Goal: Task Accomplishment & Management: Complete application form

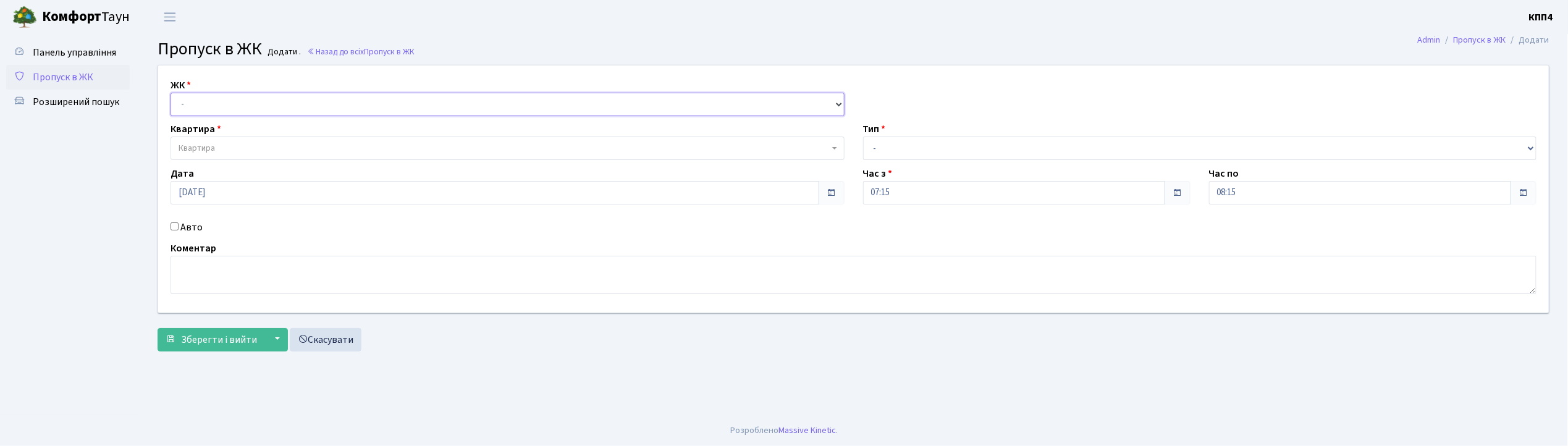
click at [190, 104] on select "- КТ, вул. Регенераторна, 4 КТ2, просп. Соборності, 17 КТ3, вул. Березнева, 16 …" at bounding box center [507, 104] width 674 height 24
select select "271"
click at [171, 92] on select "- КТ, вул. Регенераторна, 4 КТ2, просп. Соборності, 17 КТ3, вул. Березнева, 16 …" at bounding box center [507, 104] width 674 height 24
select select
click at [193, 141] on span "Квартира" at bounding box center [507, 148] width 674 height 24
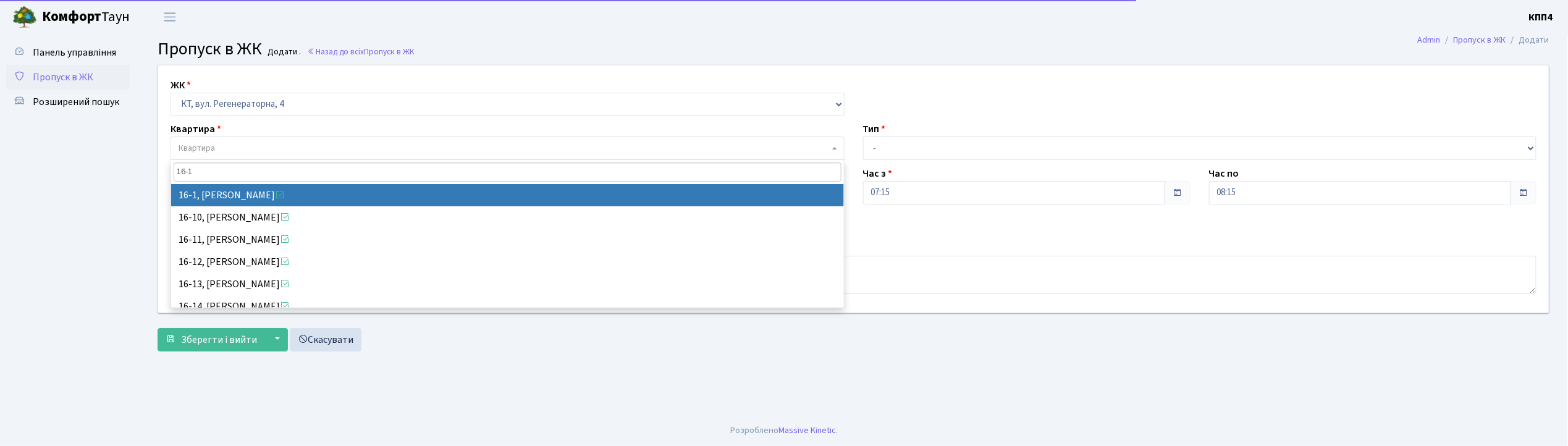
type input "16-1"
select select "8562"
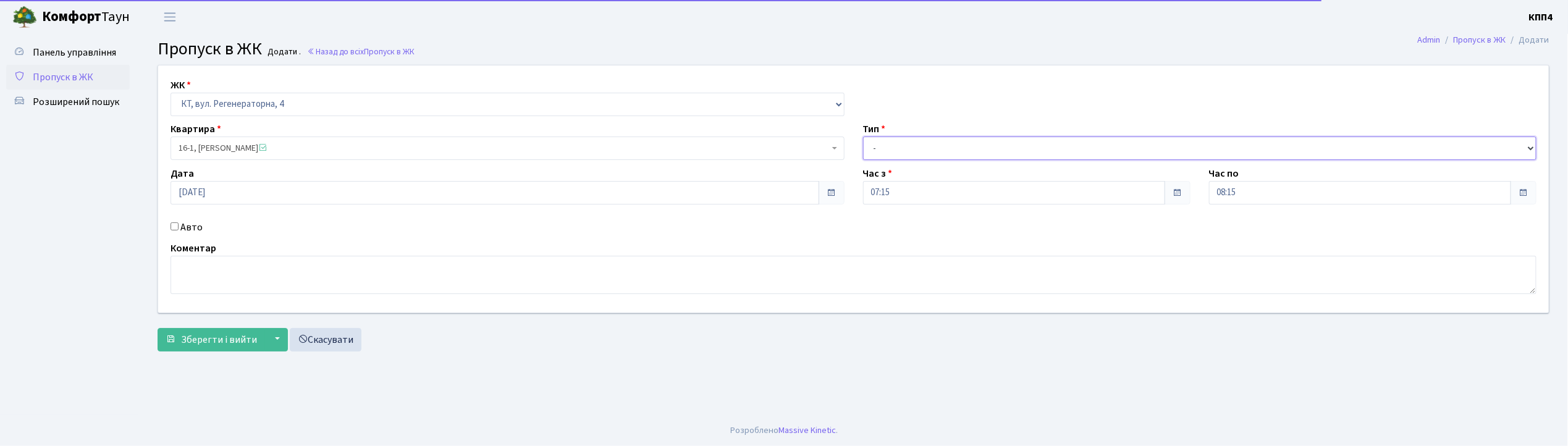
click at [979, 152] on select "- Доставка Таксі Гості Сервіс" at bounding box center [1199, 148] width 674 height 24
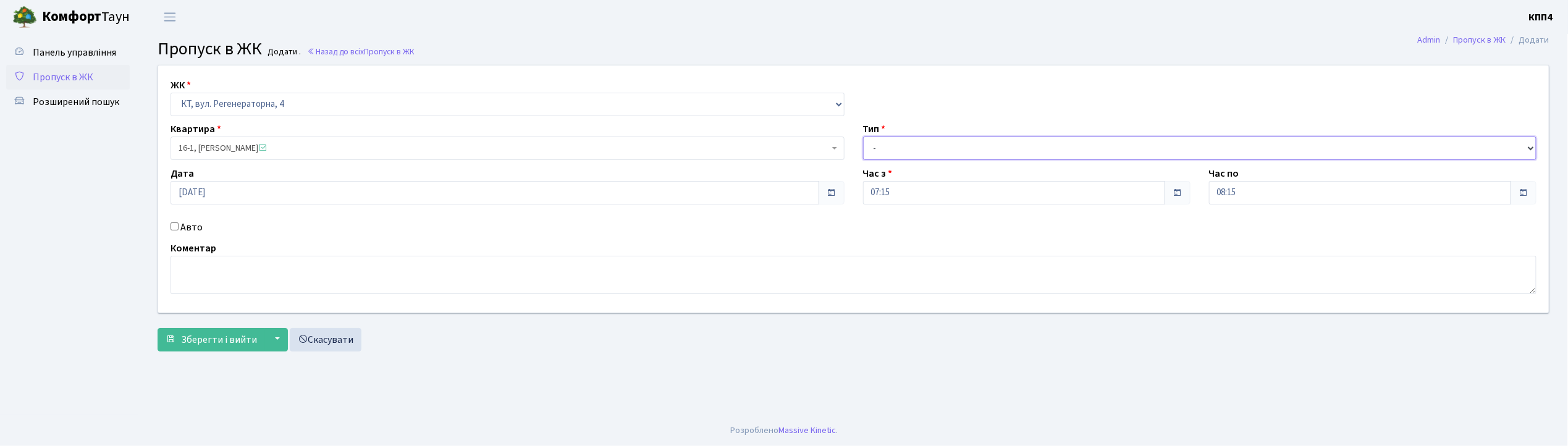
select select "3"
click at [863, 136] on select "- Доставка Таксі Гості Сервіс" at bounding box center [1199, 148] width 674 height 24
click at [320, 265] on textarea at bounding box center [853, 274] width 1366 height 39
type textarea "ВСІХ"
click at [211, 344] on span "Зберегти і вийти" at bounding box center [219, 339] width 76 height 13
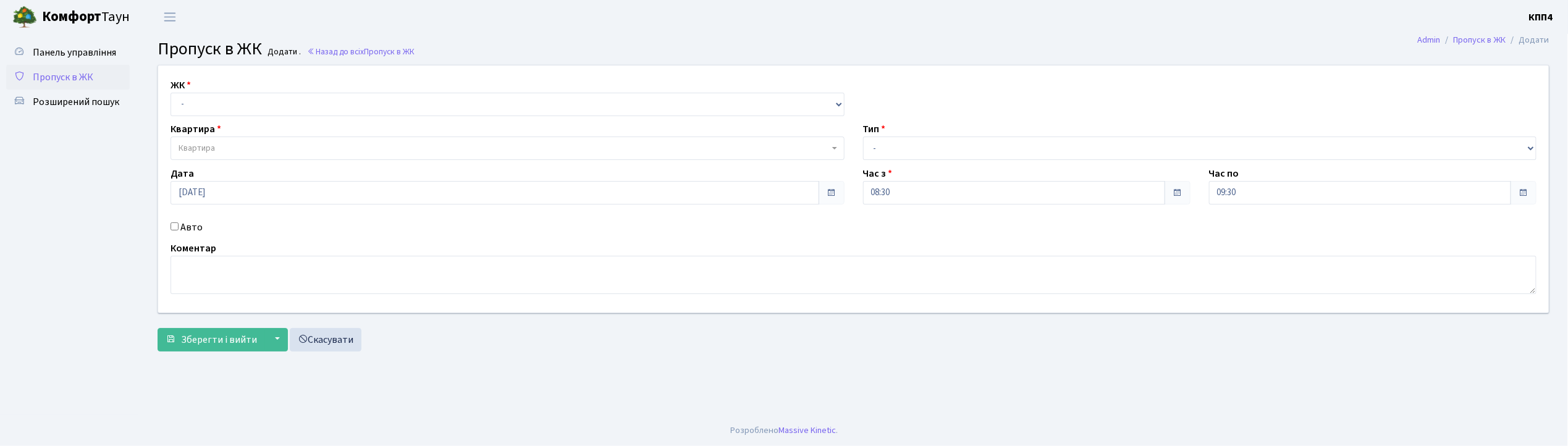
drag, startPoint x: 214, startPoint y: 290, endPoint x: 199, endPoint y: 306, distance: 21.9
drag, startPoint x: 199, startPoint y: 306, endPoint x: 121, endPoint y: 255, distance: 93.2
click at [121, 255] on ul "Панель управління Пропуск в ЖК Розширений пошук" at bounding box center [68, 224] width 123 height 369
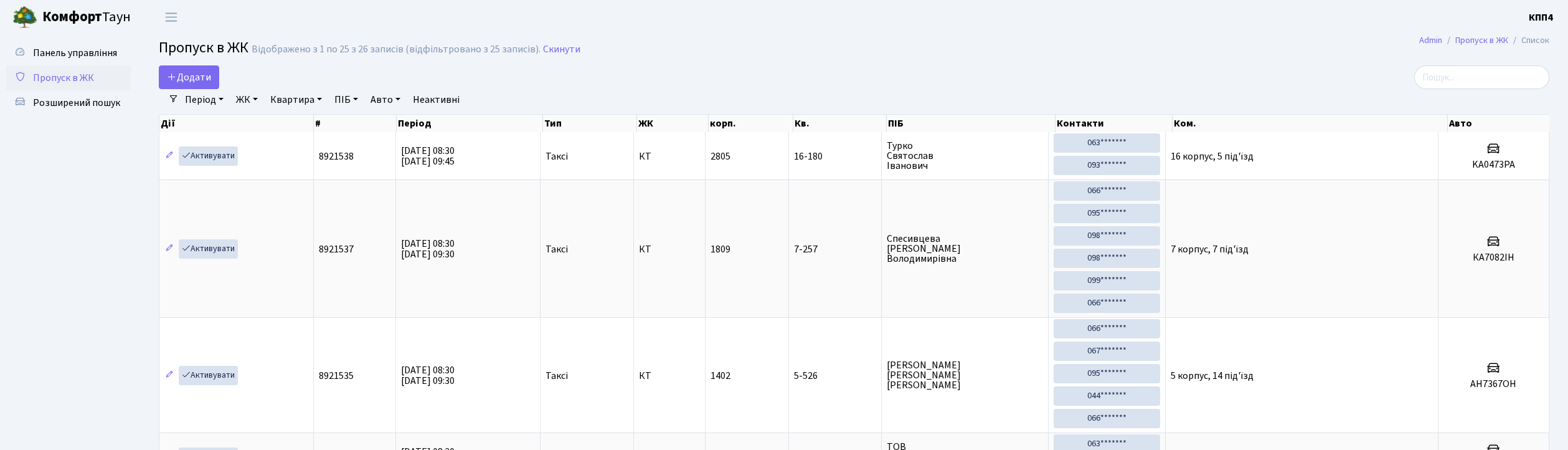
select select "25"
click at [1480, 74] on input "search" at bounding box center [1481, 77] width 135 height 24
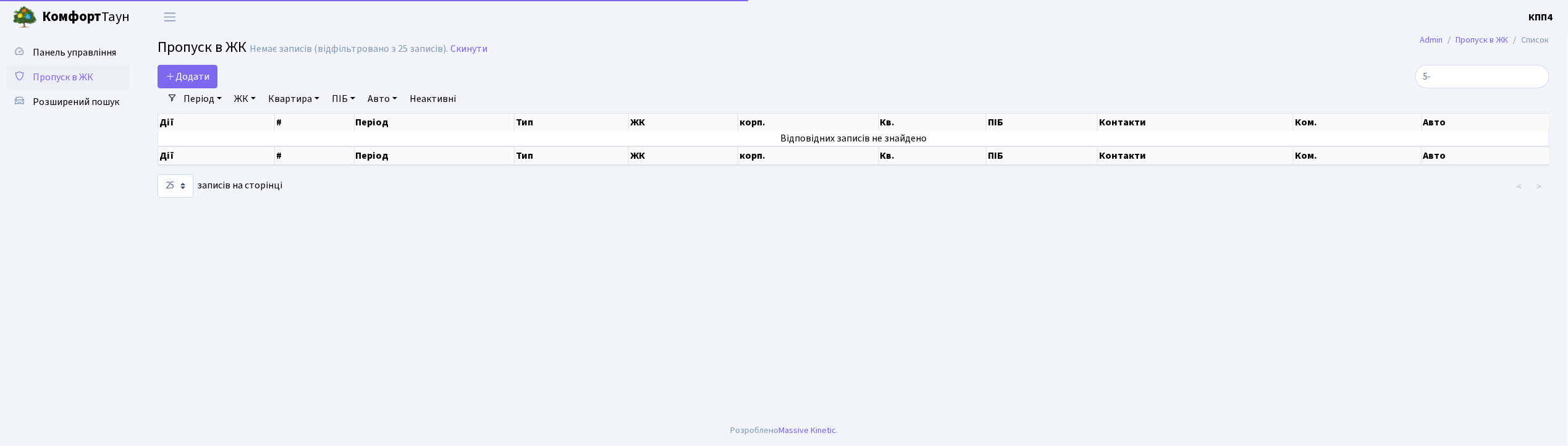
type input "5"
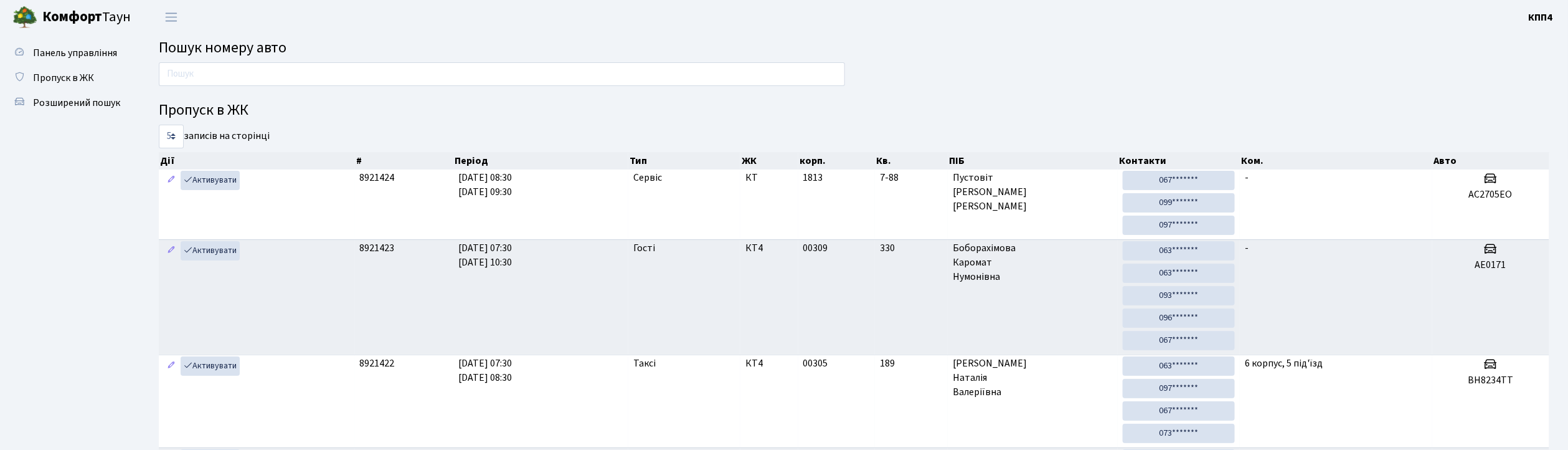
drag, startPoint x: 0, startPoint y: 0, endPoint x: 339, endPoint y: 72, distance: 346.6
click at [339, 72] on input "text" at bounding box center [501, 74] width 686 height 24
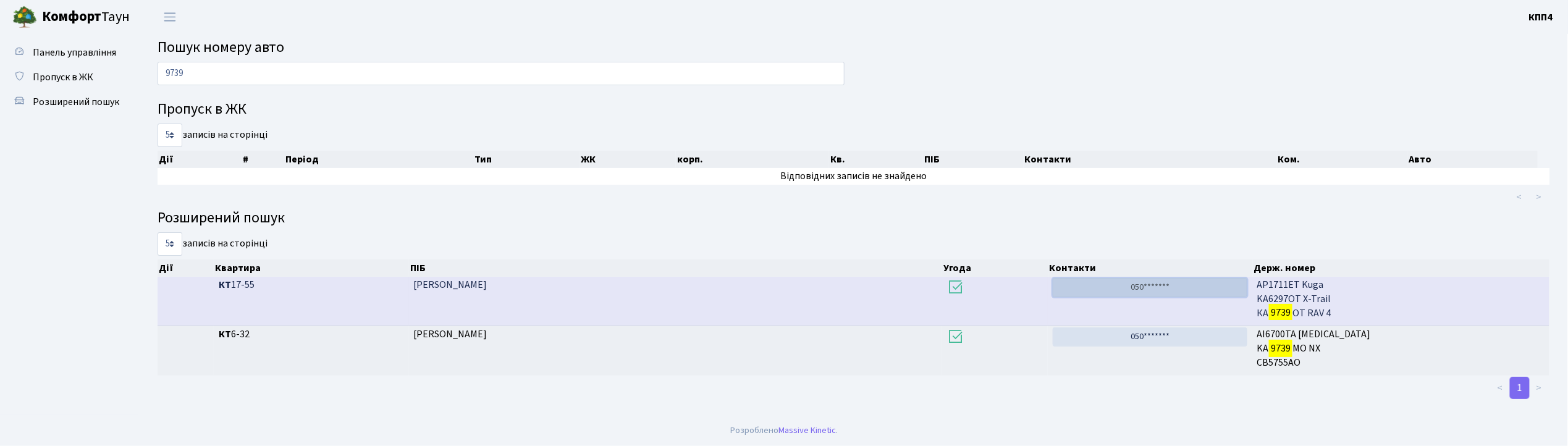
click at [1180, 287] on link "050*******" at bounding box center [1150, 288] width 195 height 19
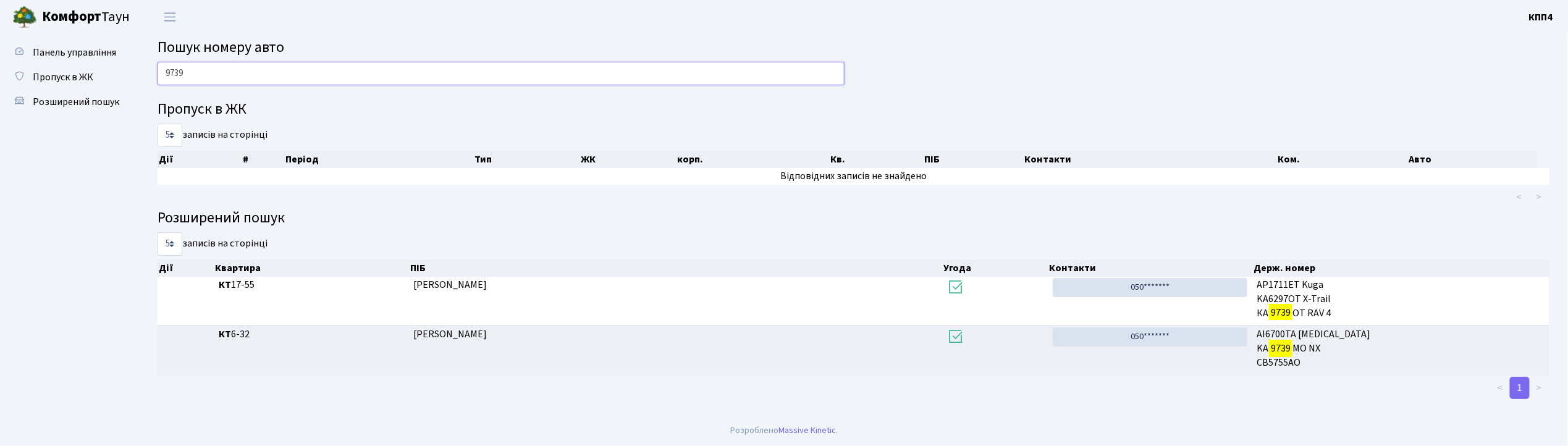
click at [593, 64] on input "9739" at bounding box center [501, 73] width 687 height 24
type input "9"
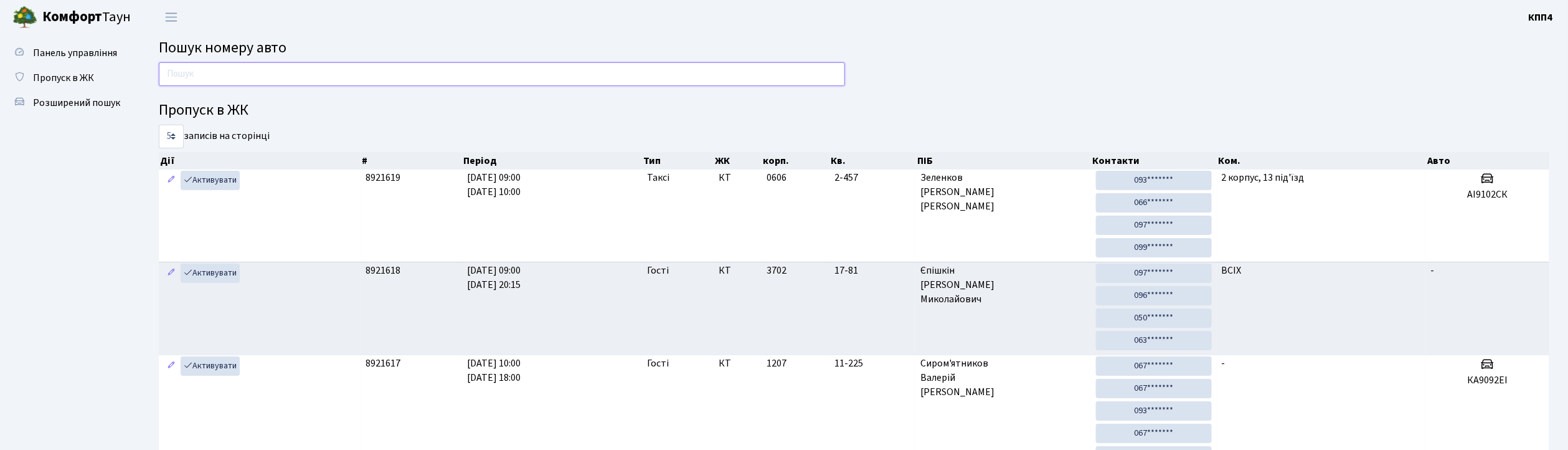
click at [427, 73] on input "text" at bounding box center [501, 74] width 686 height 24
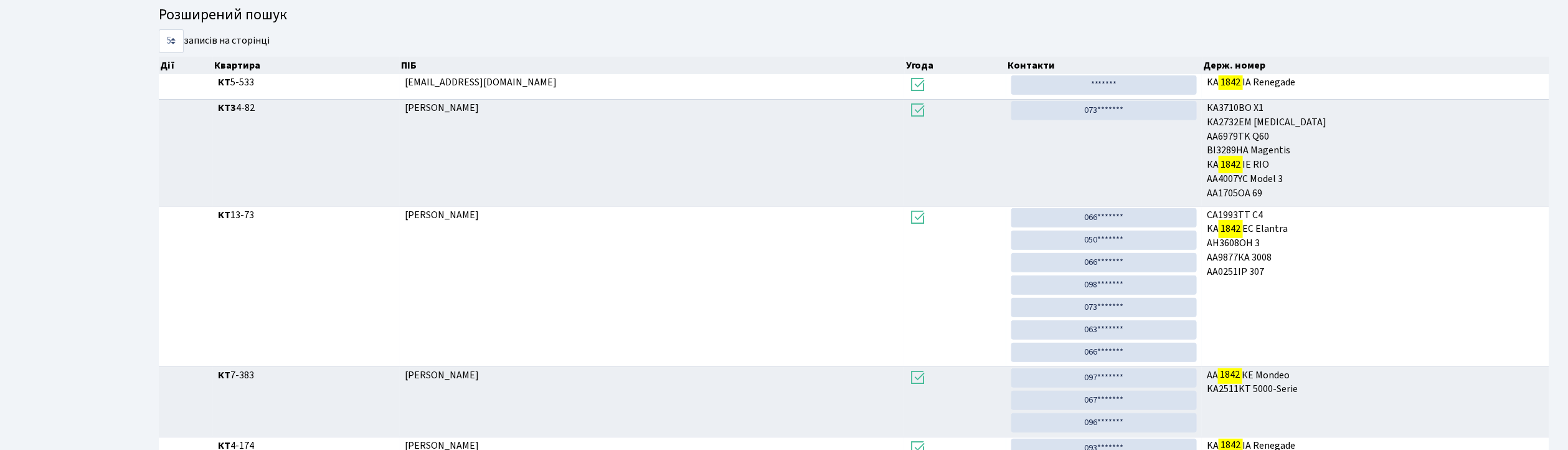
scroll to position [67, 0]
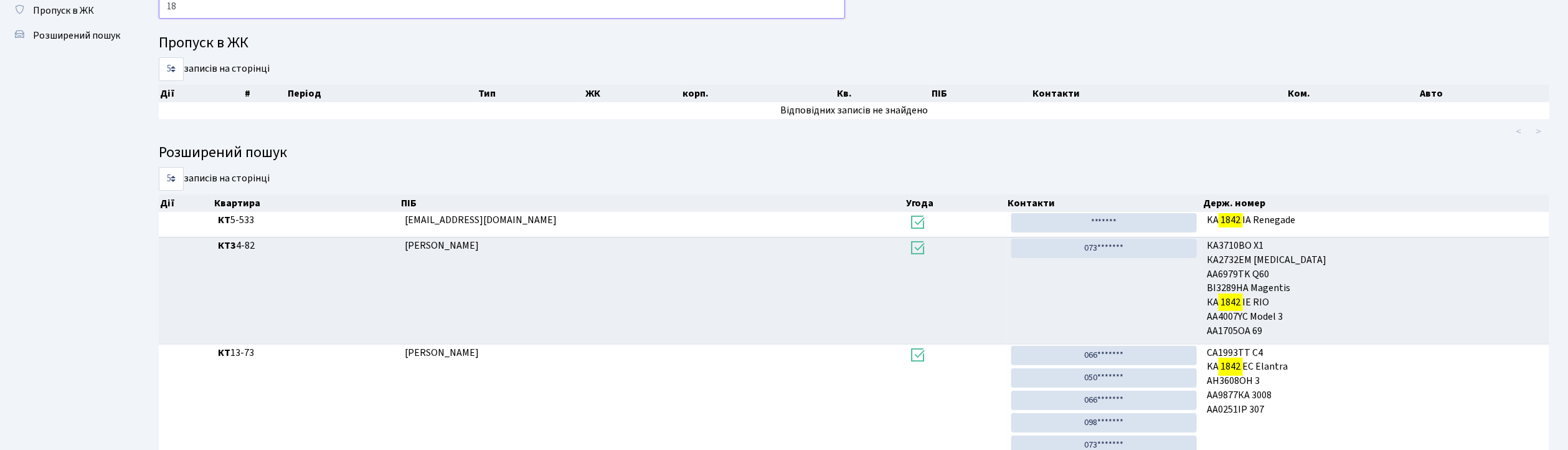
type input "1"
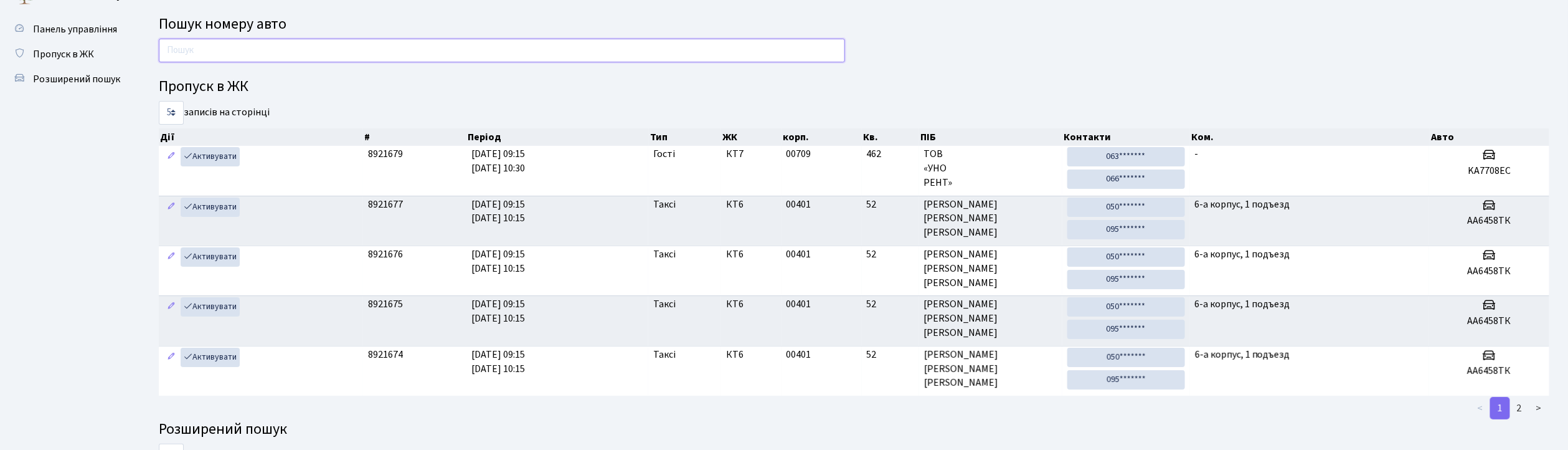
scroll to position [0, 0]
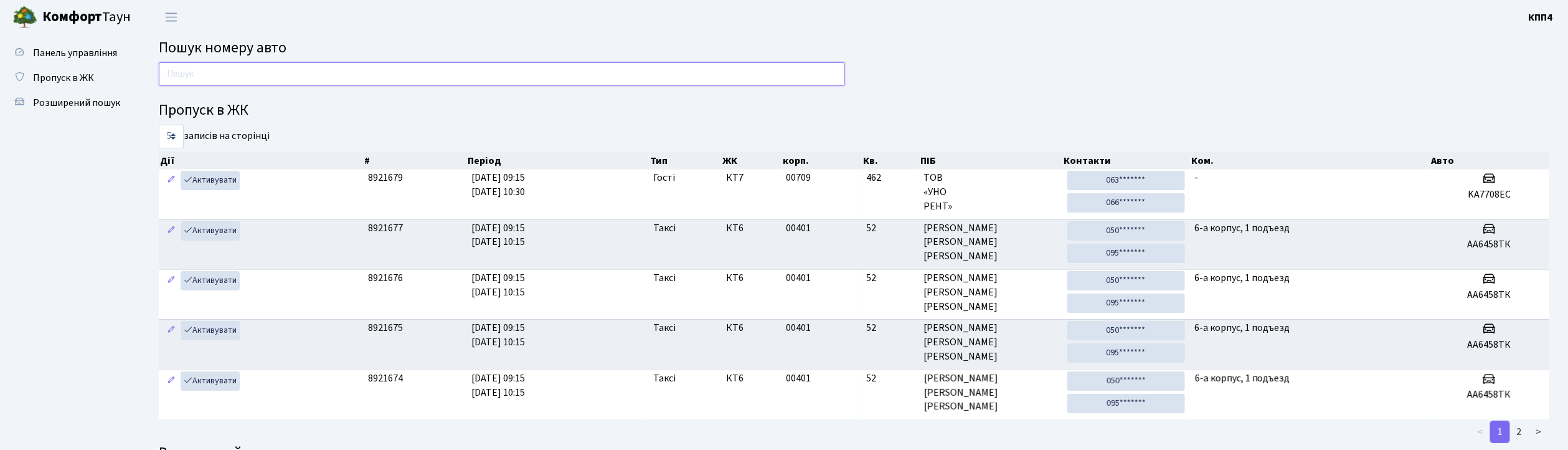
click at [281, 75] on input "text" at bounding box center [501, 74] width 686 height 24
click at [270, 81] on input "text" at bounding box center [501, 74] width 686 height 24
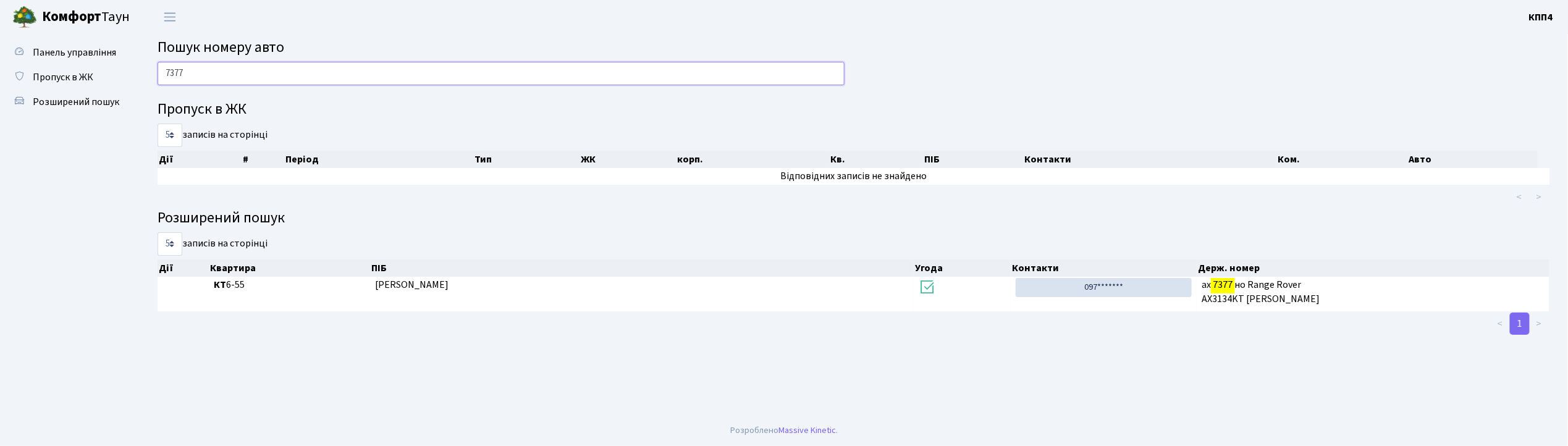
click at [537, 69] on input "7377" at bounding box center [501, 73] width 687 height 24
type input "7"
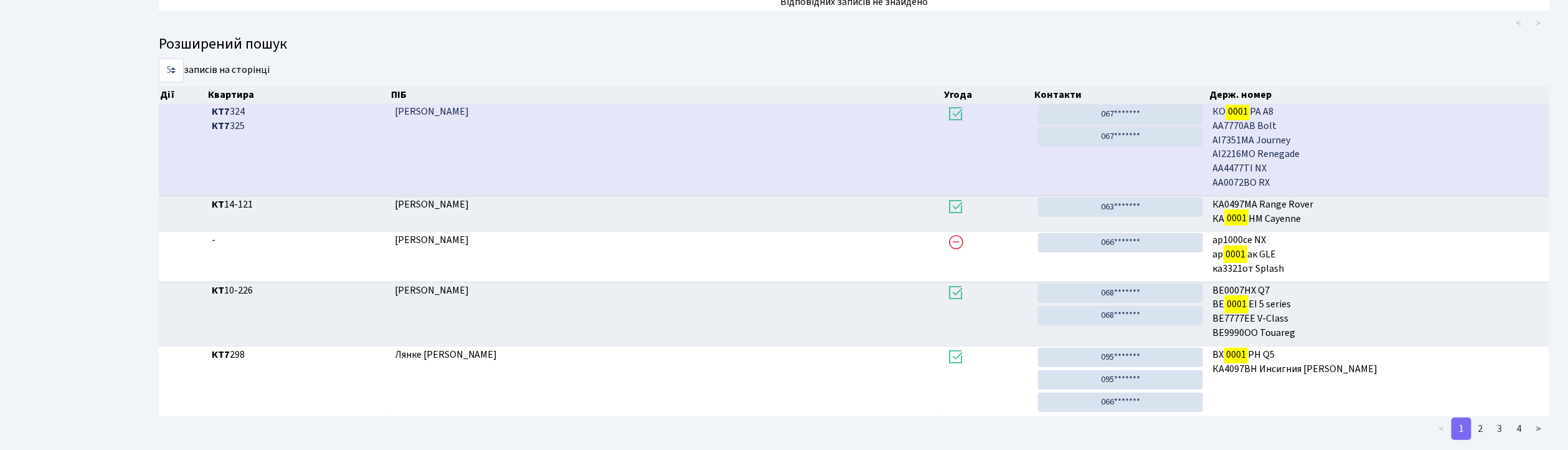
scroll to position [200, 0]
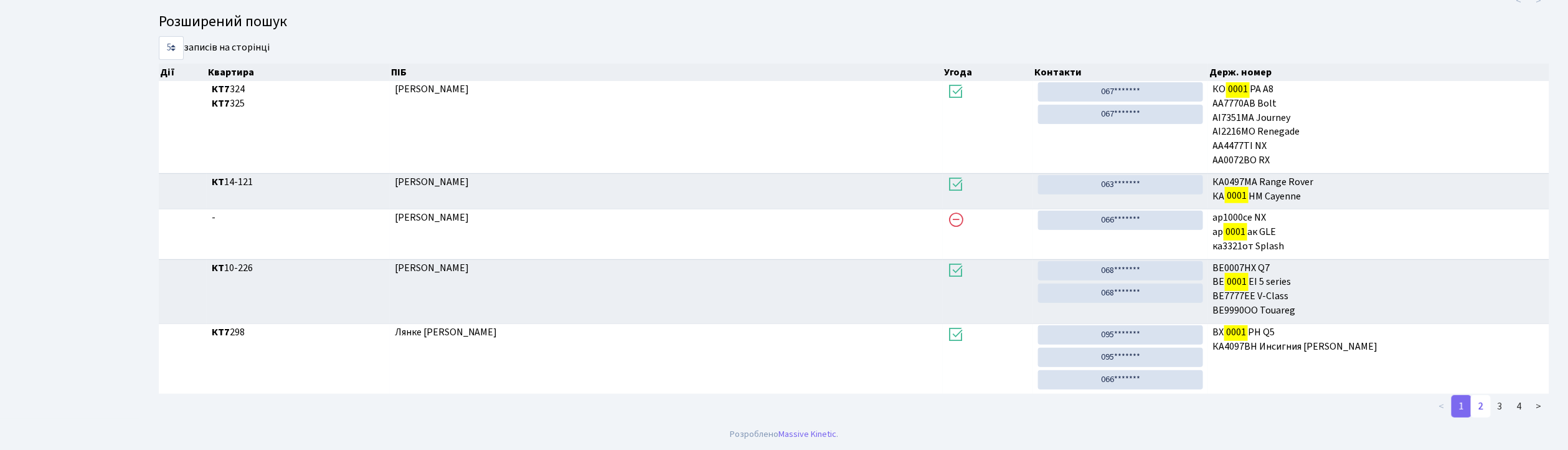
click at [1478, 407] on link "2" at bounding box center [1480, 406] width 20 height 22
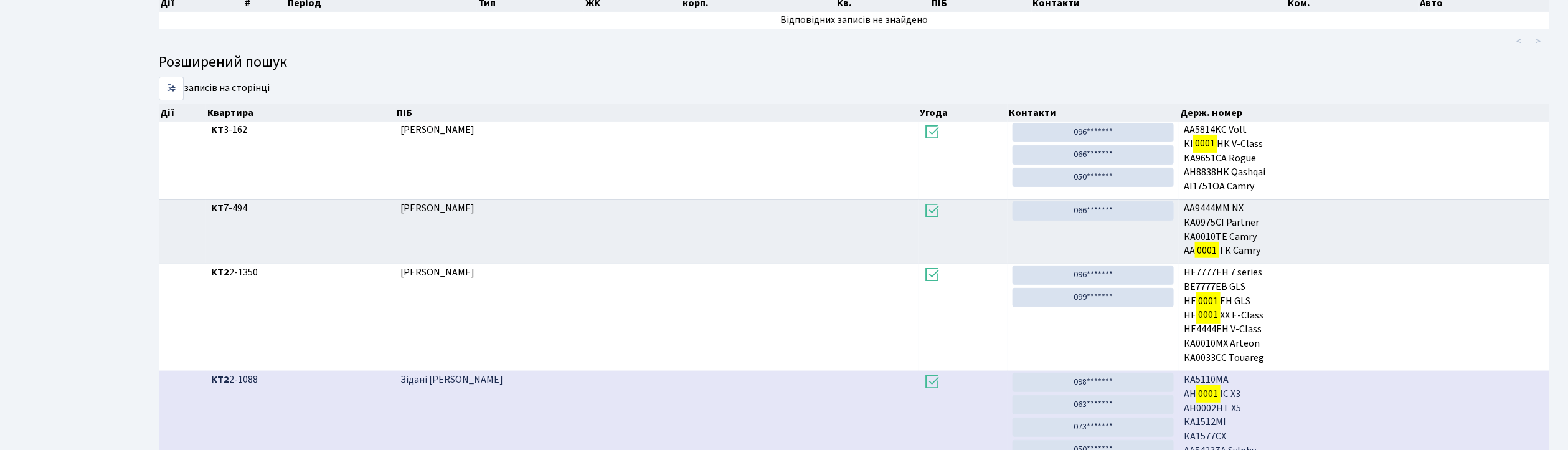
scroll to position [738, 0]
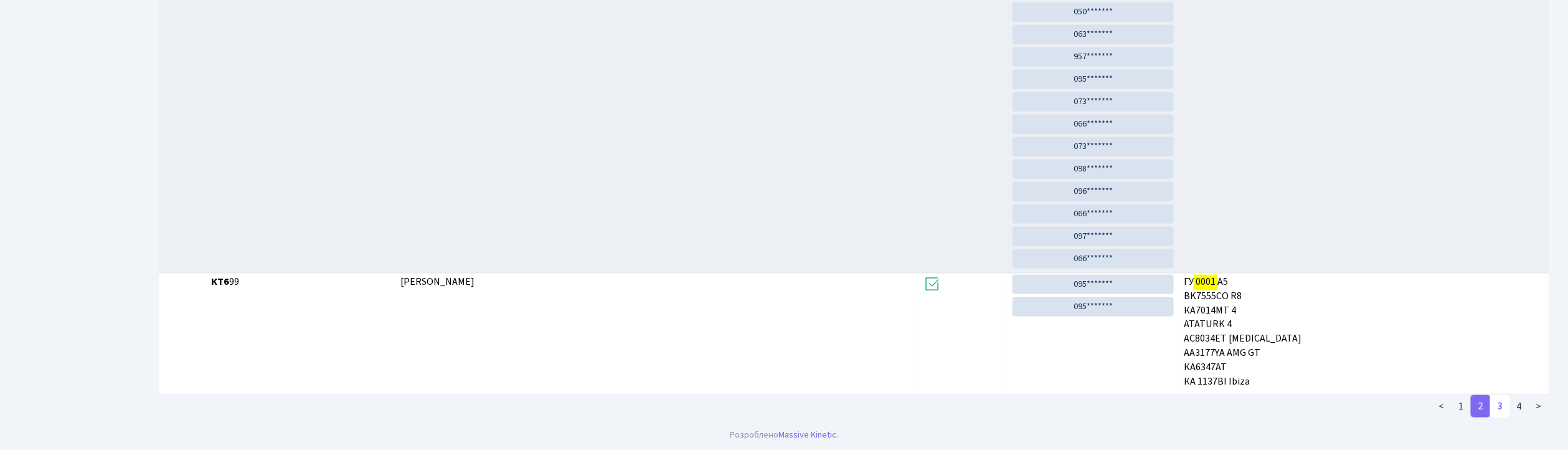
click at [1505, 405] on link "3" at bounding box center [1500, 406] width 20 height 22
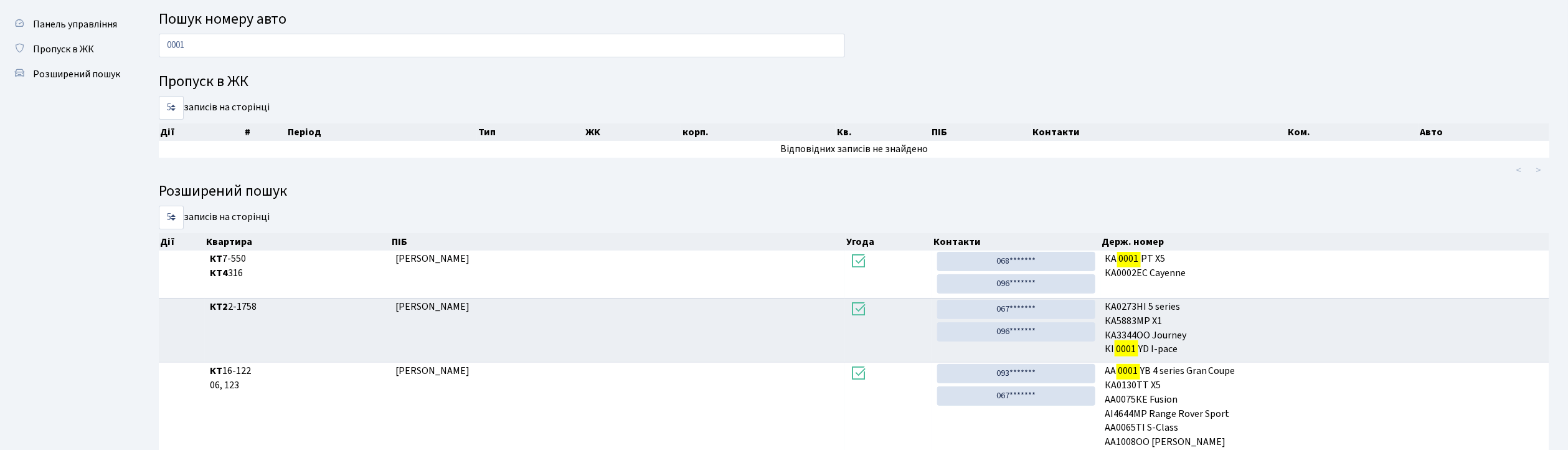
scroll to position [0, 0]
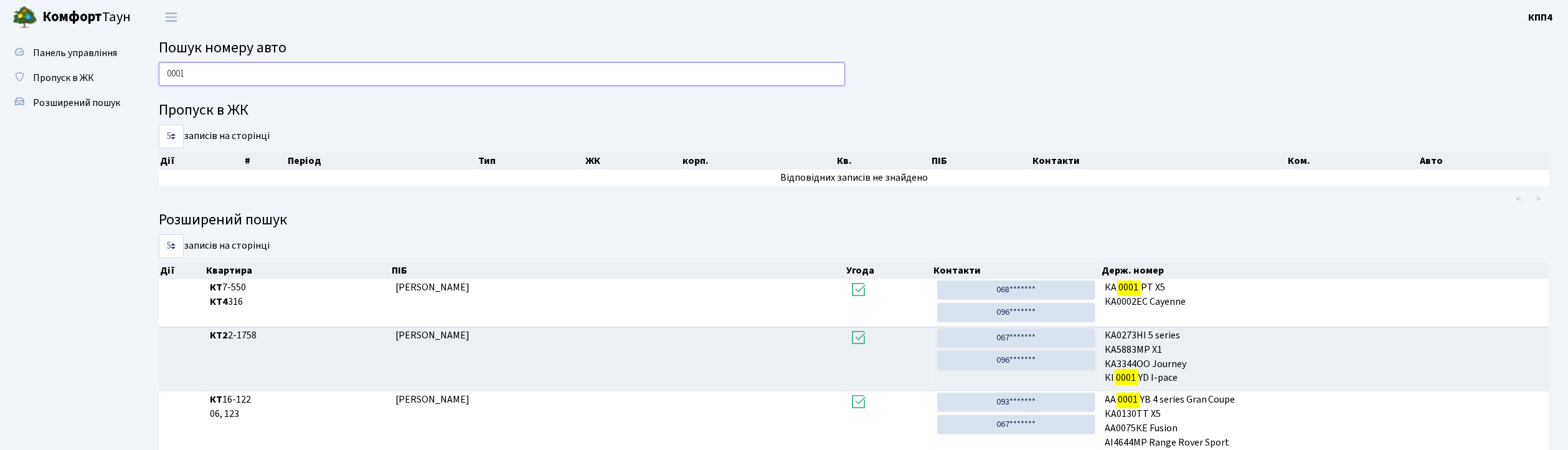
click at [504, 67] on input "0001" at bounding box center [501, 74] width 686 height 24
type input "0"
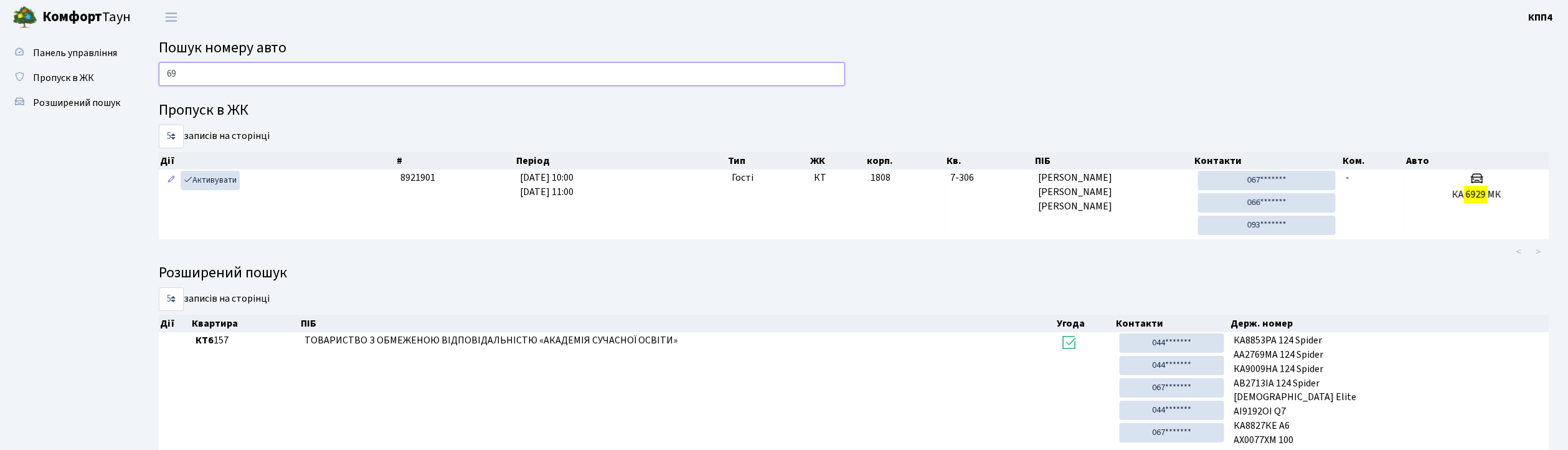
type input "6"
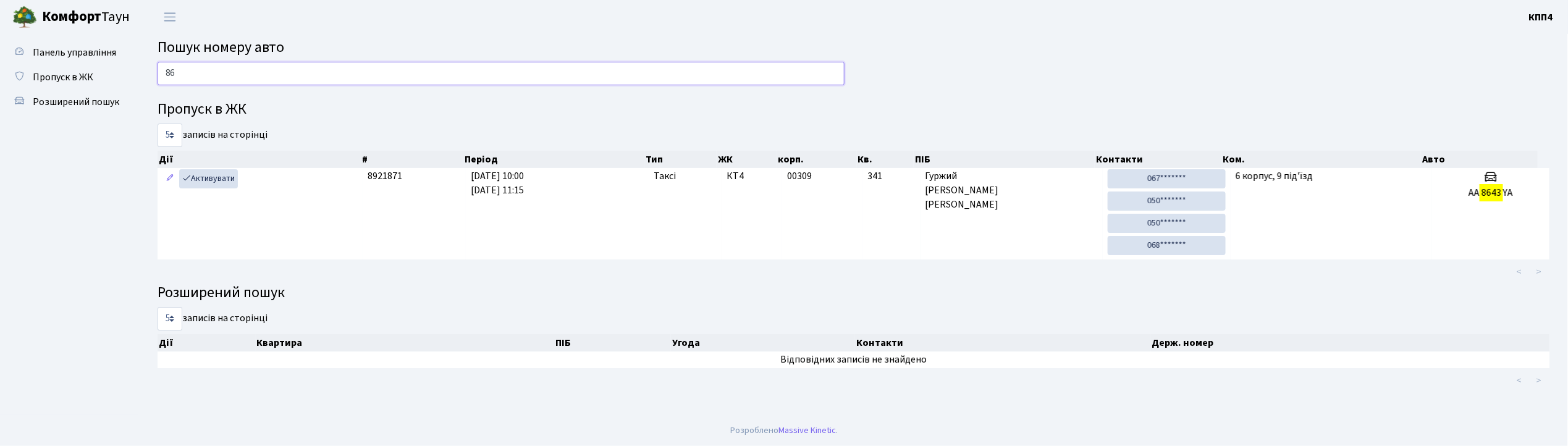
type input "8"
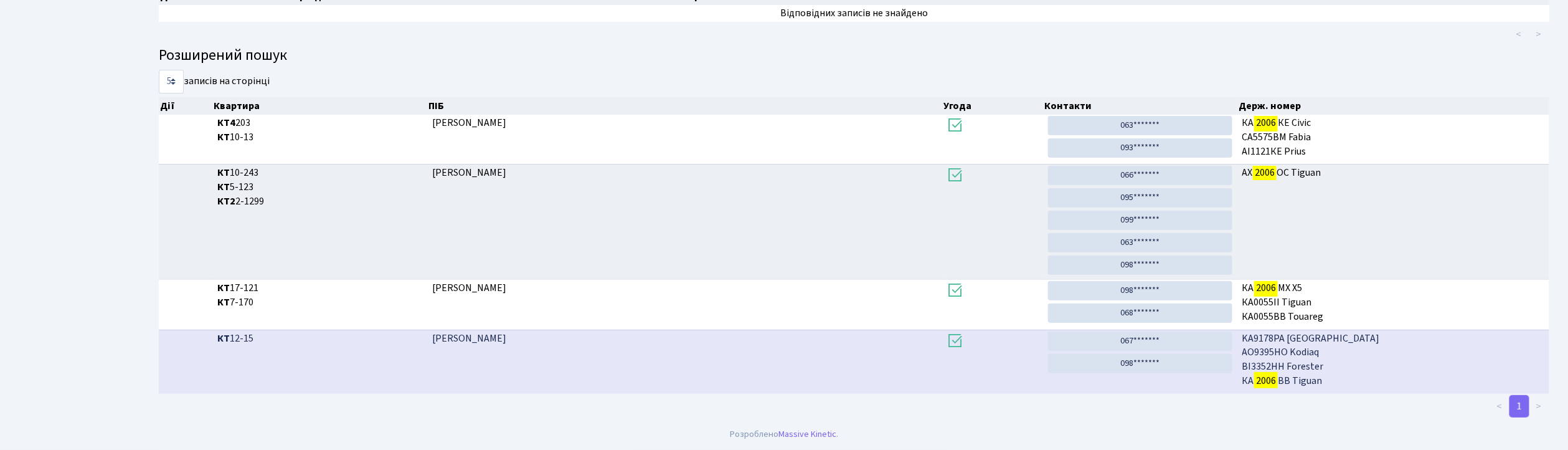
scroll to position [67, 0]
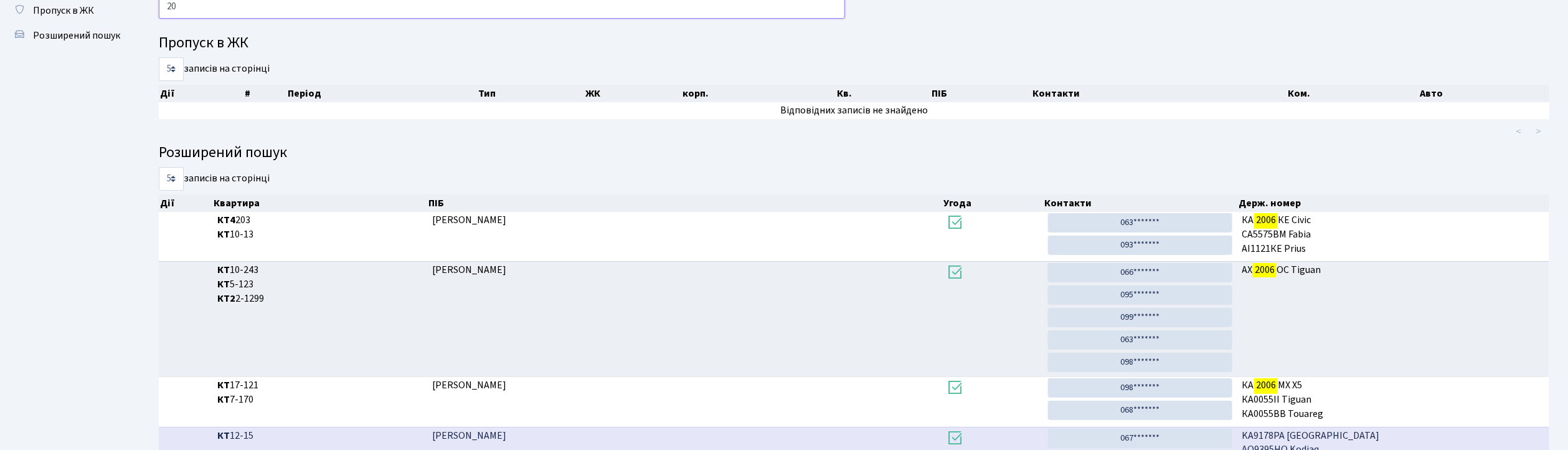
type input "2"
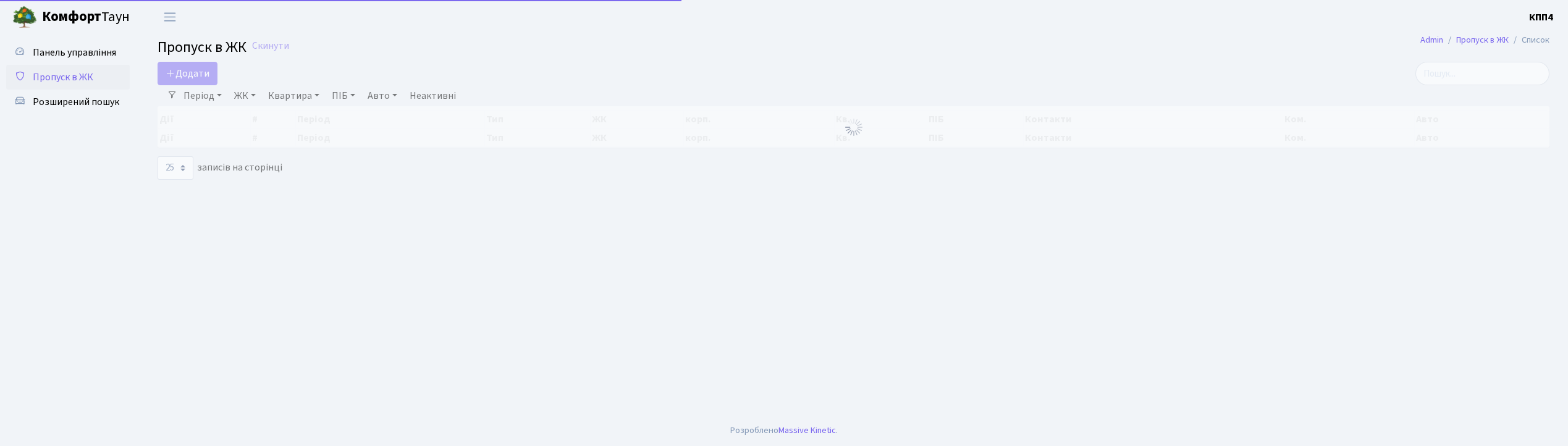
select select "25"
click at [55, 95] on span "Розширений пошук" at bounding box center [76, 101] width 86 height 13
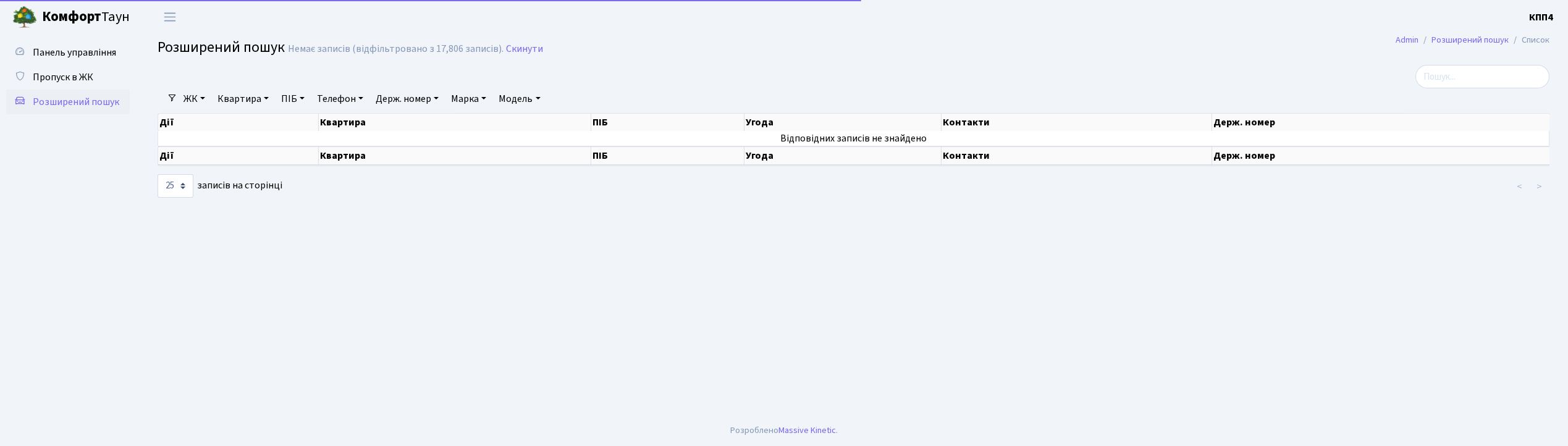
select select "25"
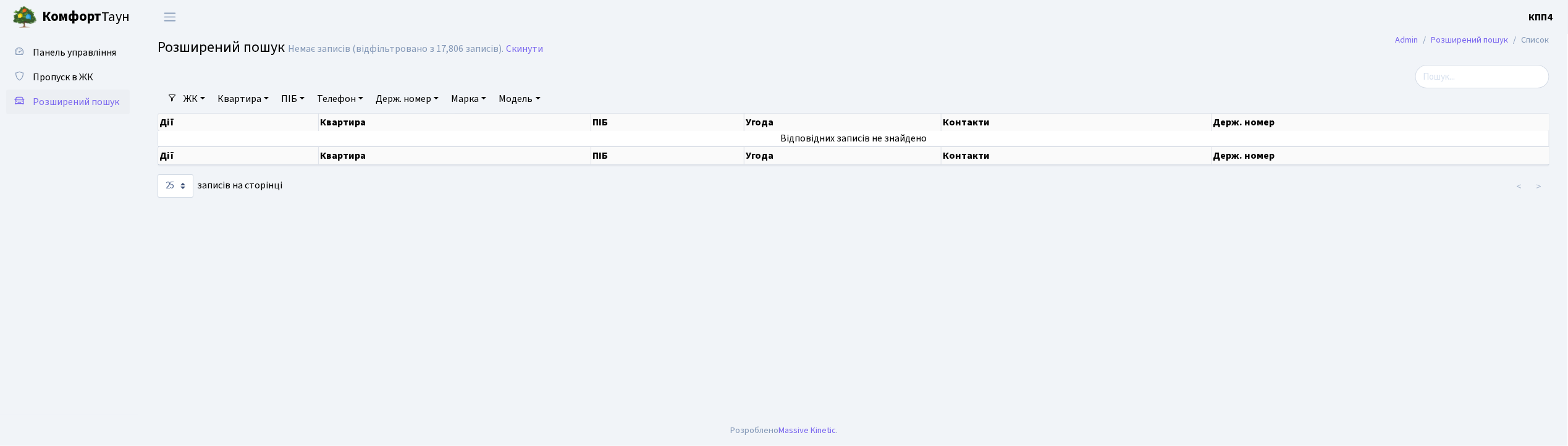
click at [243, 99] on link "Квартира" at bounding box center [242, 99] width 61 height 21
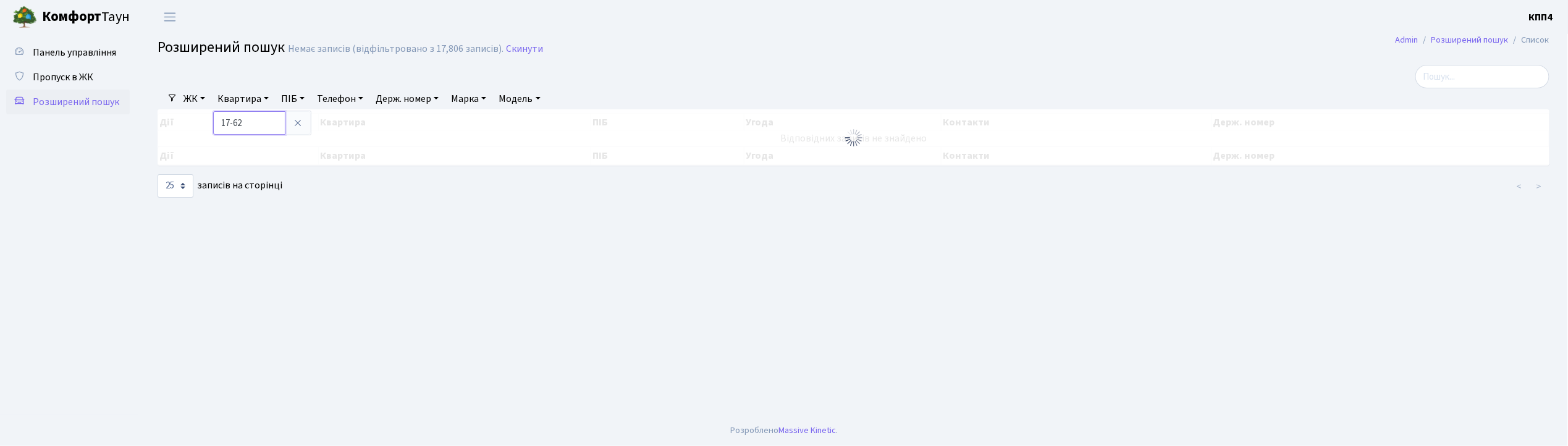
type input "17-62"
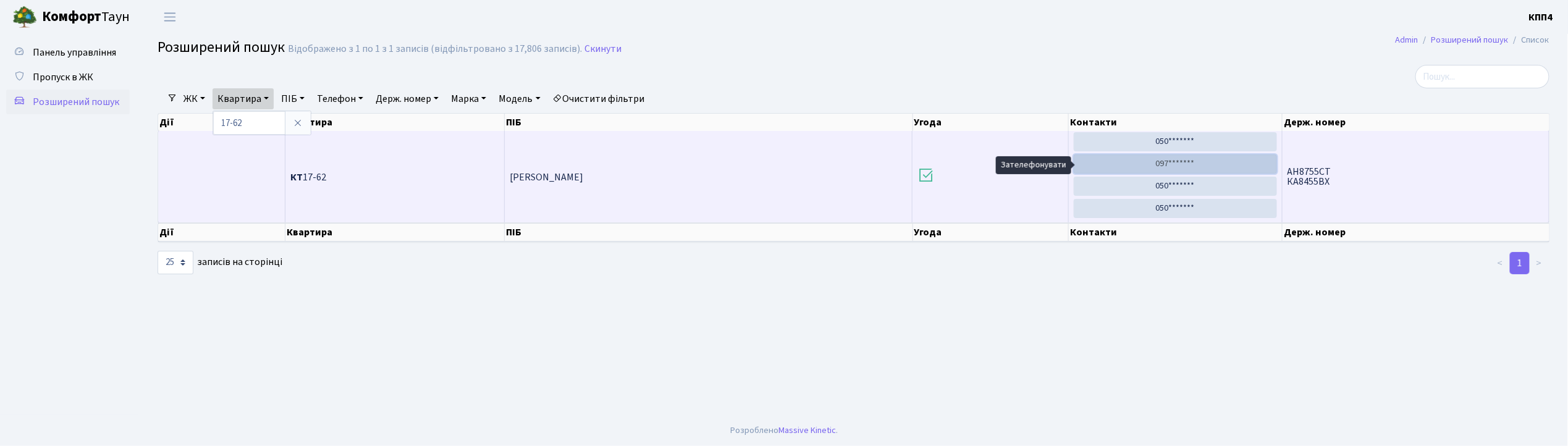
click at [1189, 171] on link "097*******" at bounding box center [1174, 164] width 203 height 19
click at [1243, 169] on link "097*******" at bounding box center [1174, 164] width 203 height 19
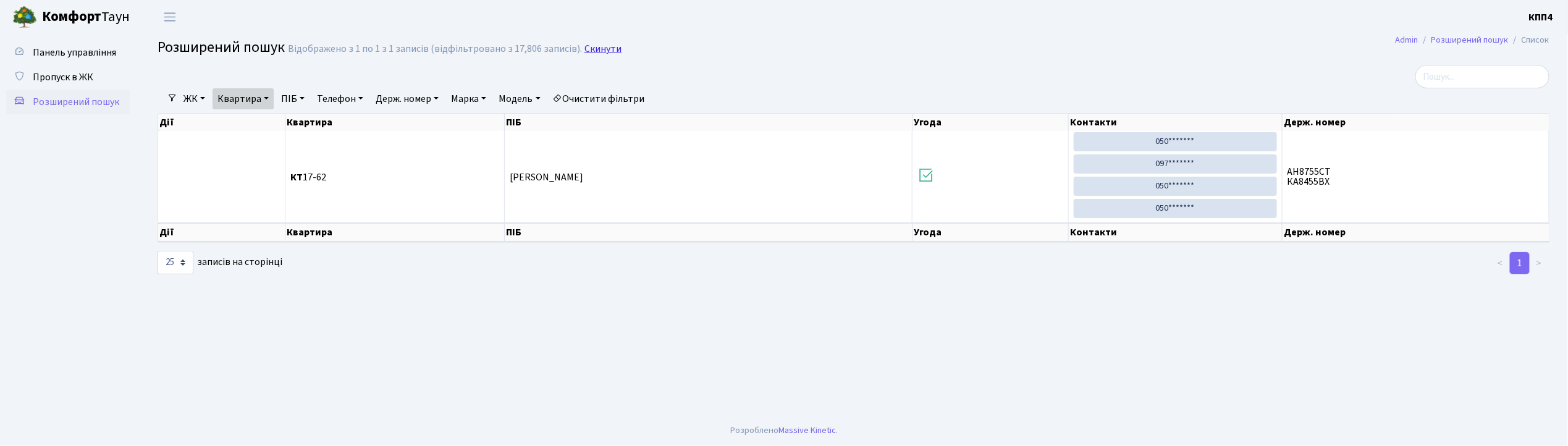
click at [607, 43] on link "Скинути" at bounding box center [603, 48] width 37 height 11
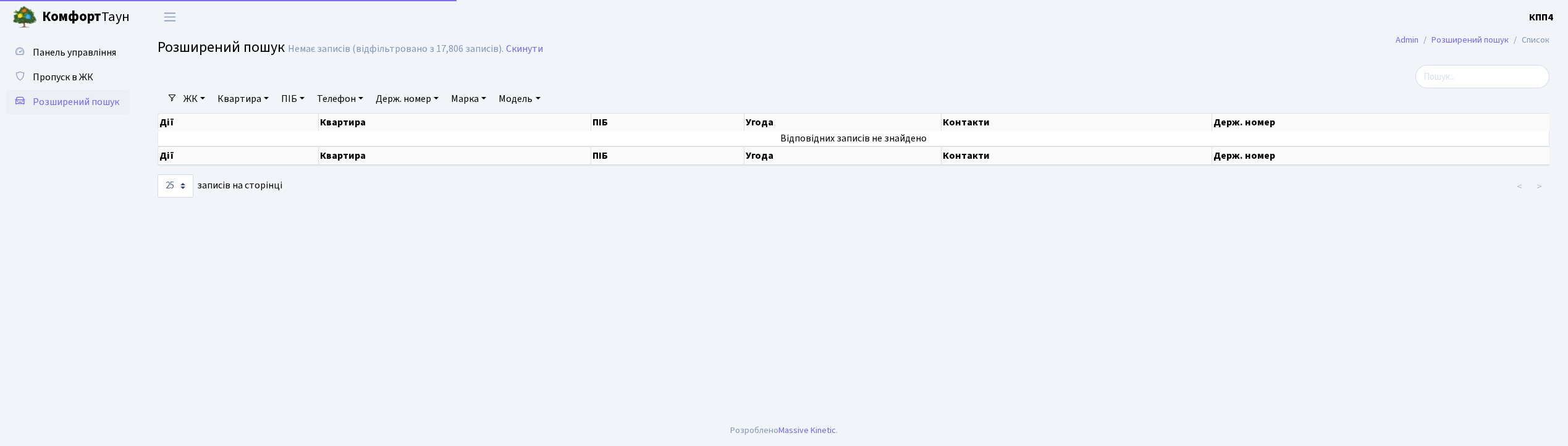
select select "25"
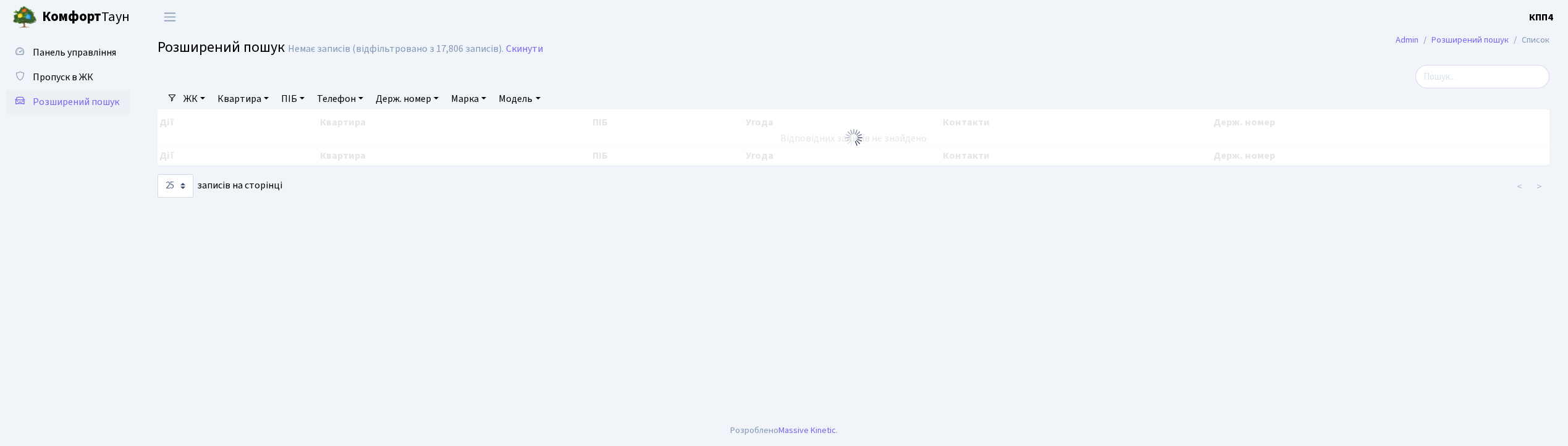
select select "25"
click at [77, 80] on span "Пропуск в ЖК" at bounding box center [63, 77] width 61 height 13
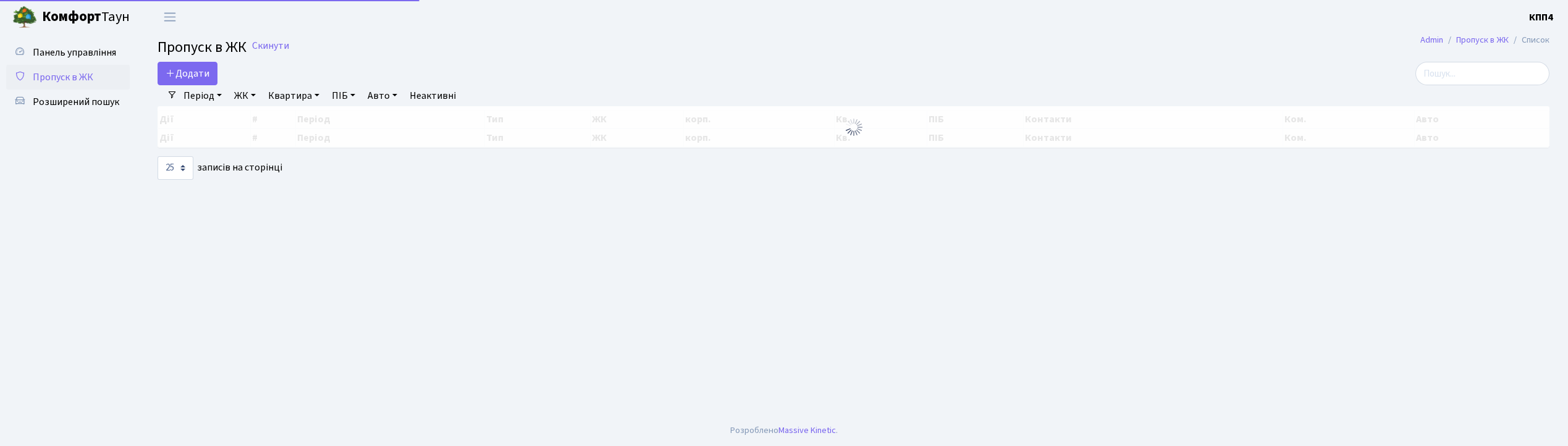
select select "25"
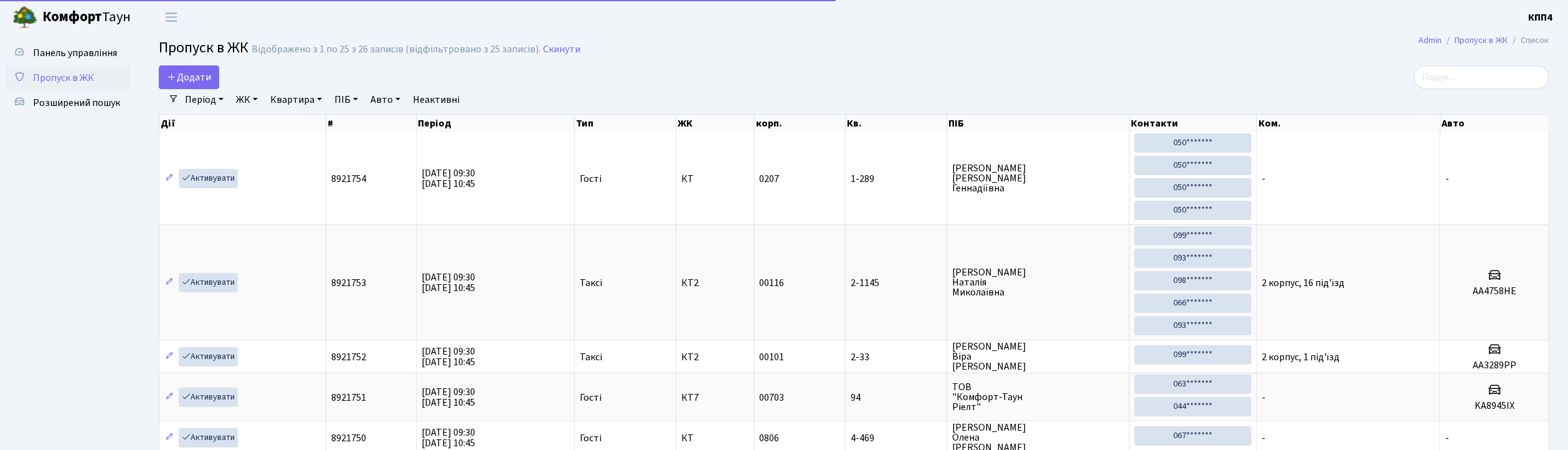
click at [34, 71] on span "Пропуск в ЖК" at bounding box center [63, 77] width 61 height 13
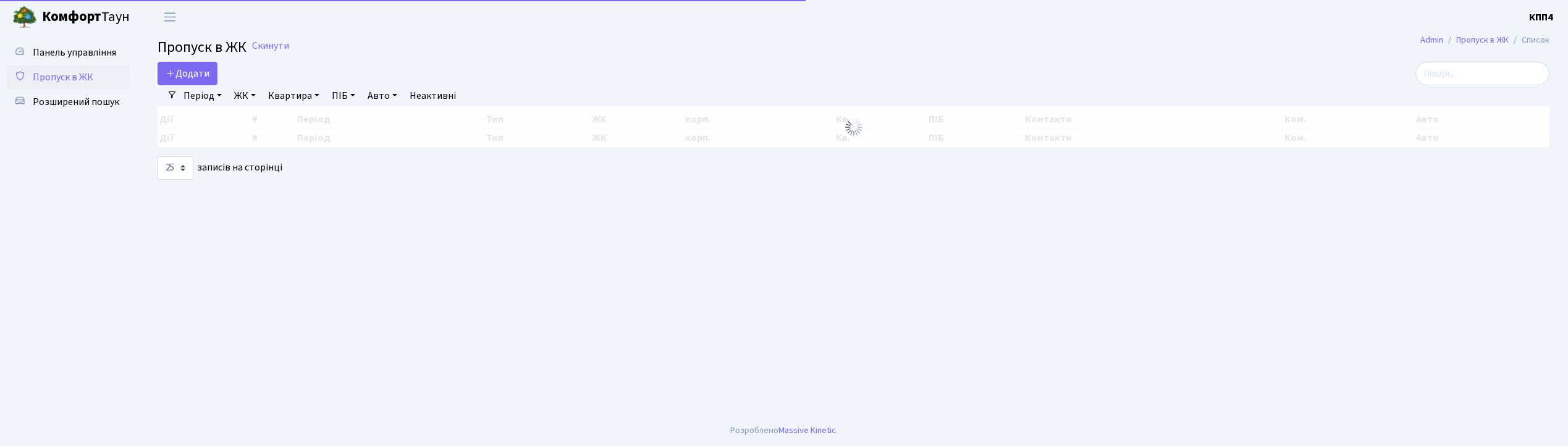
select select "25"
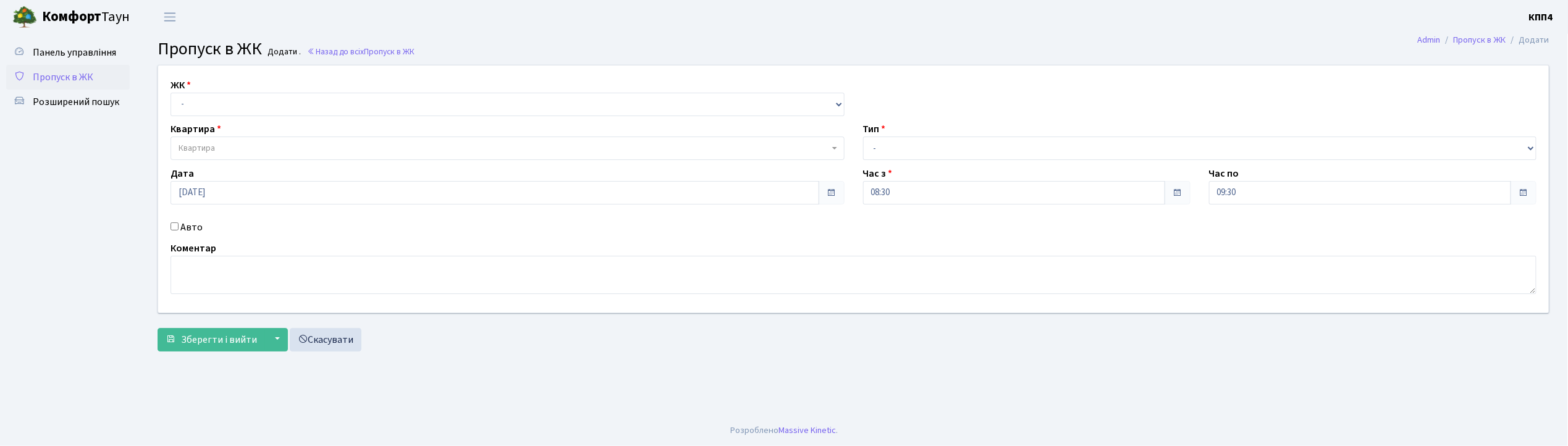
click at [174, 227] on input "Авто" at bounding box center [174, 226] width 8 height 8
checkbox input "true"
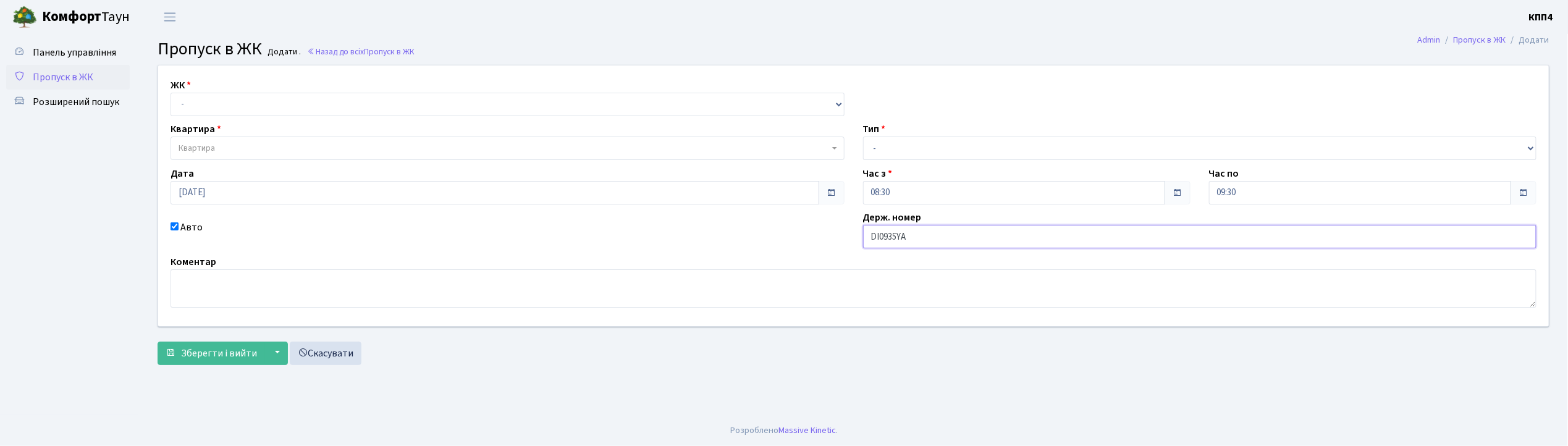
type input "DI0935YA"
drag, startPoint x: 349, startPoint y: 97, endPoint x: 343, endPoint y: 115, distance: 19.0
click at [349, 97] on select "- КТ, вул. Регенераторна, 4 КТ2, просп. [STREET_ADDRESS] [STREET_ADDRESS] [PERS…" at bounding box center [507, 104] width 674 height 24
select select "271"
click at [171, 92] on select "- КТ, вул. Регенераторна, 4 КТ2, просп. [STREET_ADDRESS] [STREET_ADDRESS] [PERS…" at bounding box center [507, 104] width 674 height 24
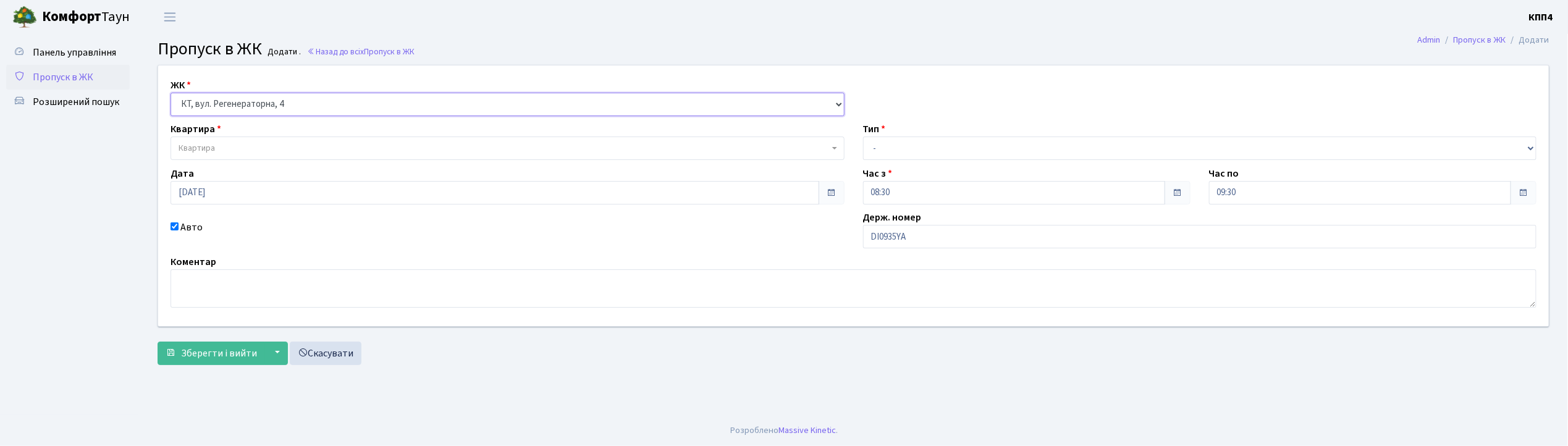
select select
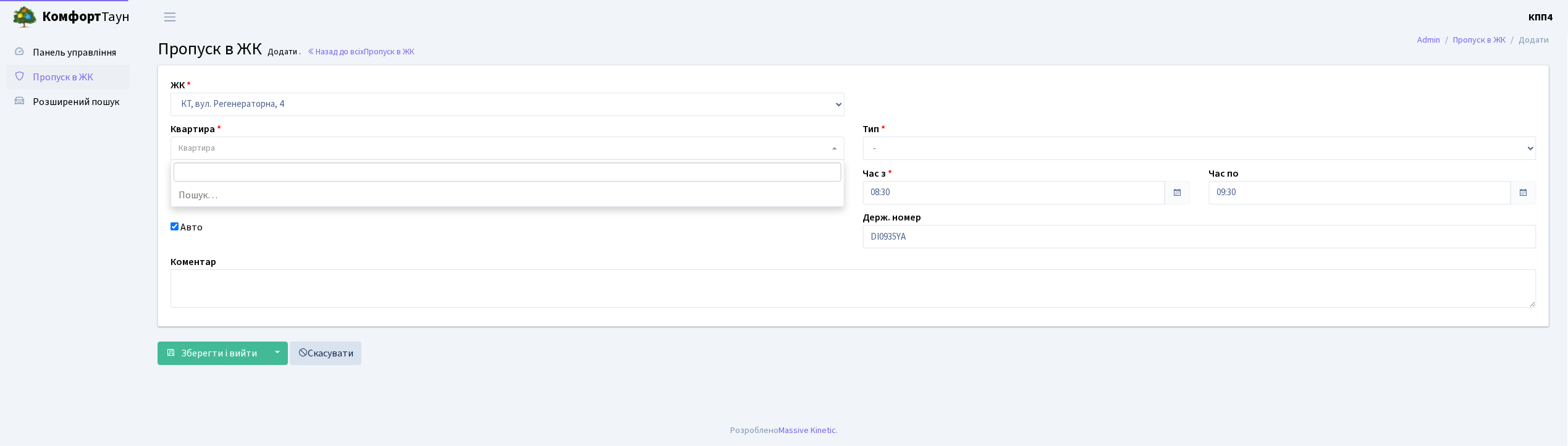
click at [332, 150] on span "Квартира" at bounding box center [504, 148] width 651 height 12
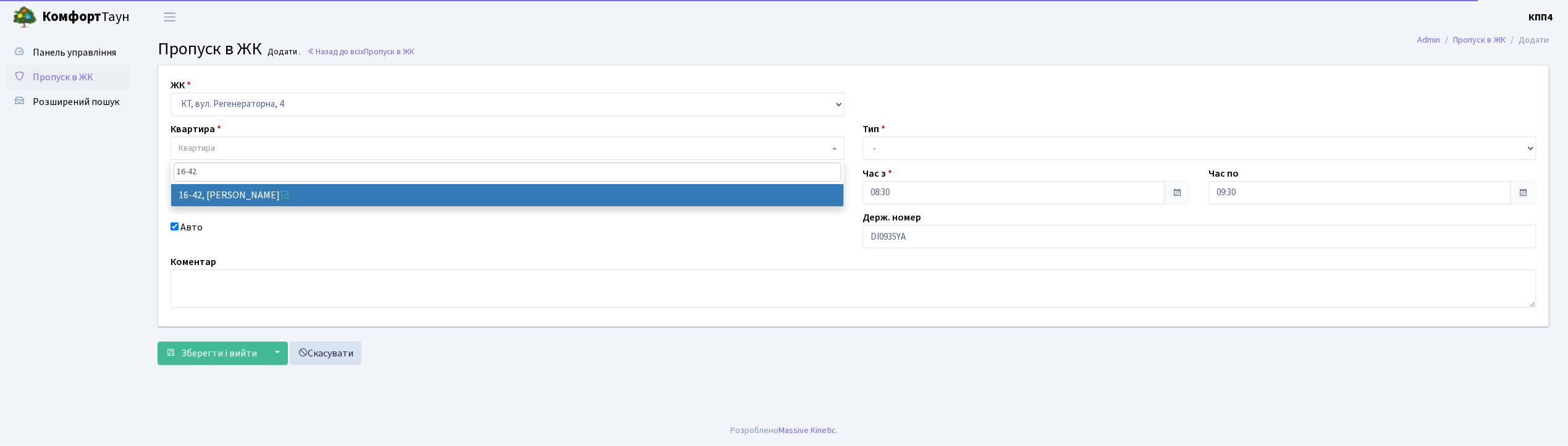
type input "16-42"
select select "8603"
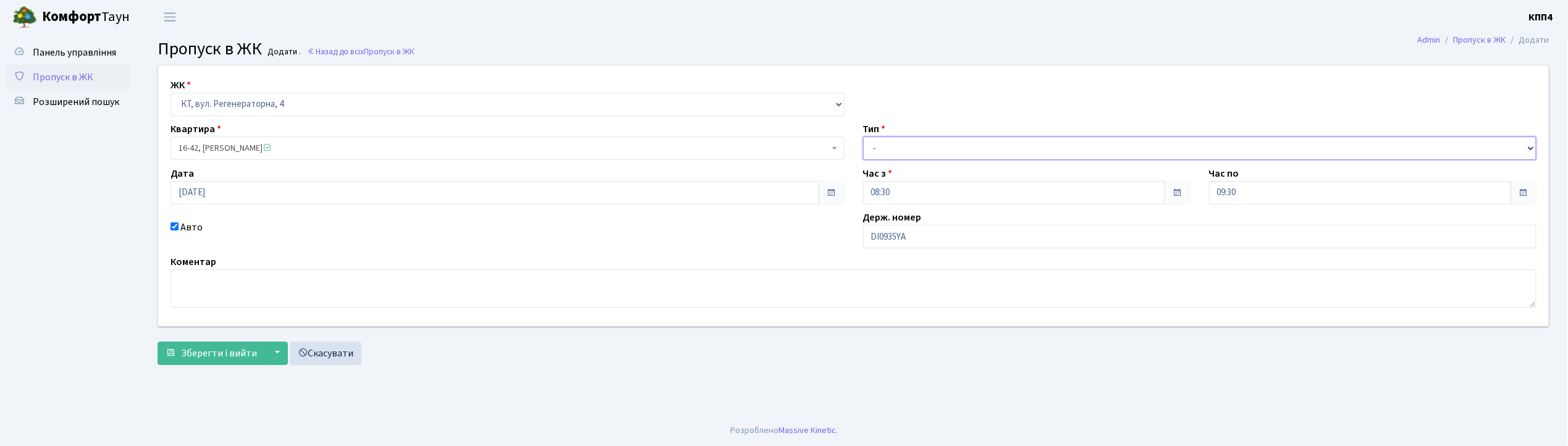
click at [901, 146] on select "- Доставка Таксі Гості Сервіс" at bounding box center [1199, 148] width 674 height 24
select select "2"
click at [863, 136] on select "- Доставка Таксі Гості Сервіс" at bounding box center [1199, 148] width 674 height 24
click at [206, 356] on span "Зберегти і вийти" at bounding box center [219, 353] width 76 height 13
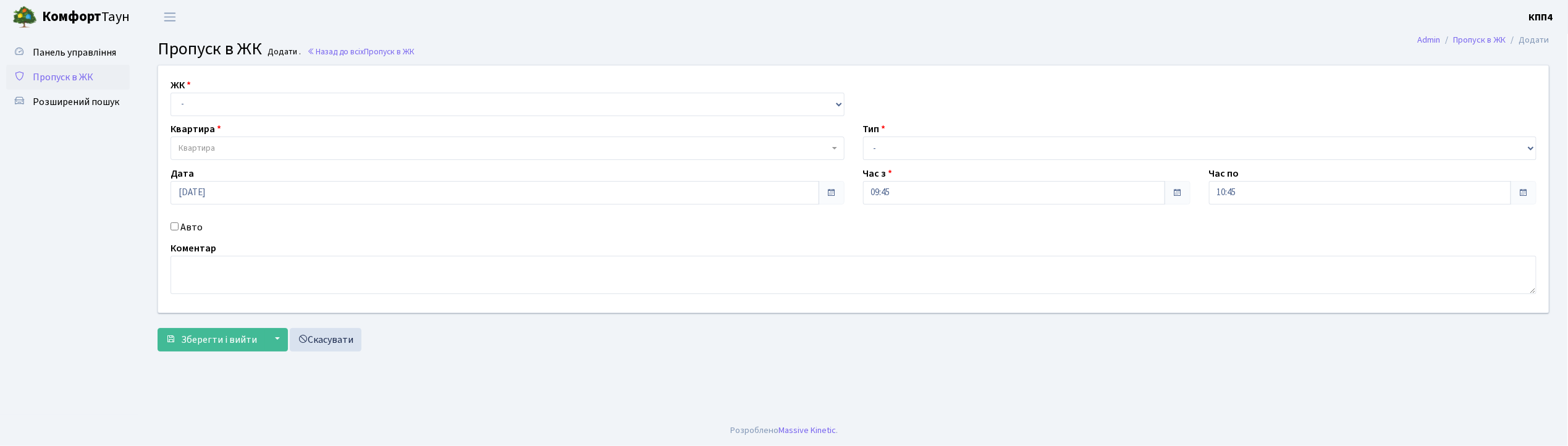
click at [175, 227] on input "Авто" at bounding box center [174, 226] width 8 height 8
checkbox input "true"
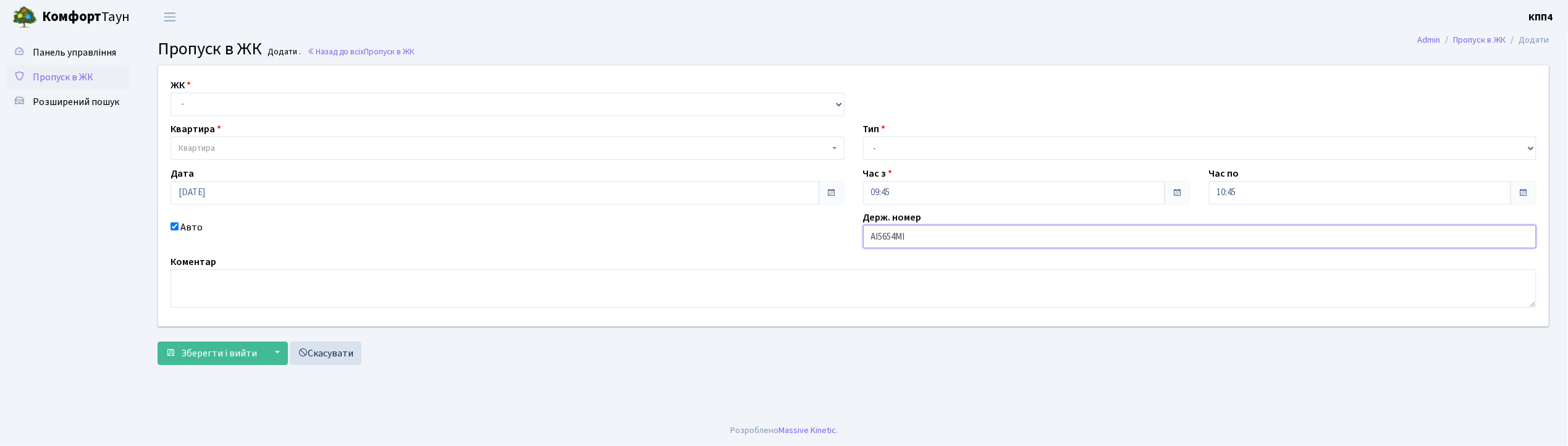
type input "АІ5654МІ"
drag, startPoint x: 223, startPoint y: 106, endPoint x: 238, endPoint y: 114, distance: 17.0
click at [223, 106] on select "- КТ, вул. Регенераторна, 4 КТ2, просп. [STREET_ADDRESS] [STREET_ADDRESS] [PERS…" at bounding box center [507, 104] width 674 height 24
select select "271"
click at [171, 92] on select "- КТ, вул. Регенераторна, 4 КТ2, просп. [STREET_ADDRESS] [STREET_ADDRESS] [PERS…" at bounding box center [507, 104] width 674 height 24
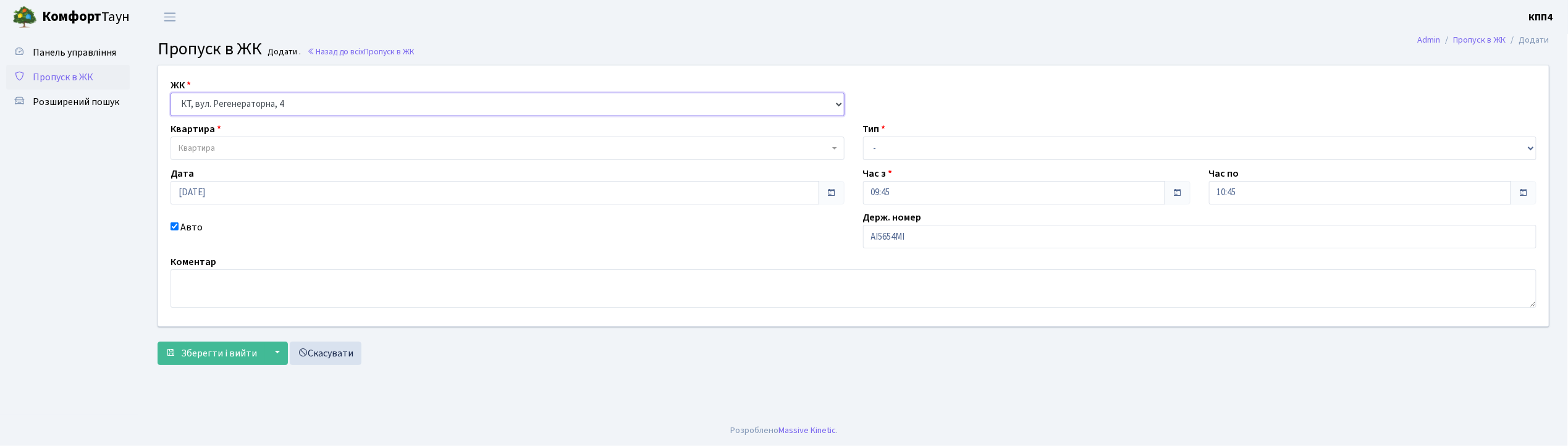
select select
click at [248, 148] on span "Квартира" at bounding box center [504, 148] width 651 height 12
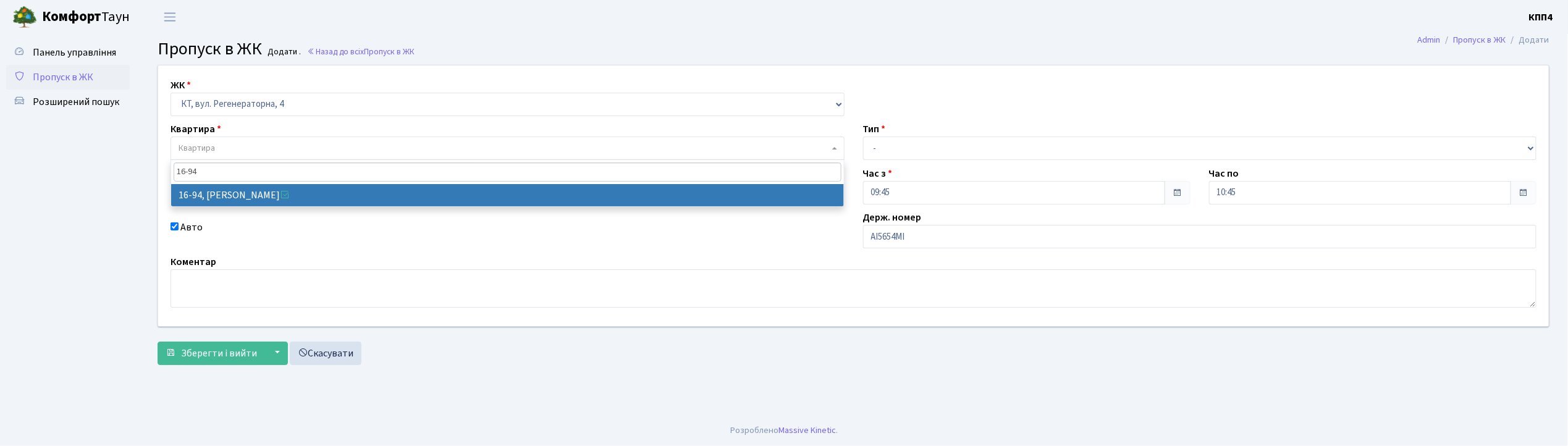
type input "16-94"
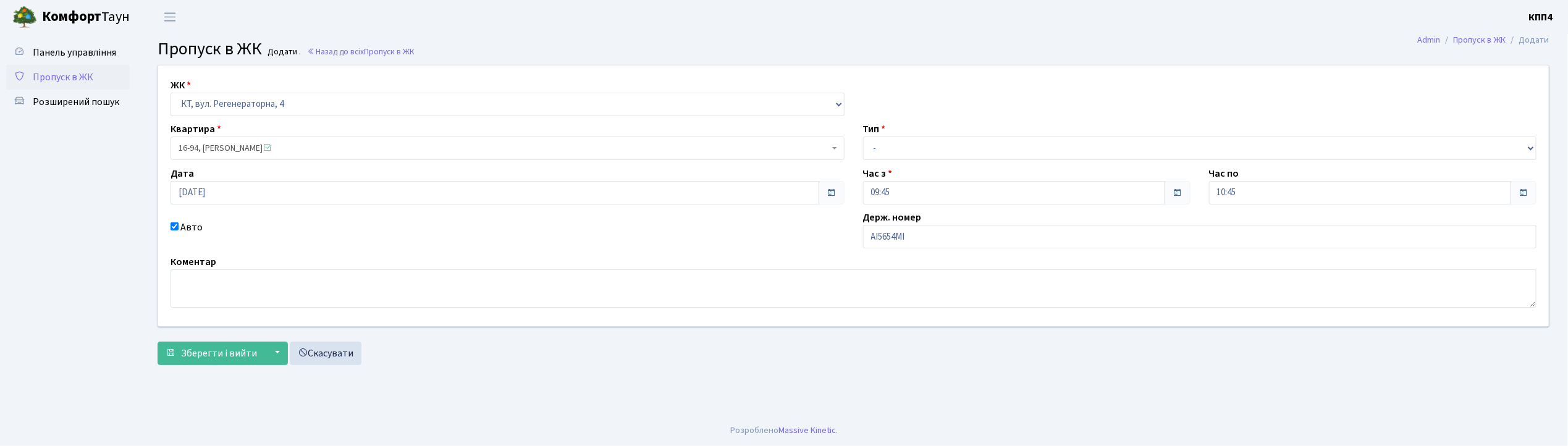
select select "8655"
click at [917, 146] on select "- Доставка Таксі Гості Сервіс" at bounding box center [1199, 148] width 674 height 24
select select "3"
click at [863, 136] on select "- Доставка Таксі Гості Сервіс" at bounding box center [1199, 148] width 674 height 24
click at [223, 362] on button "Зберегти і вийти" at bounding box center [211, 353] width 107 height 24
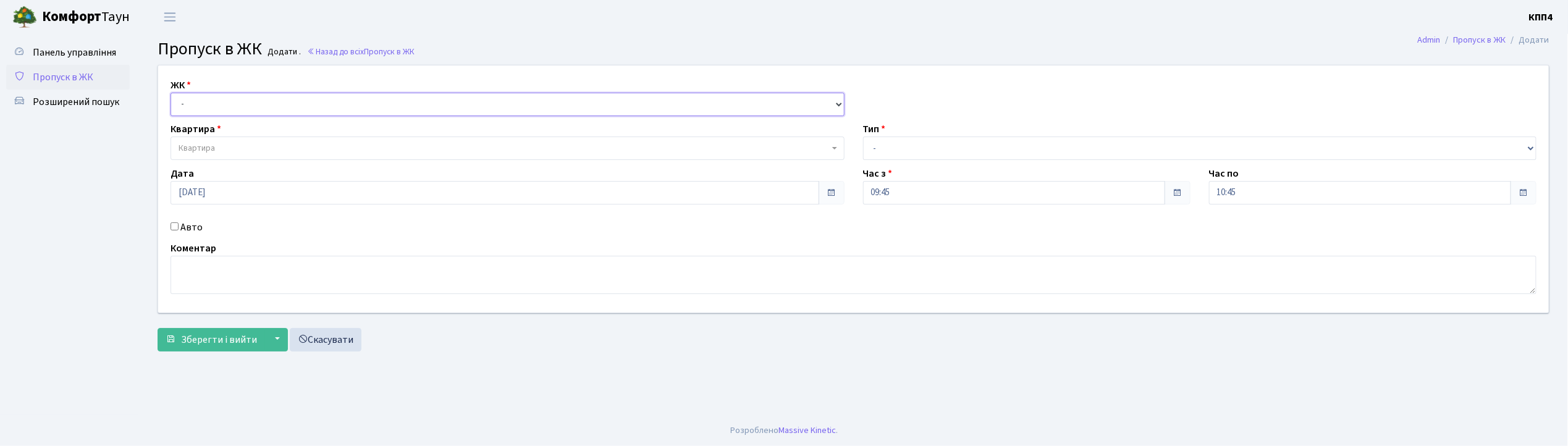
drag, startPoint x: 328, startPoint y: 100, endPoint x: 328, endPoint y: 108, distance: 8.0
click at [328, 100] on select "- КТ, вул. Регенераторна, 4 КТ2, просп. [STREET_ADDRESS] [STREET_ADDRESS] [PERS…" at bounding box center [507, 104] width 674 height 24
select select "271"
click at [171, 92] on select "- КТ, вул. Регенераторна, 4 КТ2, просп. [STREET_ADDRESS] [STREET_ADDRESS] [PERS…" at bounding box center [507, 104] width 674 height 24
select select
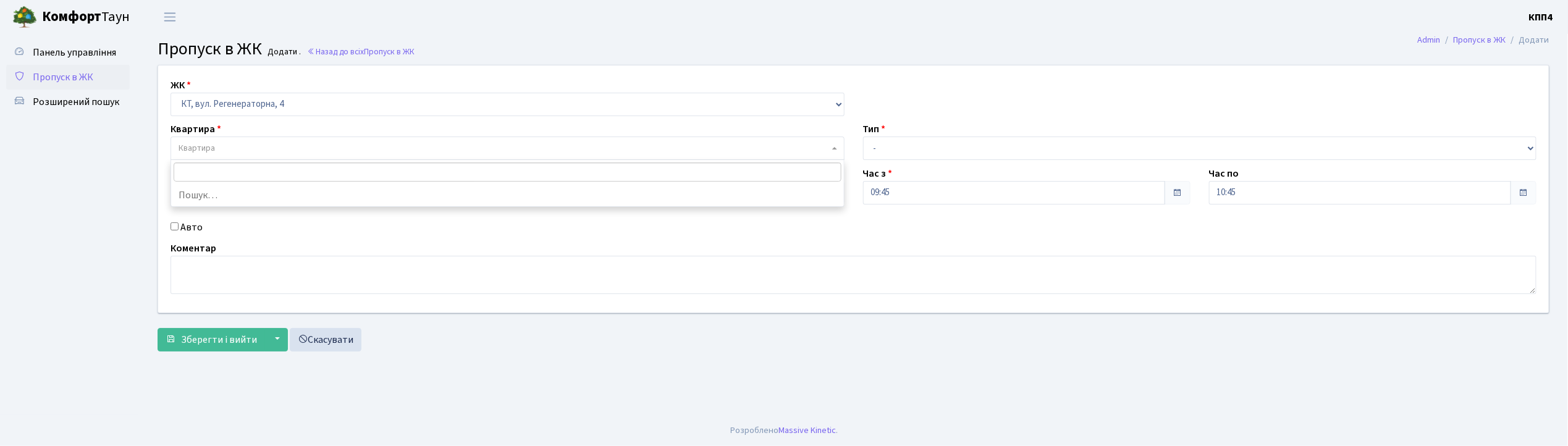
click at [320, 146] on span "Квартира" at bounding box center [504, 148] width 651 height 12
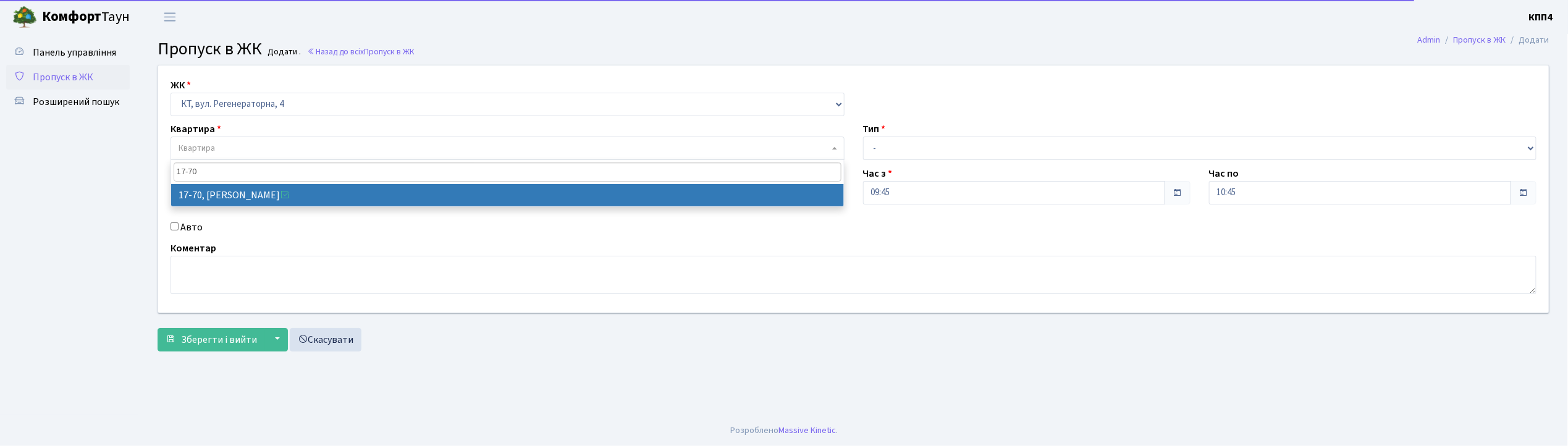
type input "17-70"
select select "9024"
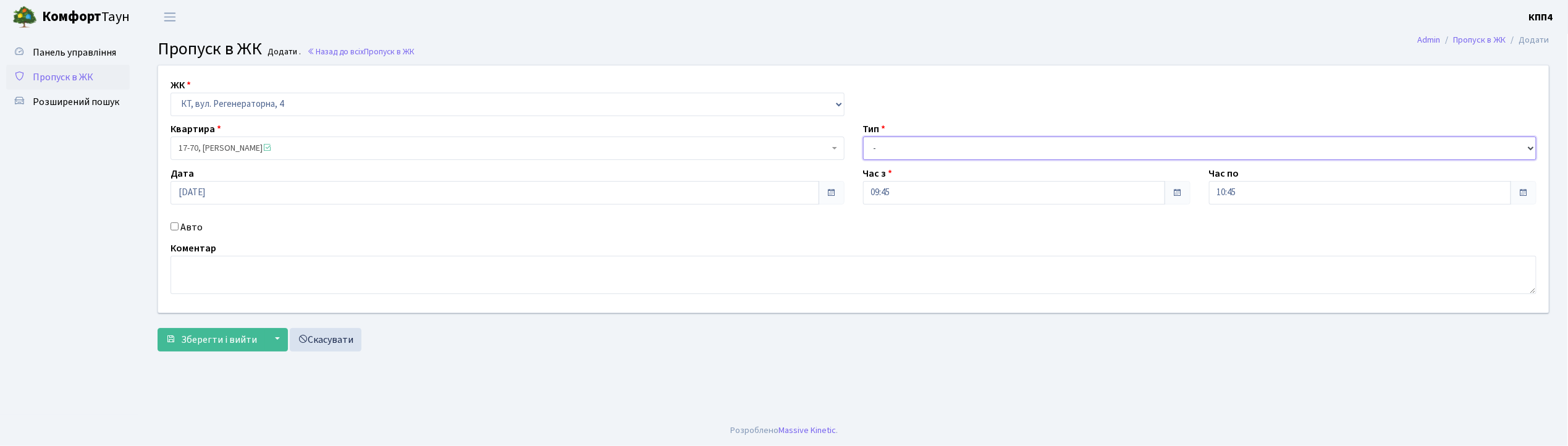
click at [931, 149] on select "- Доставка Таксі Гості Сервіс" at bounding box center [1199, 148] width 674 height 24
click at [863, 136] on select "- Доставка Таксі Гості Сервіс" at bounding box center [1199, 148] width 674 height 24
click at [903, 149] on select "- Доставка Таксі Гості Сервіс" at bounding box center [1199, 148] width 674 height 24
select select "1"
click at [863, 136] on select "- Доставка Таксі Гості Сервіс" at bounding box center [1199, 148] width 674 height 24
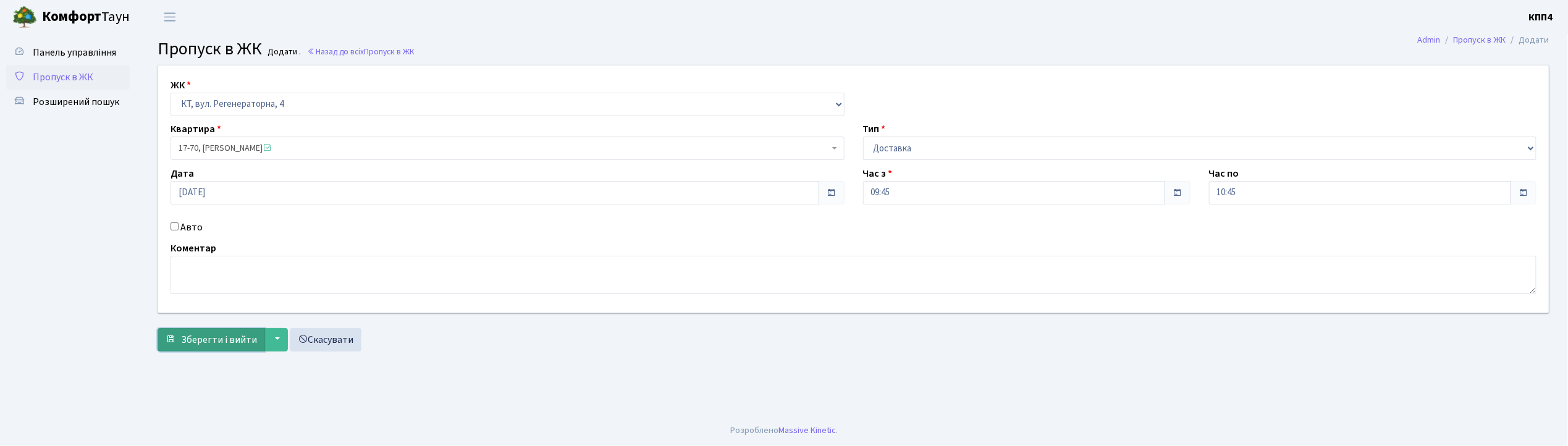
click at [209, 340] on span "Зберегти і вийти" at bounding box center [219, 339] width 76 height 13
click at [220, 113] on select "- КТ, вул. Регенераторна, 4 КТ2, просп. [STREET_ADDRESS] [STREET_ADDRESS] [PERS…" at bounding box center [507, 104] width 674 height 24
select select "304"
click at [171, 92] on select "- КТ, вул. Регенераторна, 4 КТ2, просп. [STREET_ADDRESS] [STREET_ADDRESS] [PERS…" at bounding box center [507, 104] width 674 height 24
select select
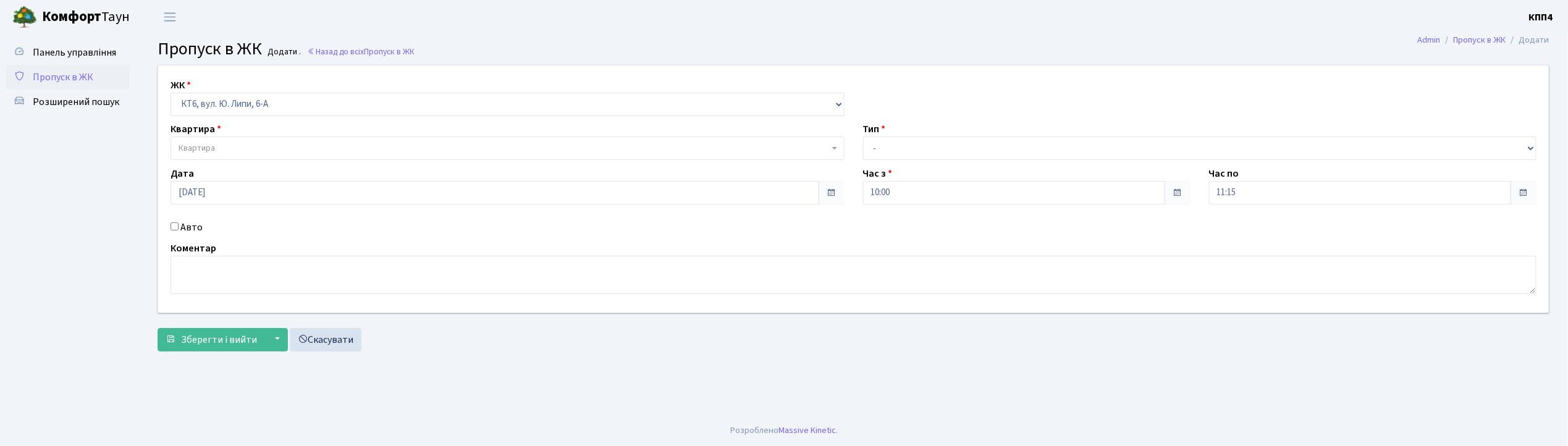
click at [236, 150] on span "Квартира" at bounding box center [504, 148] width 651 height 12
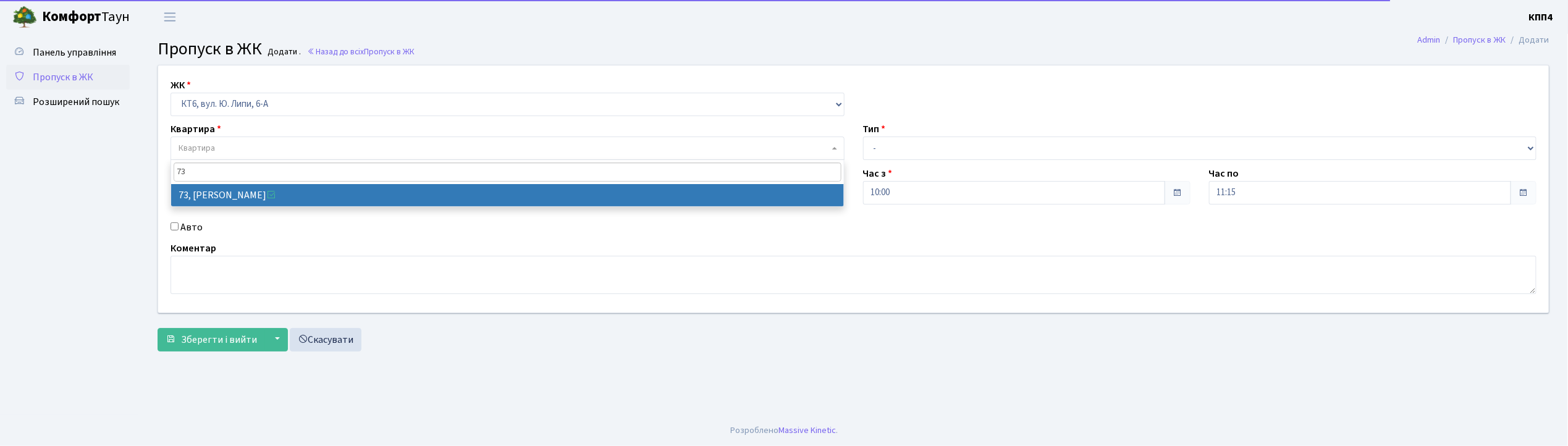
type input "73"
select select "17165"
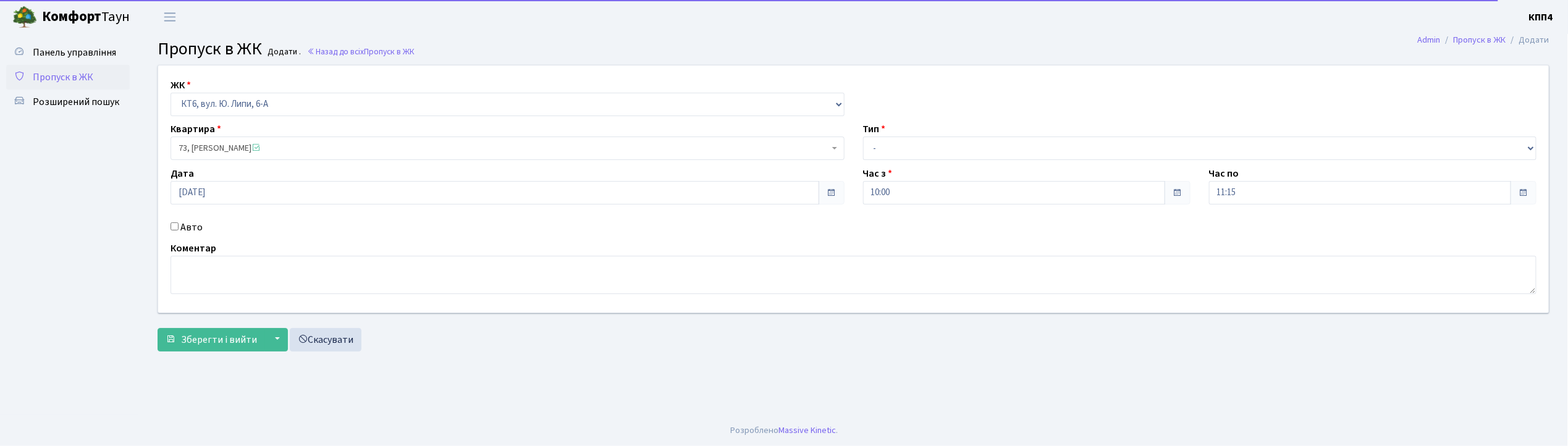
click at [172, 227] on input "Авто" at bounding box center [174, 226] width 8 height 8
checkbox input "true"
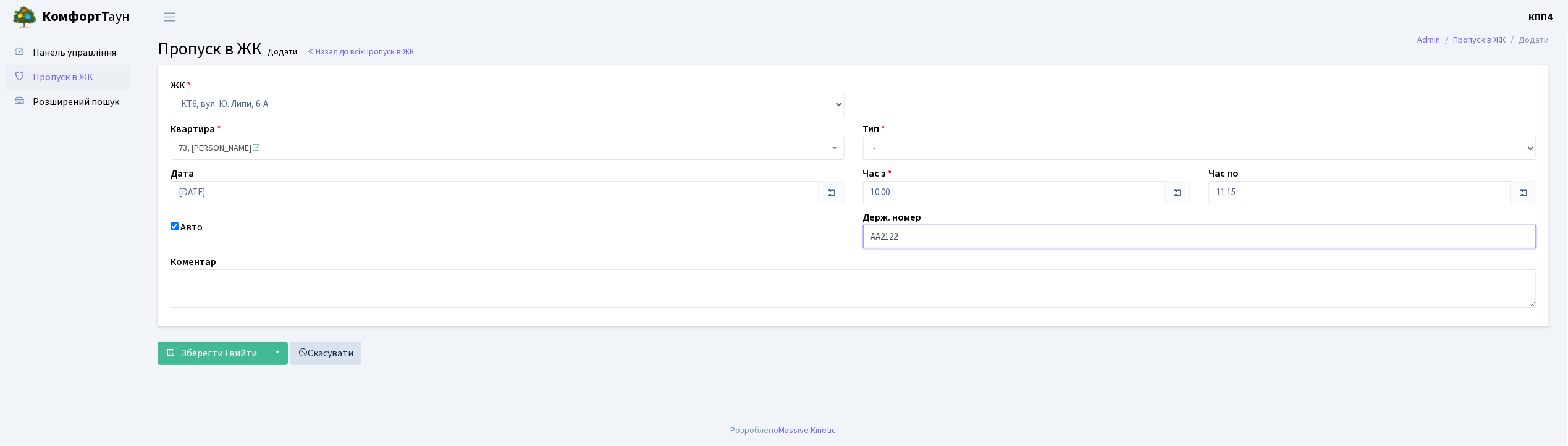
type input "АА2122РК"
click at [955, 143] on select "- Доставка Таксі Гості Сервіс" at bounding box center [1199, 148] width 674 height 24
select select "2"
click at [863, 136] on select "- Доставка Таксі Гості Сервіс" at bounding box center [1199, 148] width 674 height 24
click at [210, 351] on span "Зберегти і вийти" at bounding box center [219, 353] width 76 height 13
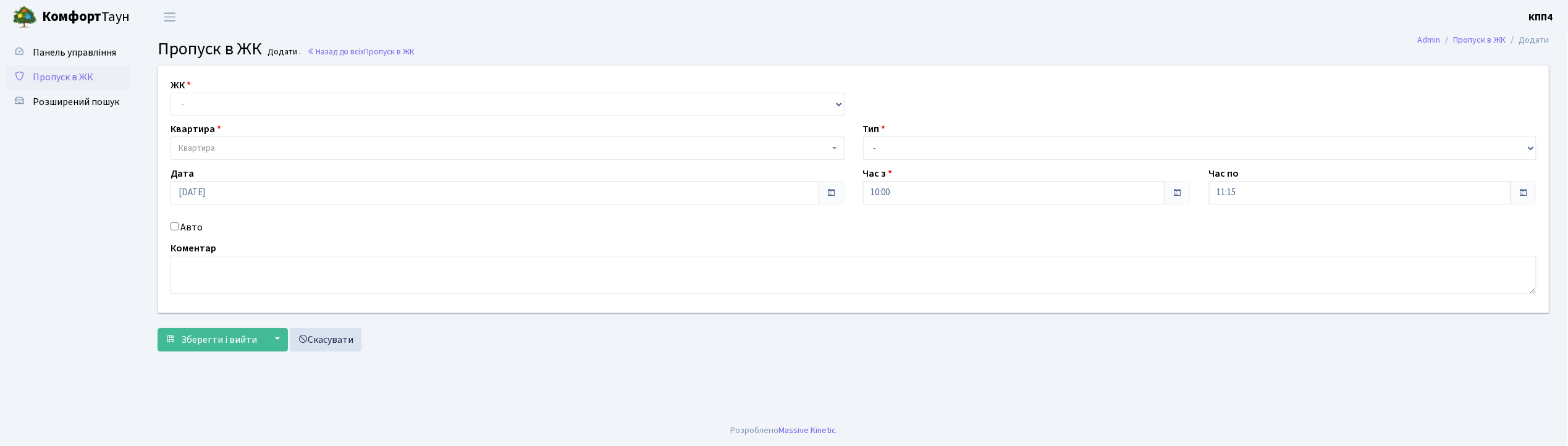
click at [172, 230] on input "Авто" at bounding box center [174, 226] width 8 height 8
checkbox input "true"
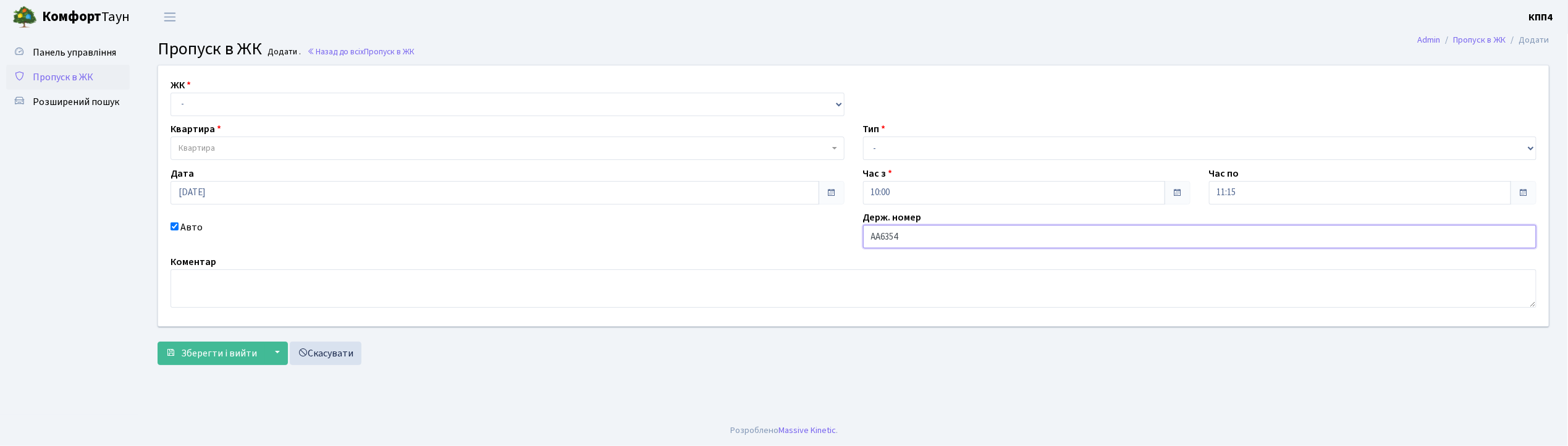
type input "АА6354ТО"
click at [996, 146] on select "- Доставка Таксі Гості Сервіс" at bounding box center [1199, 148] width 674 height 24
select select "1"
click at [863, 136] on select "- Доставка Таксі Гості Сервіс" at bounding box center [1199, 148] width 674 height 24
click at [379, 104] on select "- КТ, вул. Регенераторна, 4 КТ2, просп. [STREET_ADDRESS] [STREET_ADDRESS] [PERS…" at bounding box center [507, 104] width 674 height 24
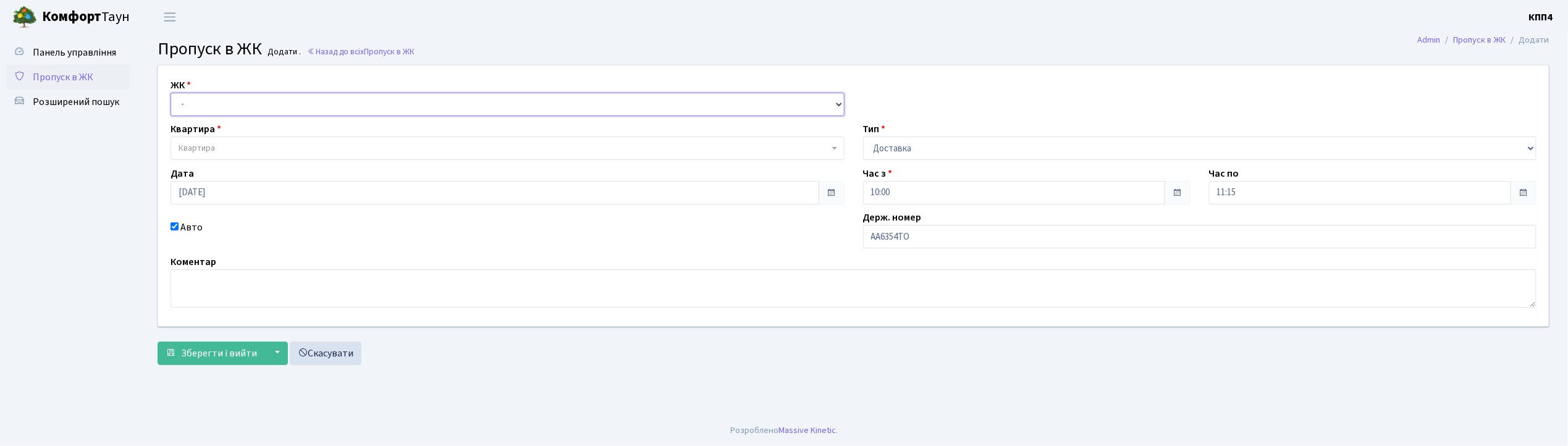
select select "271"
click at [171, 92] on select "- КТ, вул. Регенераторна, 4 КТ2, просп. [STREET_ADDRESS] [STREET_ADDRESS] [PERS…" at bounding box center [507, 104] width 674 height 24
select select
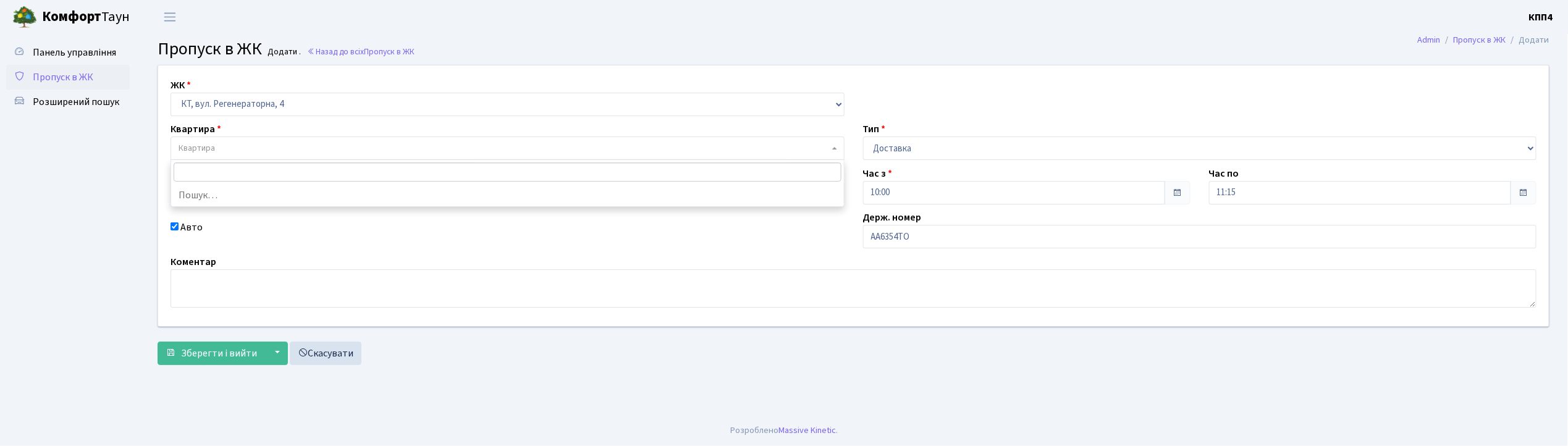
click at [364, 148] on span "Квартира" at bounding box center [504, 148] width 651 height 12
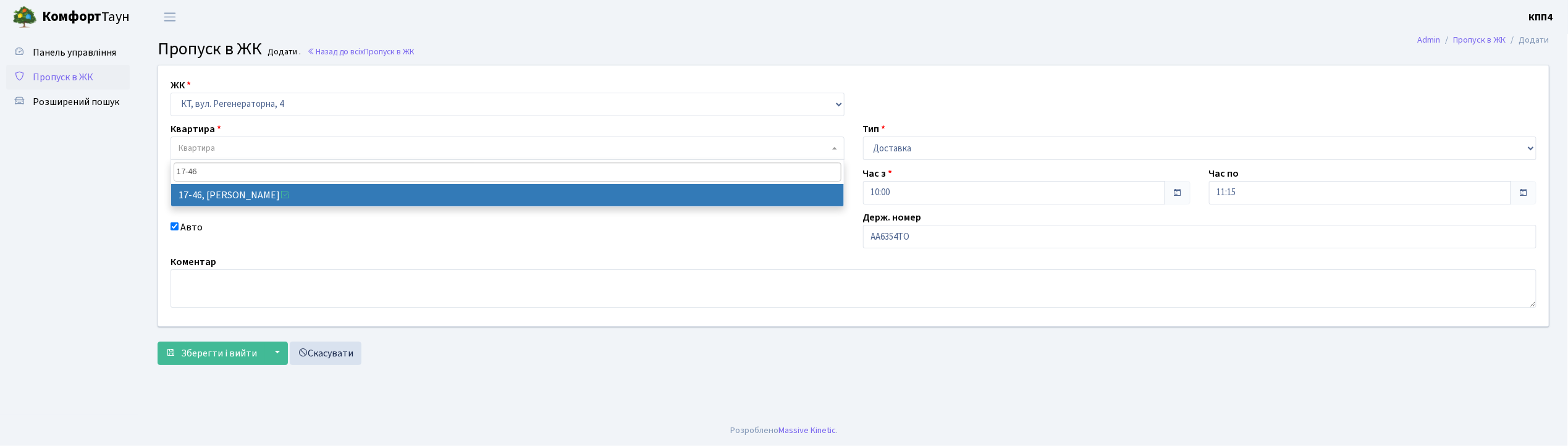
type input "17-46"
select select "9000"
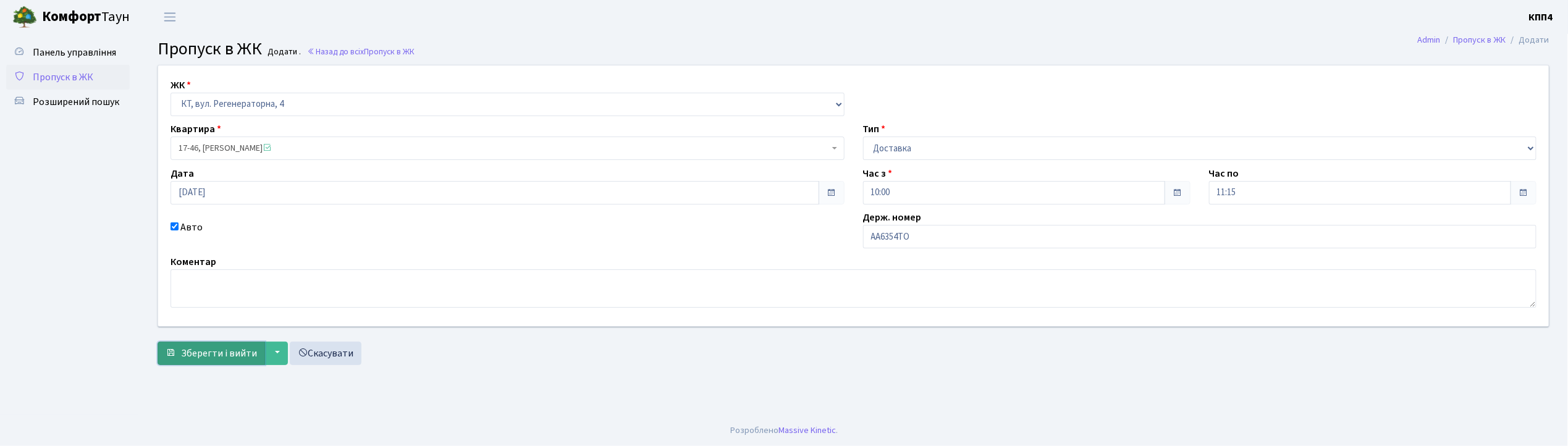
click at [228, 351] on span "Зберегти і вийти" at bounding box center [219, 353] width 76 height 13
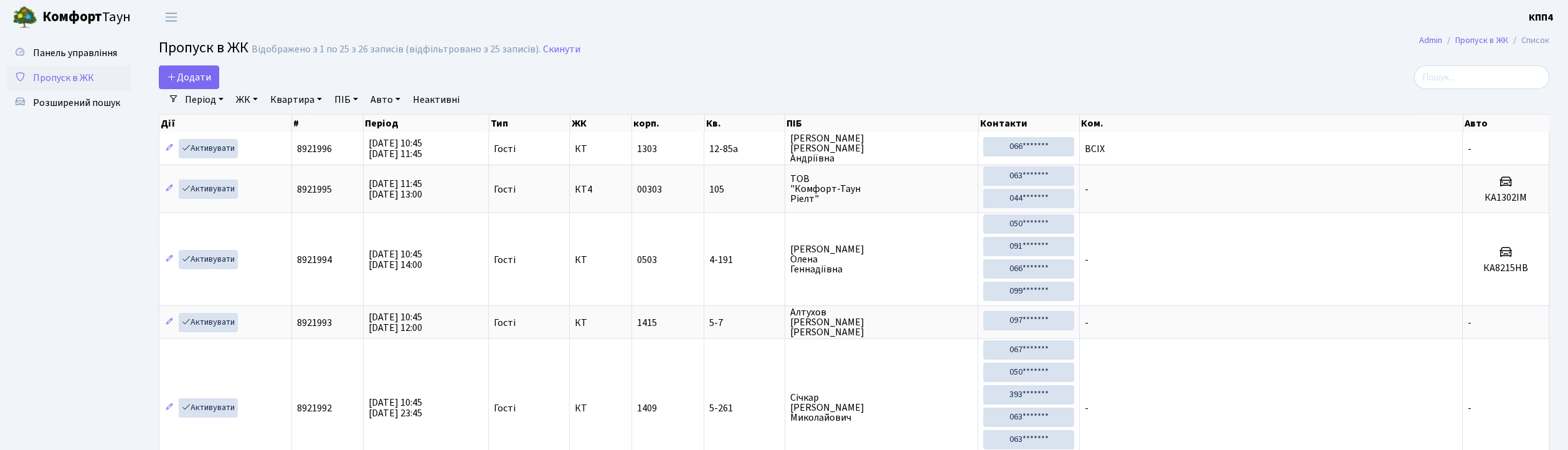
select select "25"
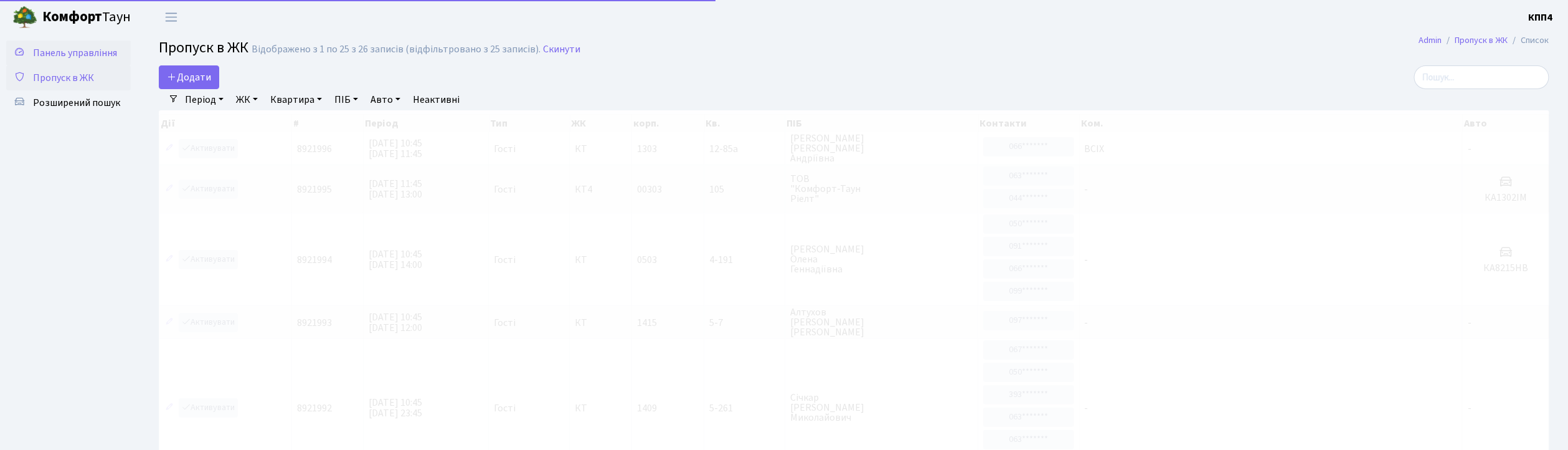
click at [75, 52] on span "Панель управління" at bounding box center [75, 52] width 84 height 13
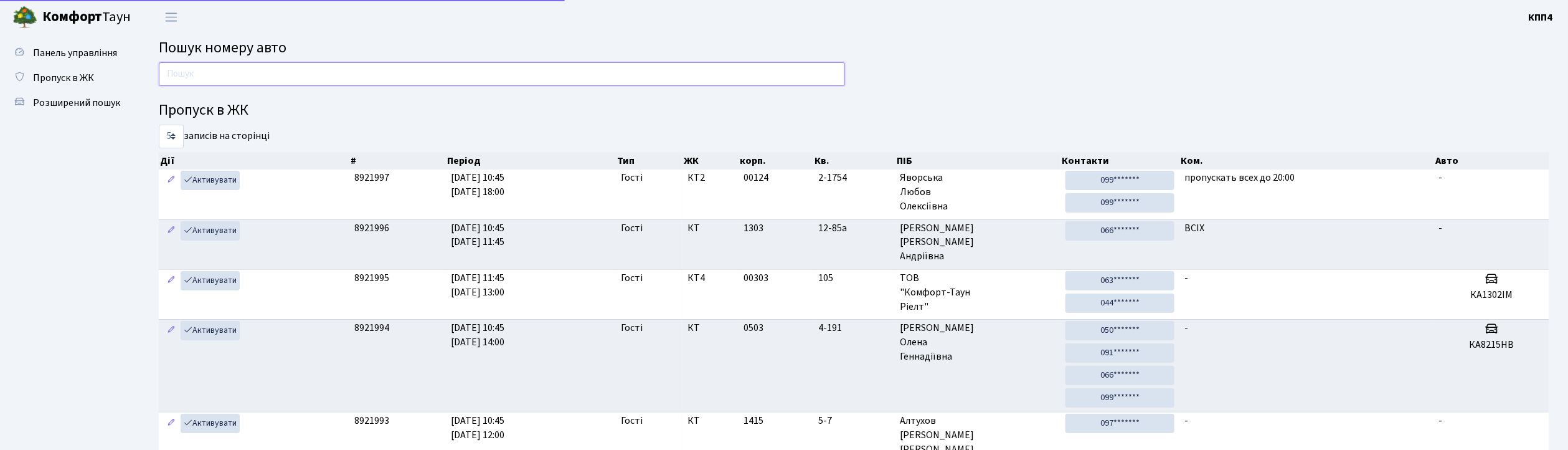
drag, startPoint x: 0, startPoint y: 0, endPoint x: 265, endPoint y: 72, distance: 274.6
click at [265, 72] on input "text" at bounding box center [501, 74] width 686 height 24
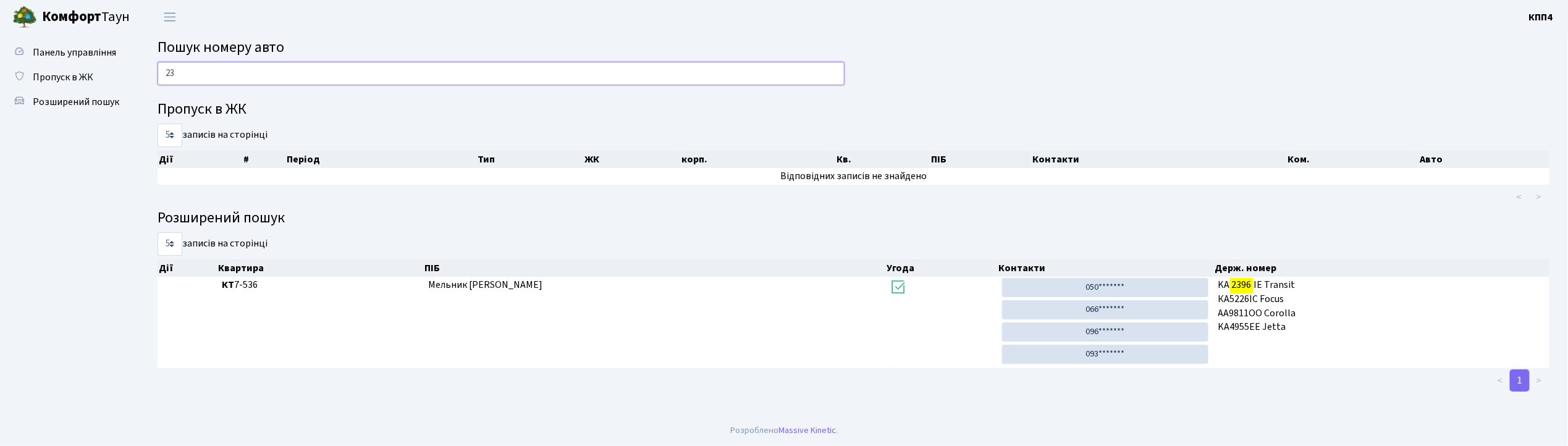
type input "2"
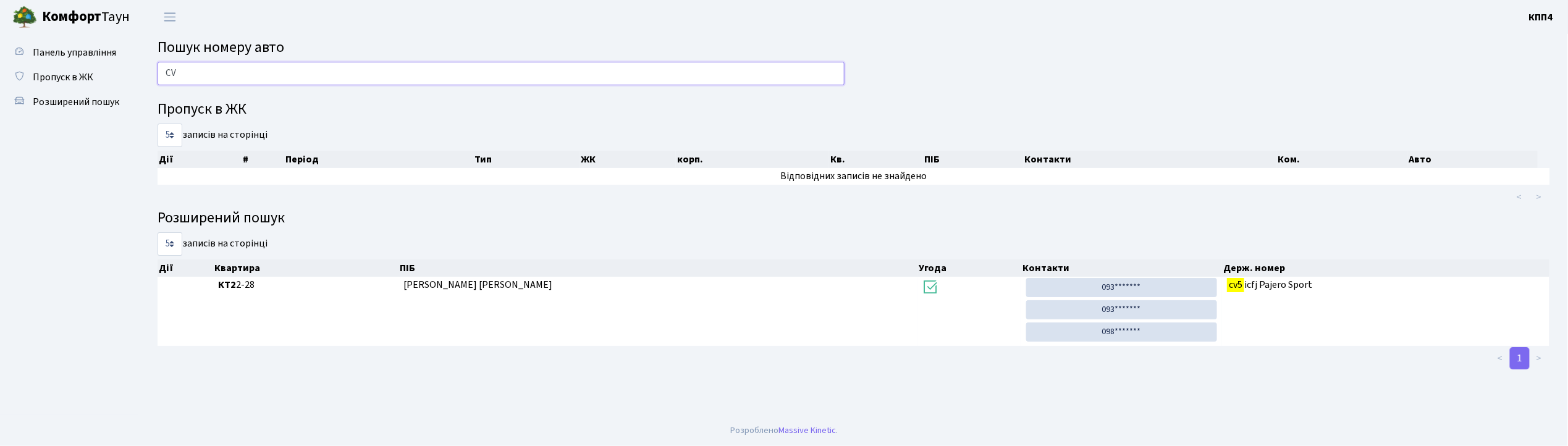
type input "C"
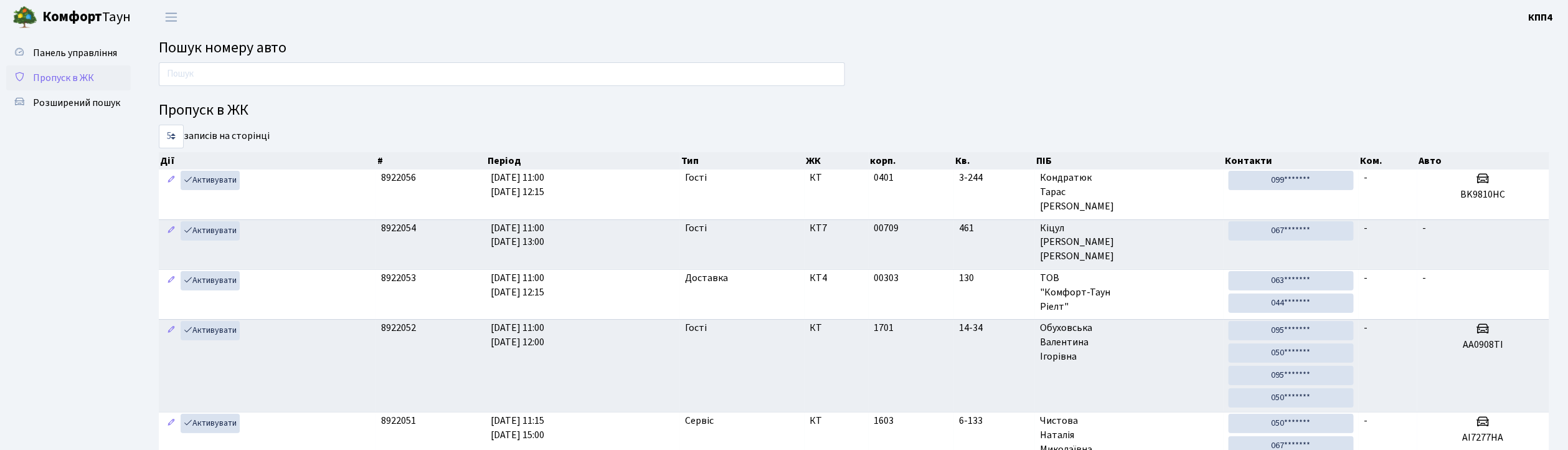
click at [67, 73] on span "Пропуск в ЖК" at bounding box center [63, 77] width 61 height 13
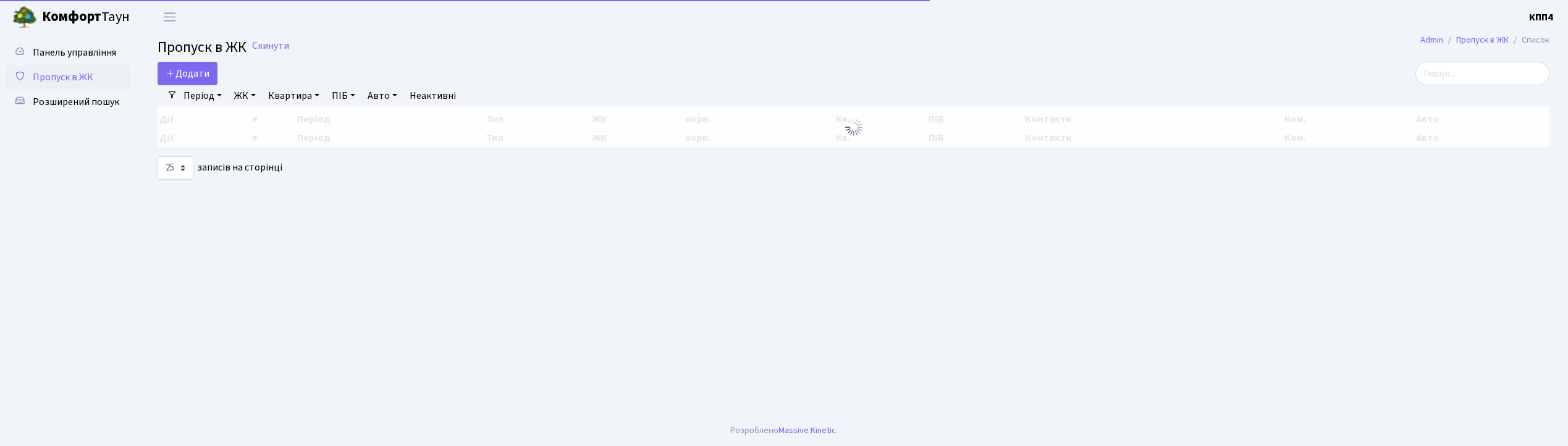
select select "25"
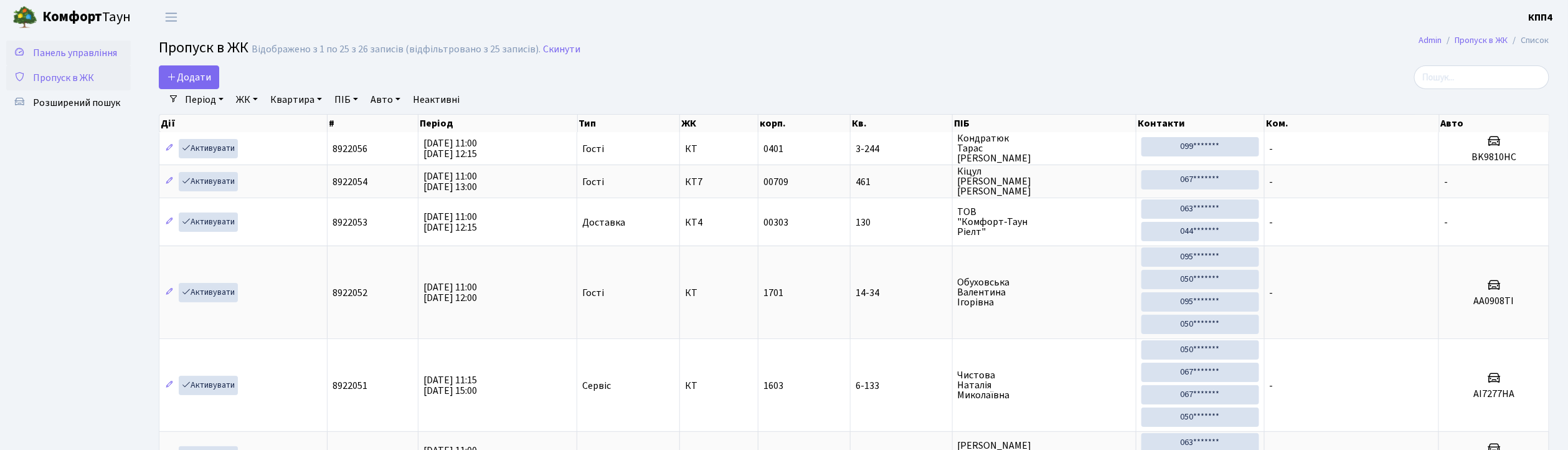
click at [65, 52] on span "Панель управління" at bounding box center [75, 52] width 84 height 13
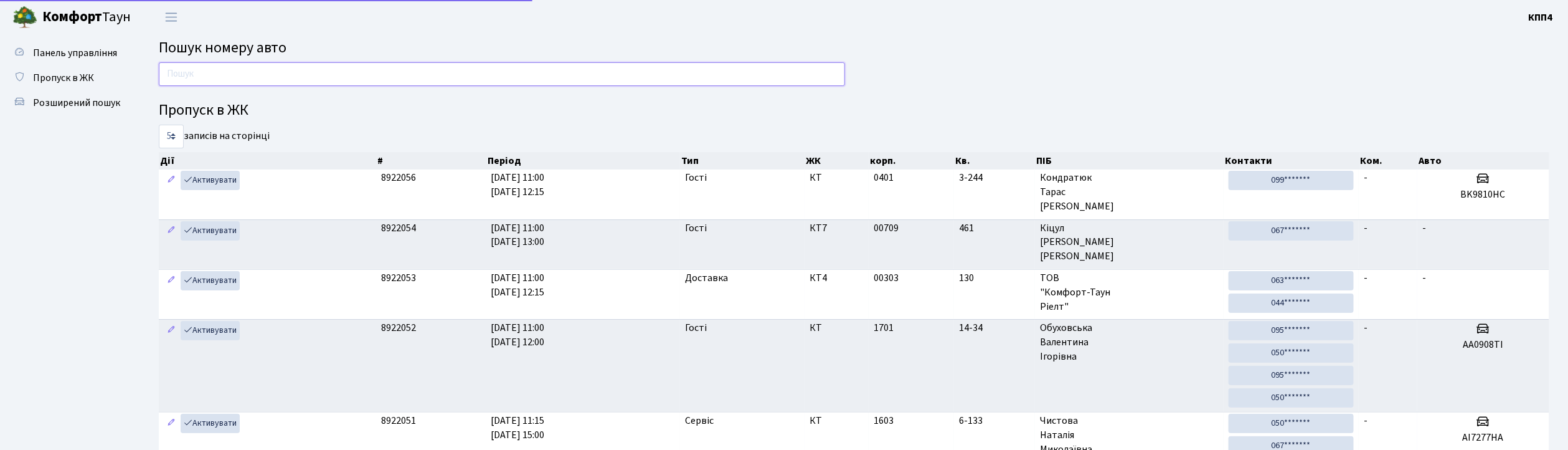
drag, startPoint x: 0, startPoint y: 0, endPoint x: 215, endPoint y: 75, distance: 227.7
click at [215, 75] on input "text" at bounding box center [501, 74] width 686 height 24
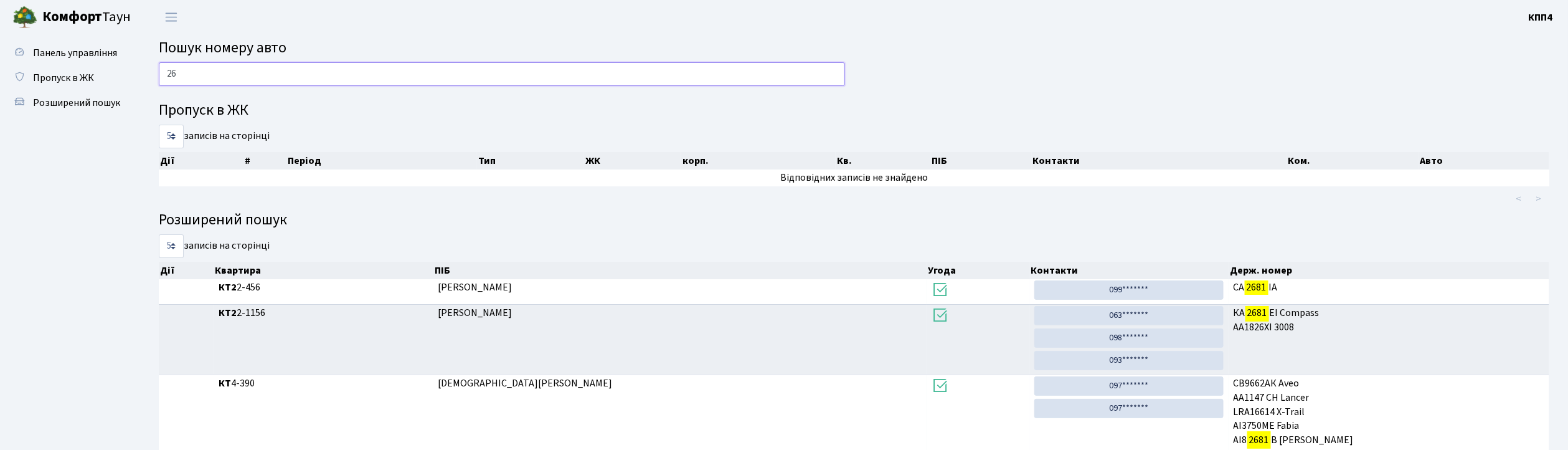
type input "2"
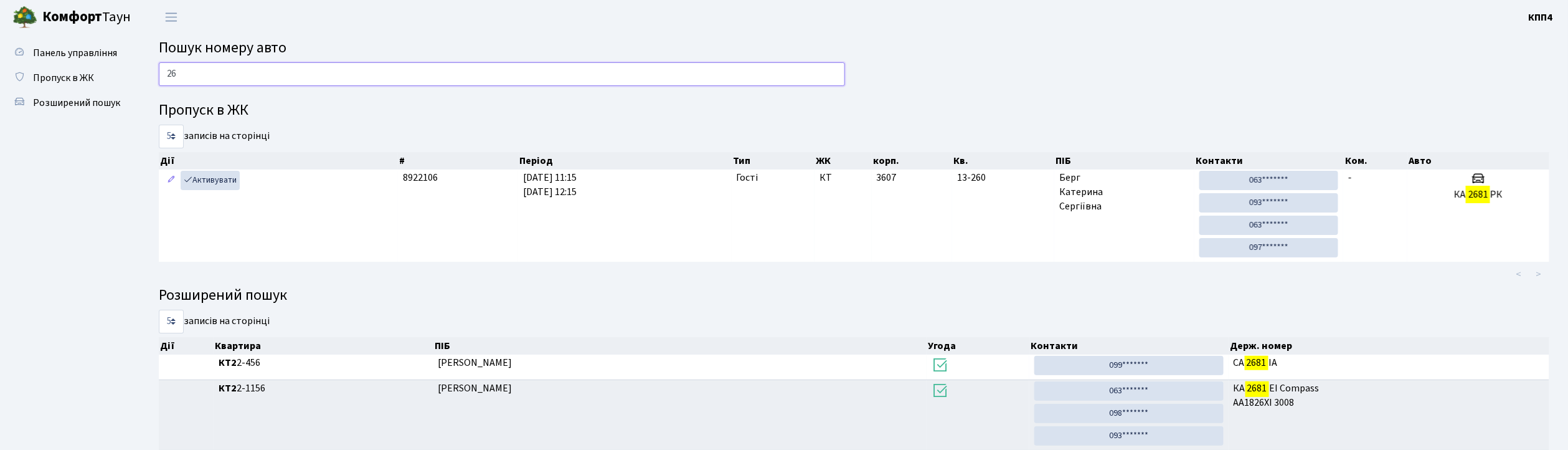
type input "2"
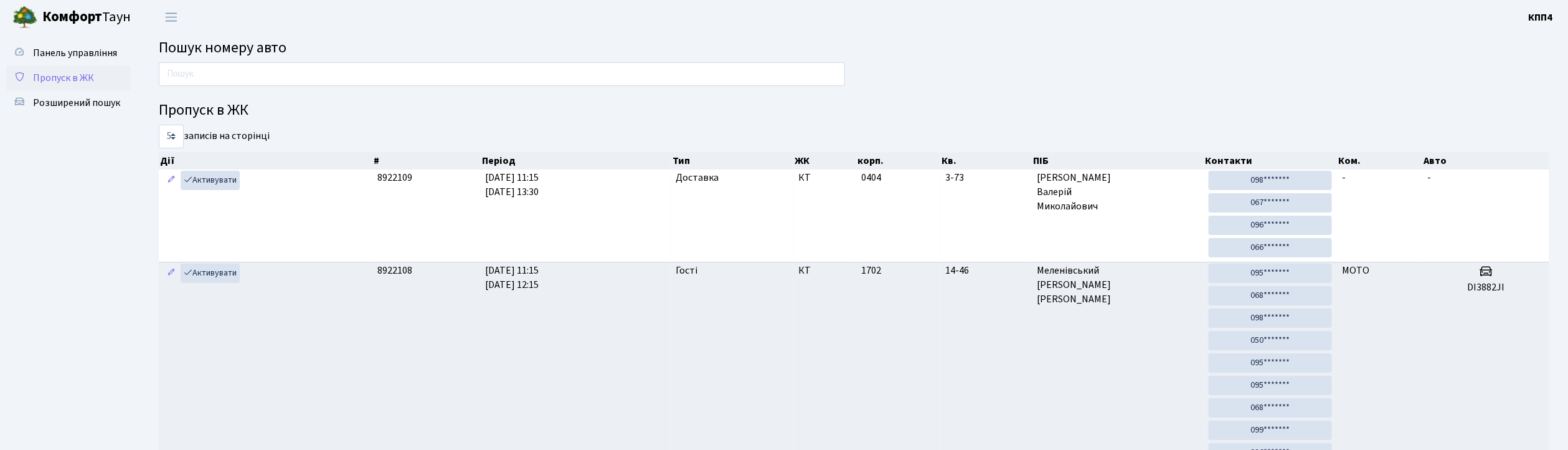
click at [46, 81] on span "Пропуск в ЖК" at bounding box center [63, 77] width 61 height 13
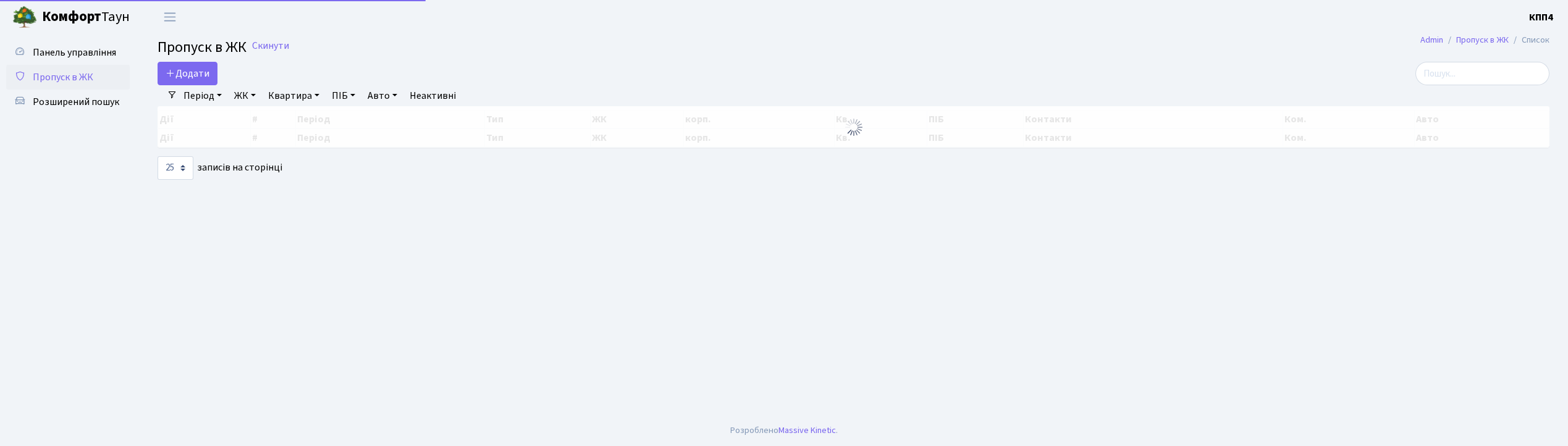
select select "25"
click at [1481, 74] on input "search" at bounding box center [1482, 73] width 134 height 24
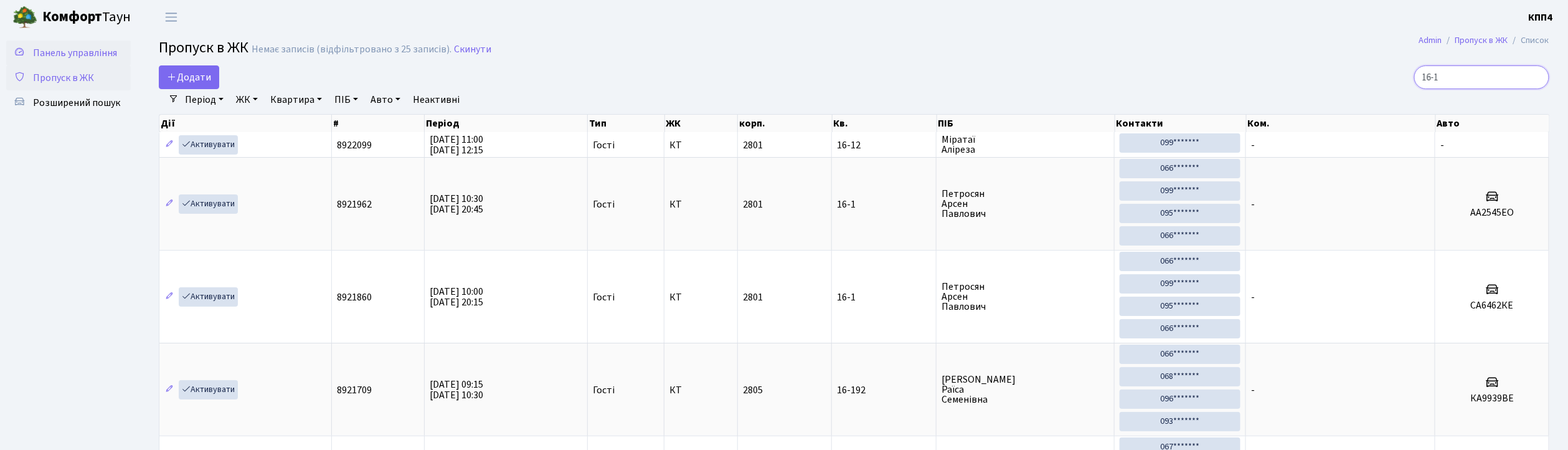
type input "16-1"
click at [66, 49] on span "Панель управління" at bounding box center [75, 52] width 84 height 13
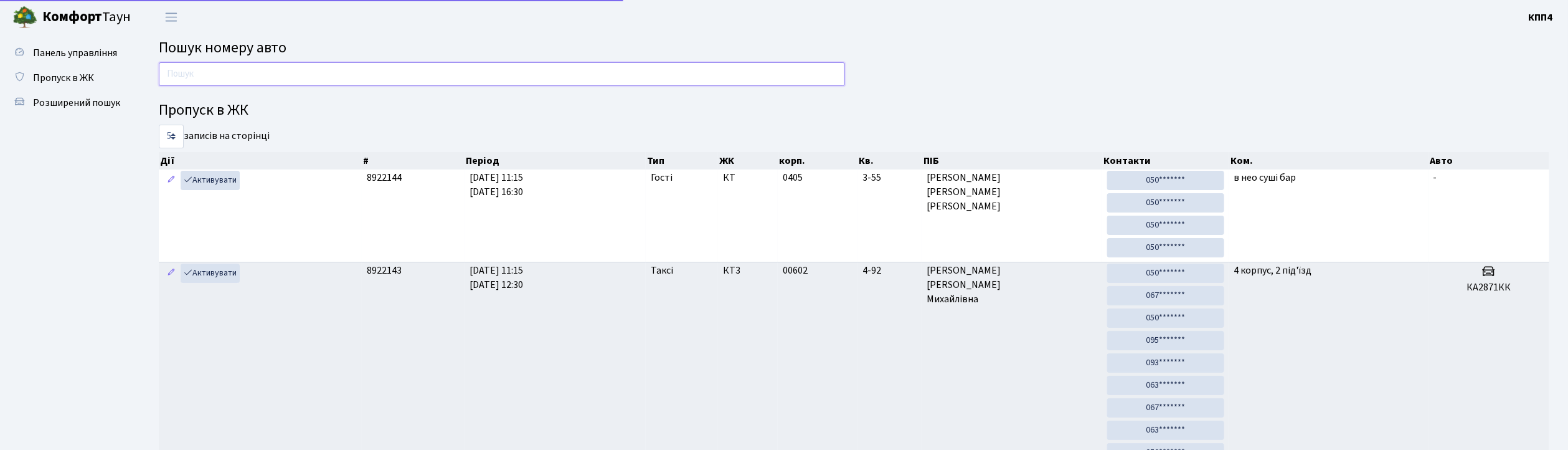
click at [201, 70] on input "text" at bounding box center [501, 74] width 686 height 24
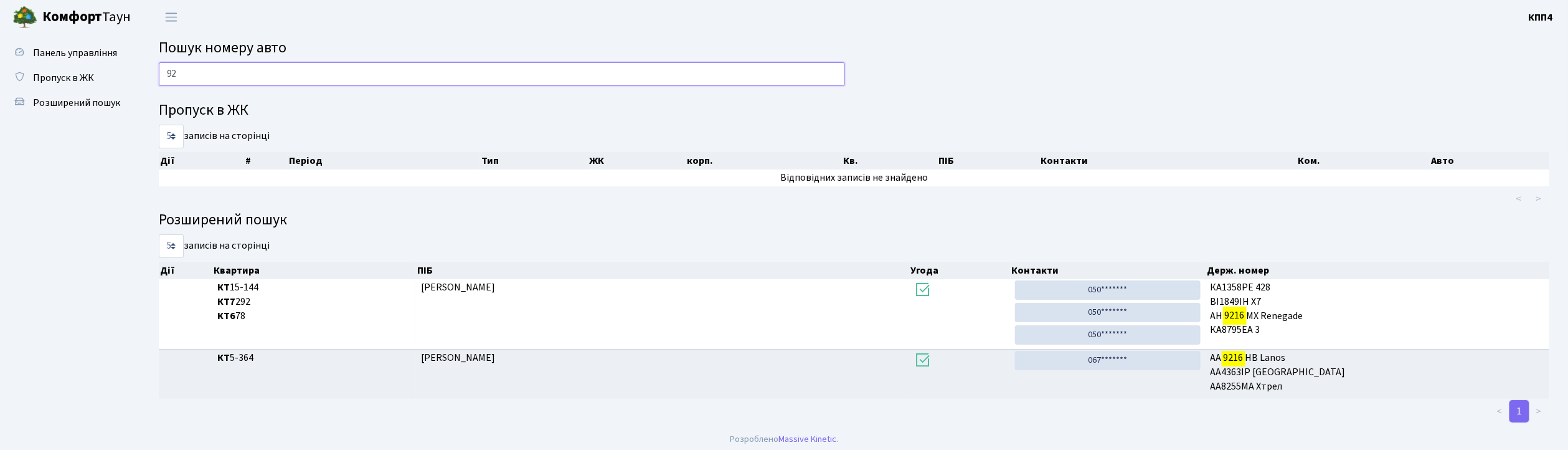
type input "9"
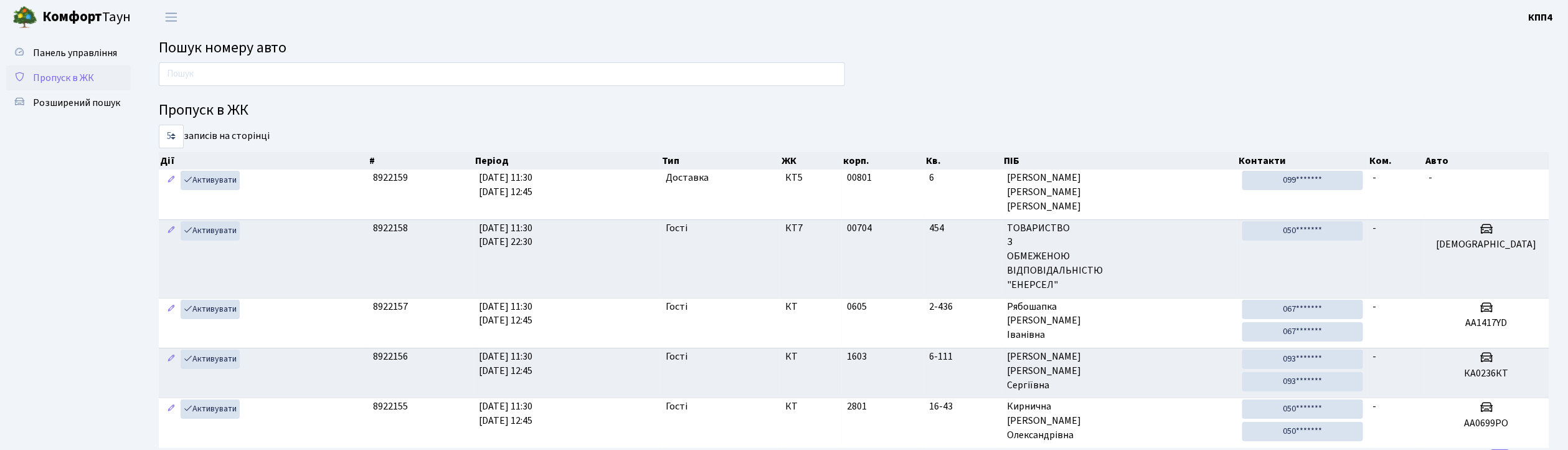
click at [68, 78] on span "Пропуск в ЖК" at bounding box center [63, 77] width 61 height 13
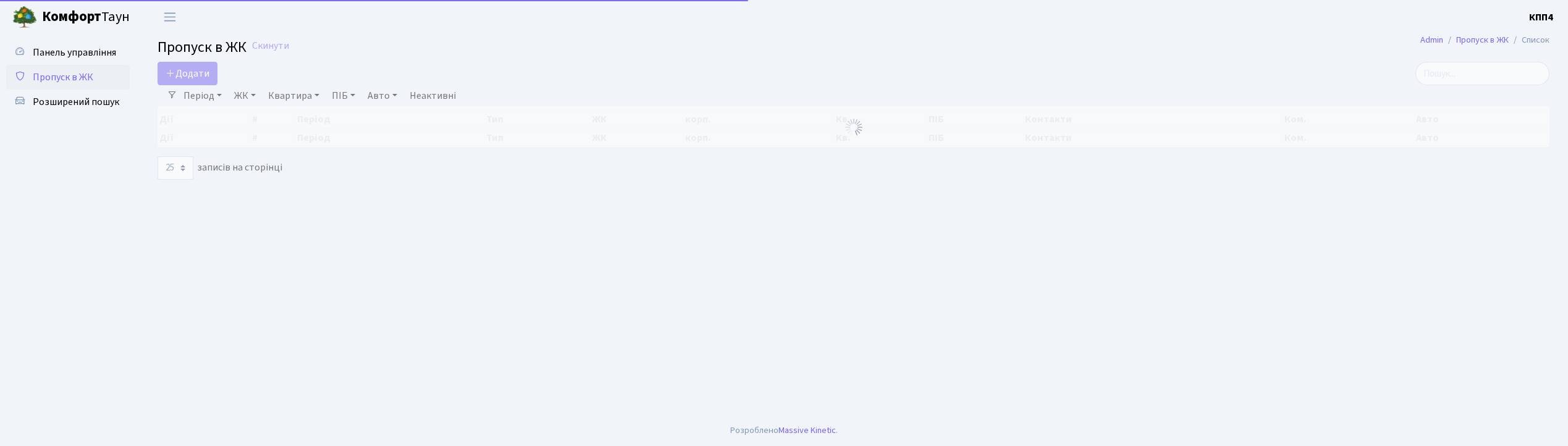
select select "25"
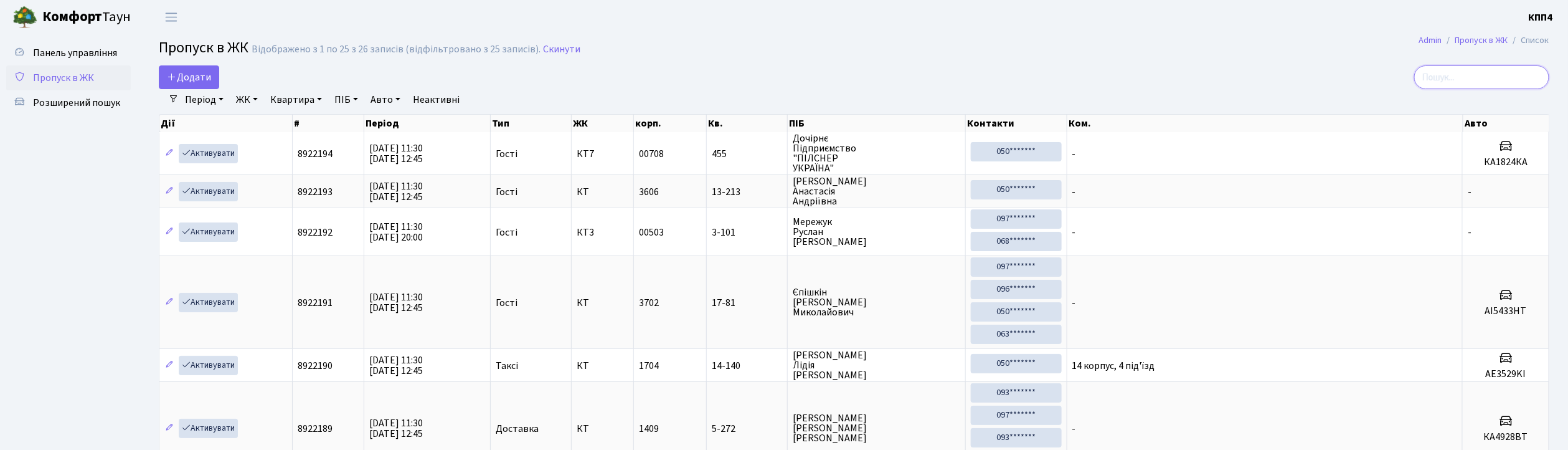
click at [1517, 75] on input "search" at bounding box center [1481, 77] width 135 height 24
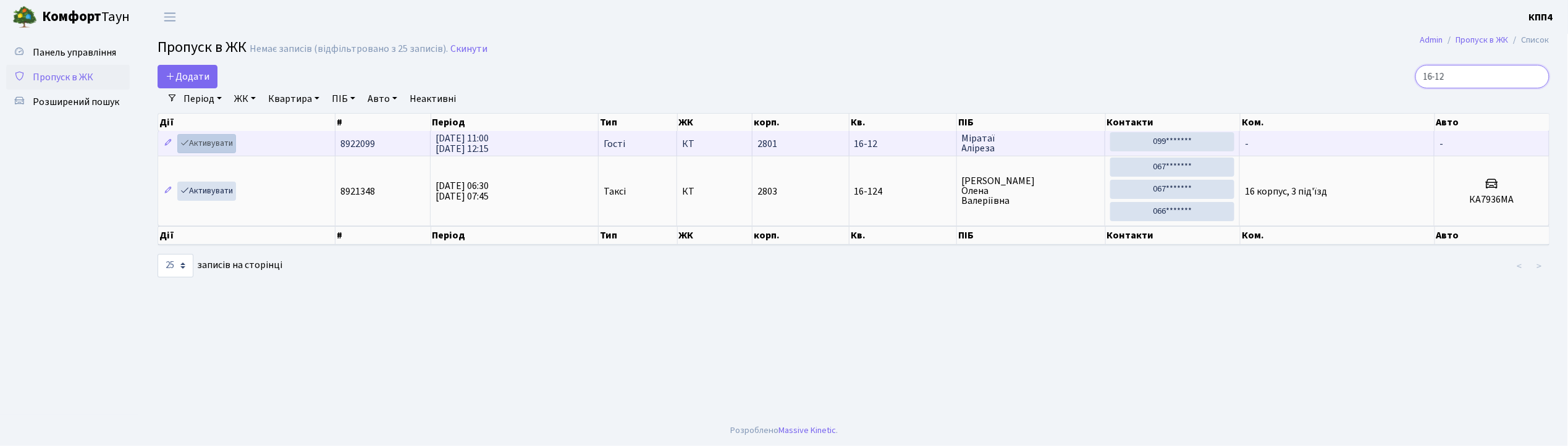
type input "16-12"
click at [204, 139] on link "Активувати" at bounding box center [206, 143] width 59 height 19
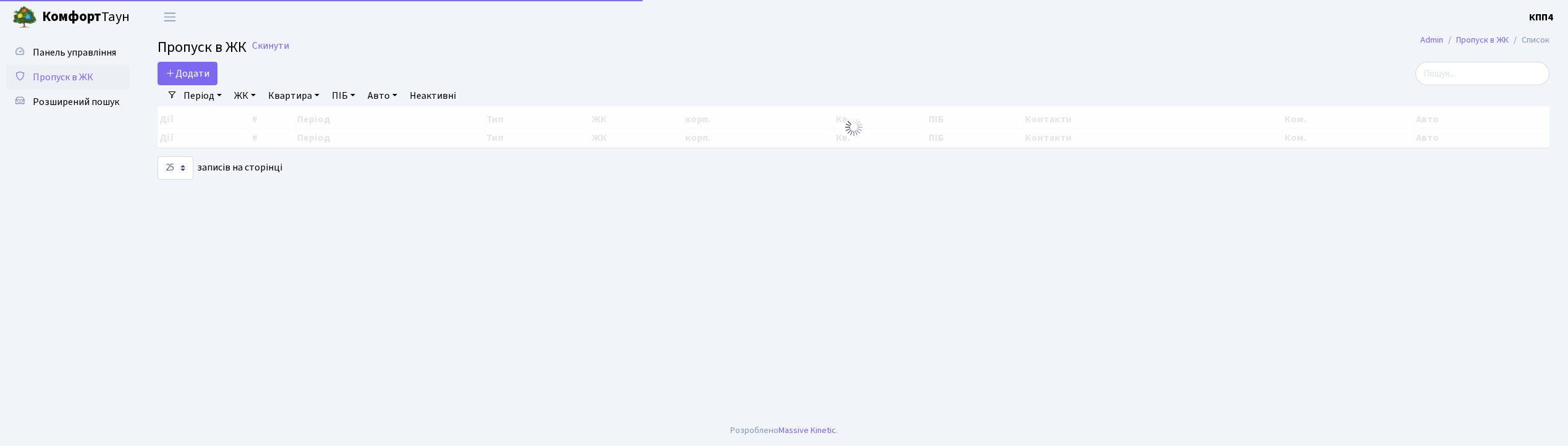
select select "25"
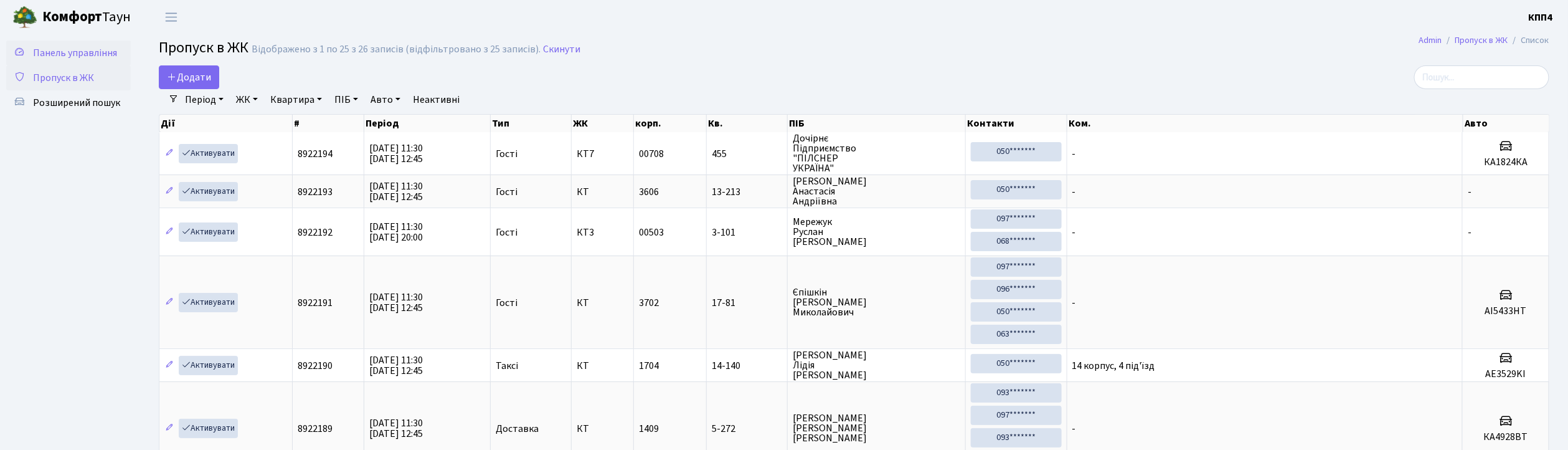
click at [85, 56] on span "Панель управління" at bounding box center [75, 52] width 84 height 13
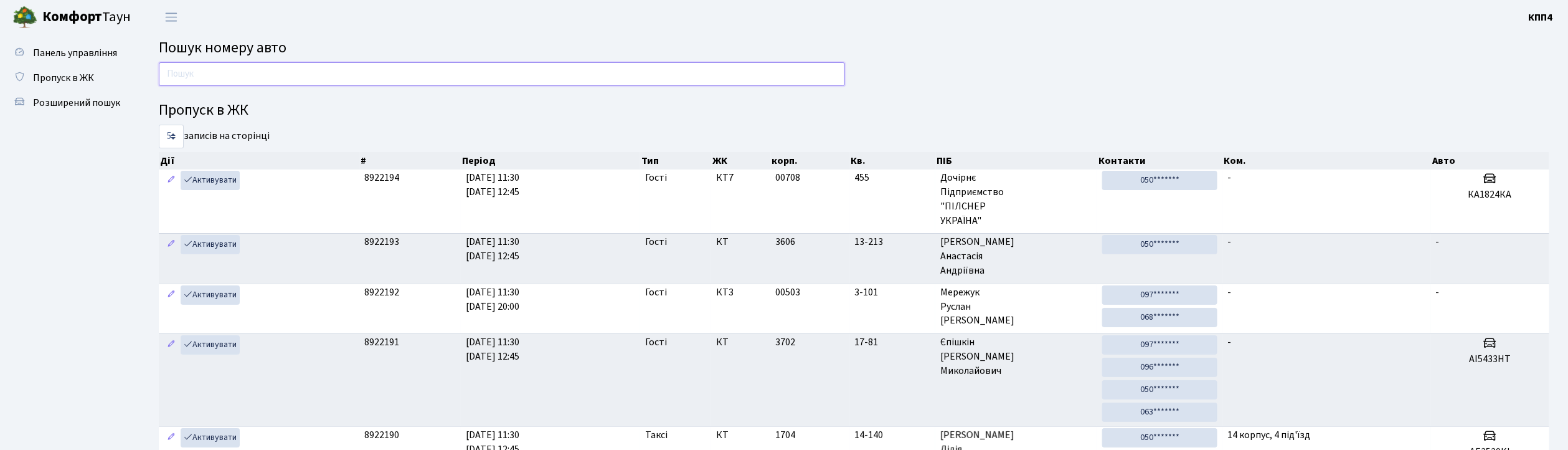
click at [249, 83] on input "text" at bounding box center [501, 74] width 686 height 24
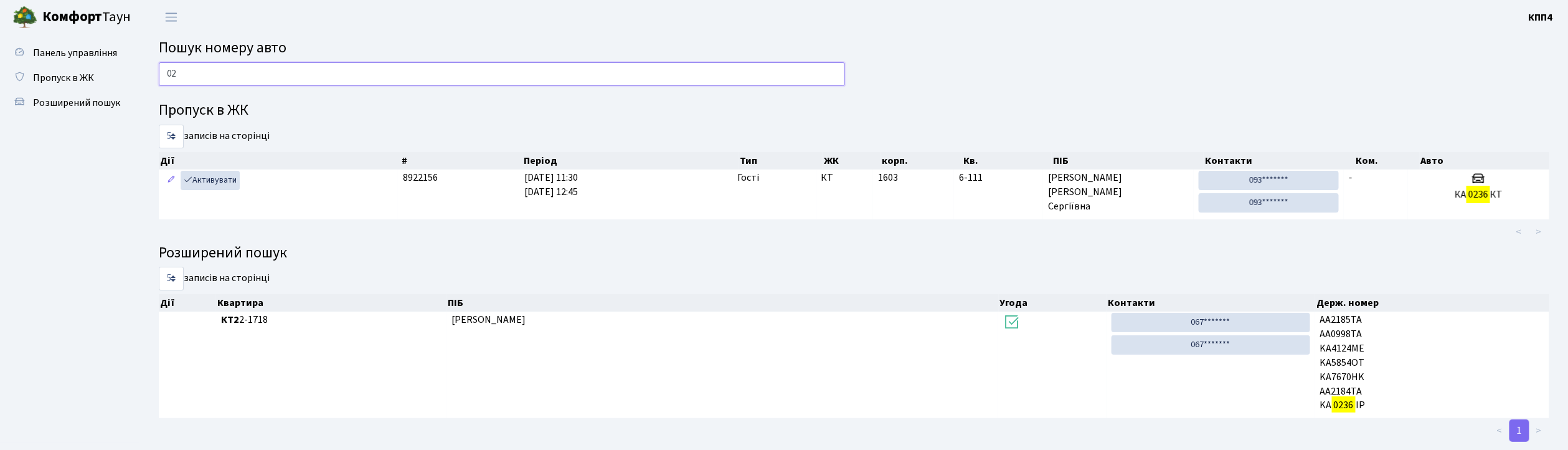
type input "0"
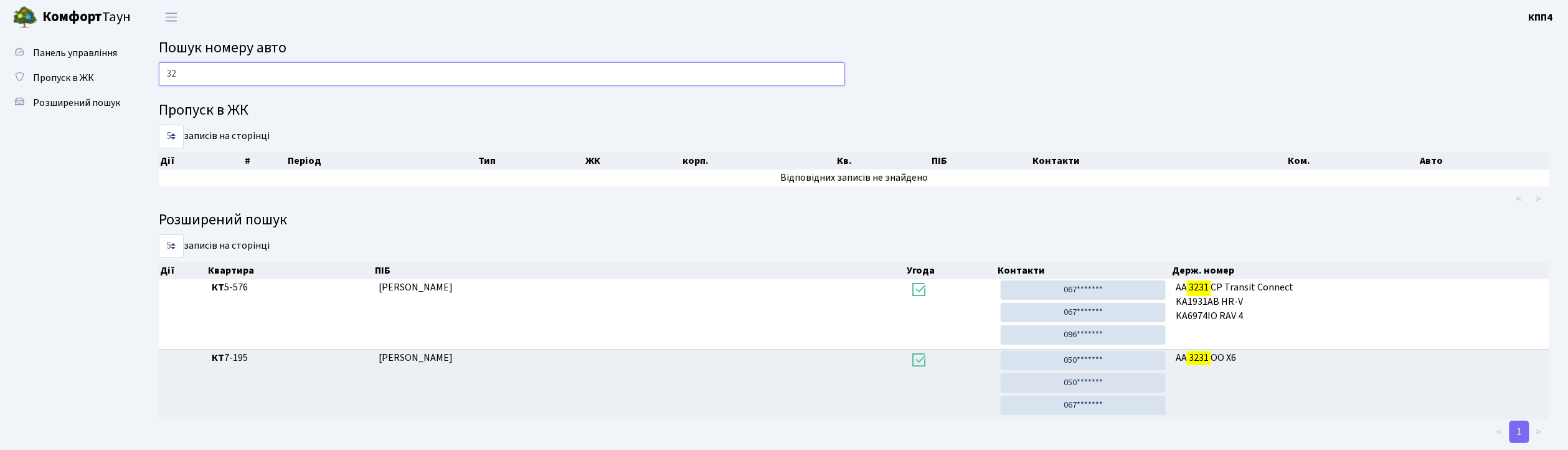
type input "3"
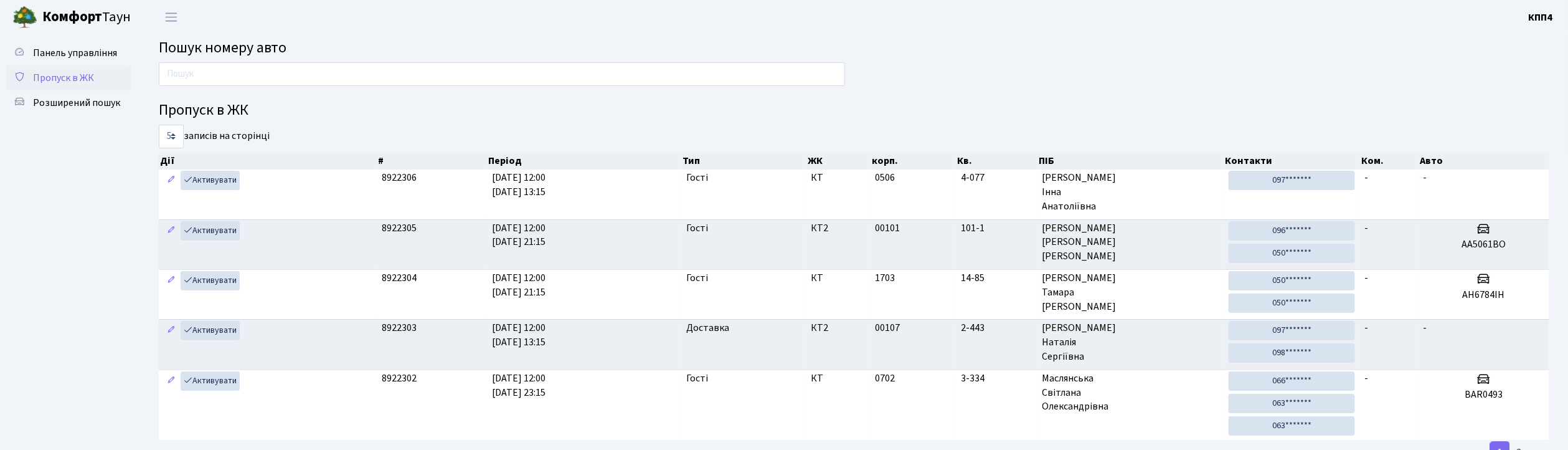
click at [75, 73] on span "Пропуск в ЖК" at bounding box center [63, 77] width 61 height 13
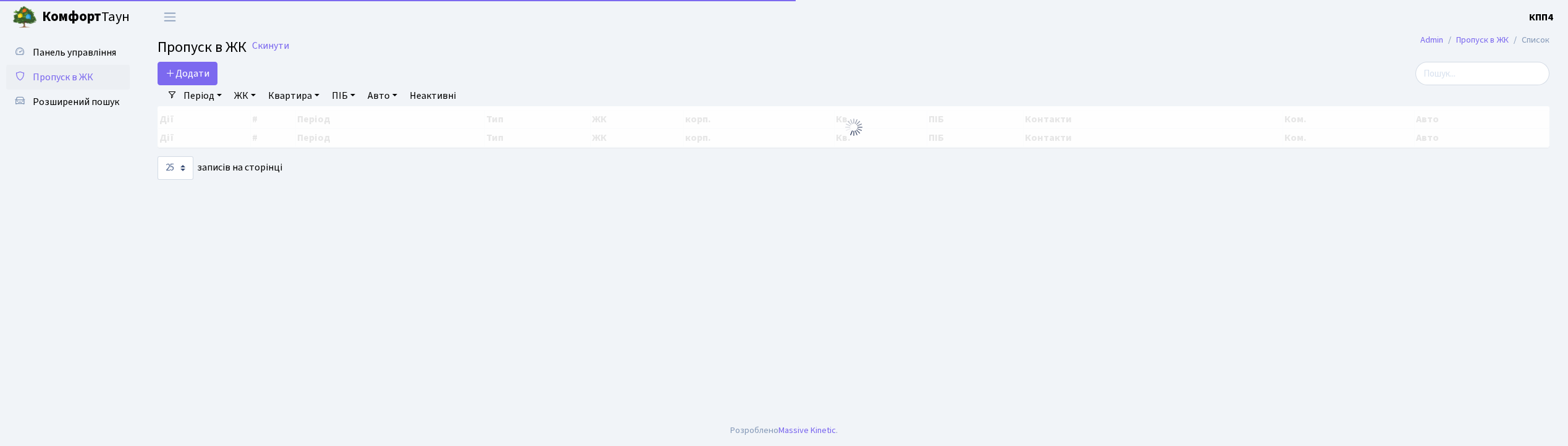
select select "25"
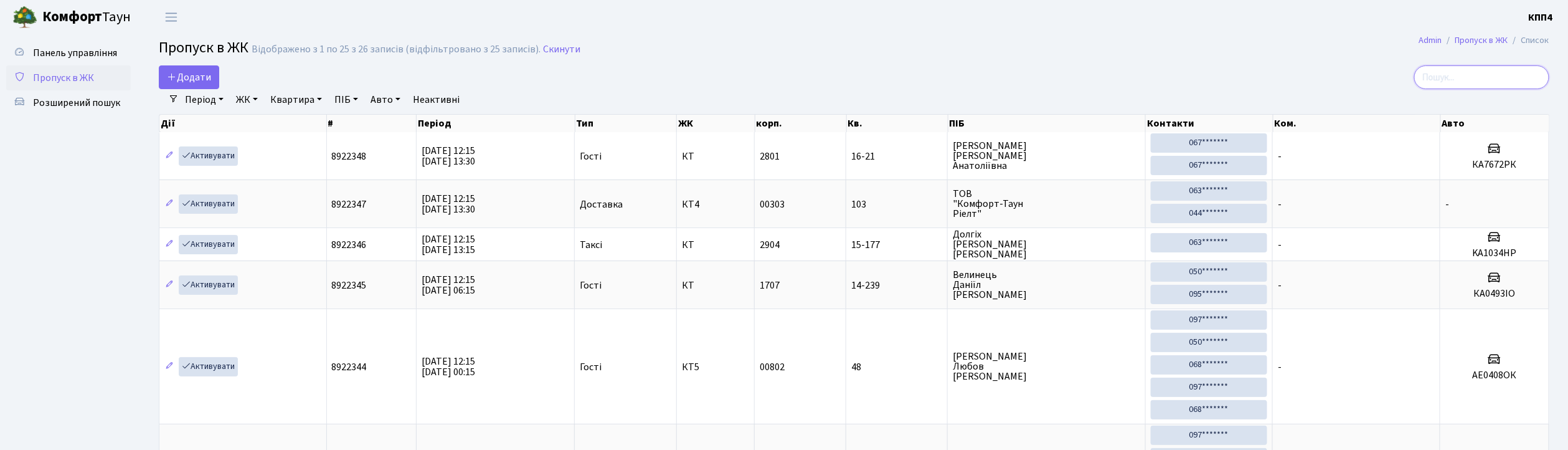
click at [1476, 83] on input "search" at bounding box center [1481, 77] width 135 height 24
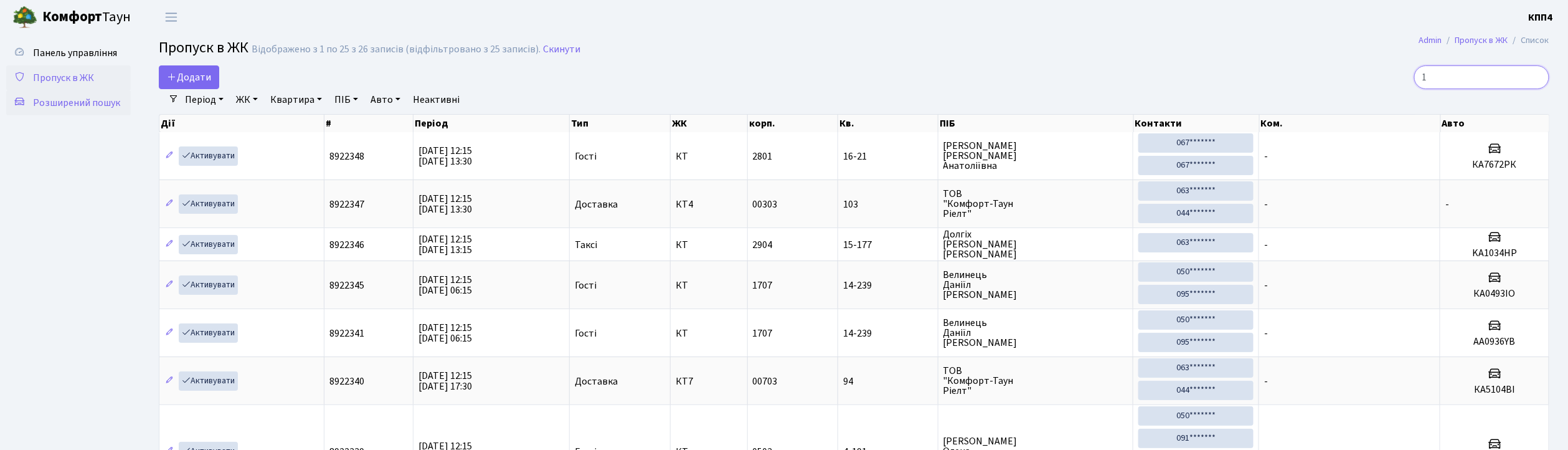
type input "1"
click at [75, 100] on span "Розширений пошук" at bounding box center [76, 102] width 87 height 13
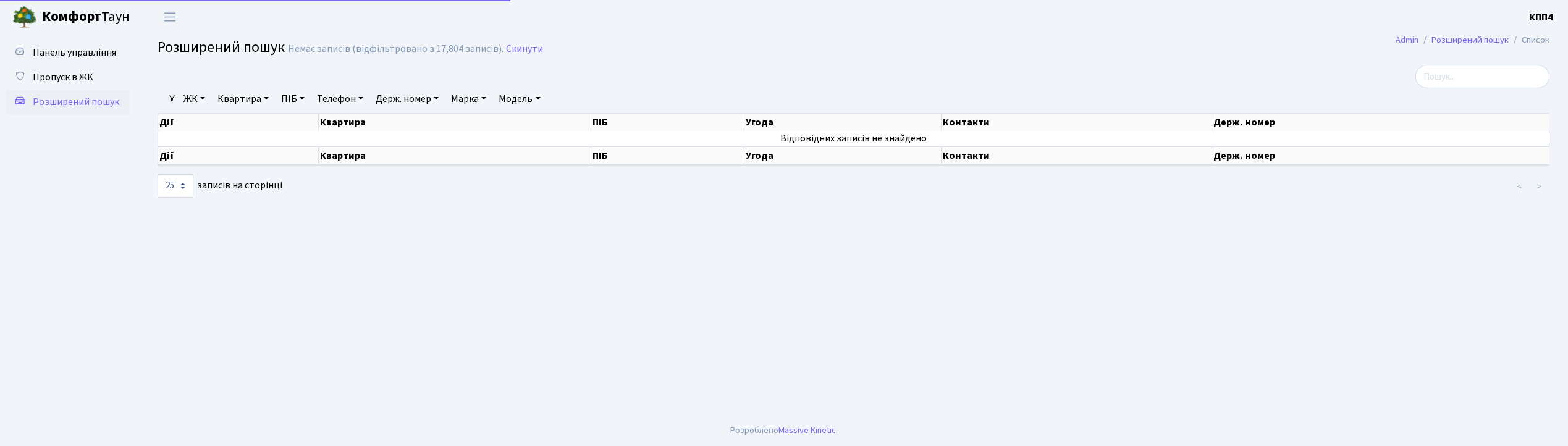
select select "25"
click at [228, 102] on link "Квартира" at bounding box center [242, 99] width 61 height 21
type input "16-118"
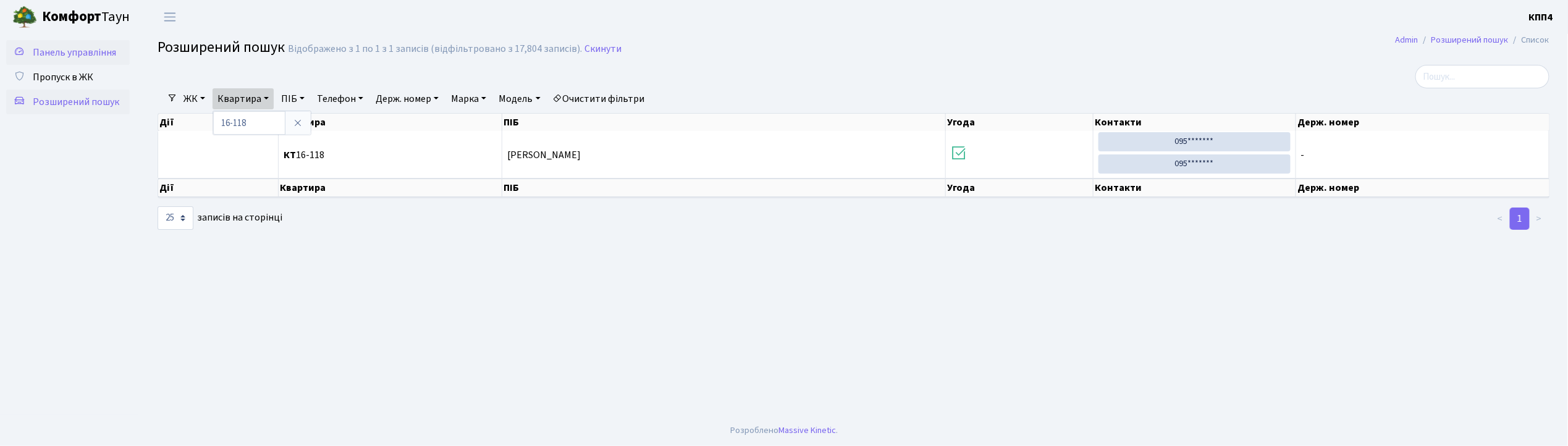
click at [79, 55] on span "Панель управління" at bounding box center [74, 52] width 84 height 13
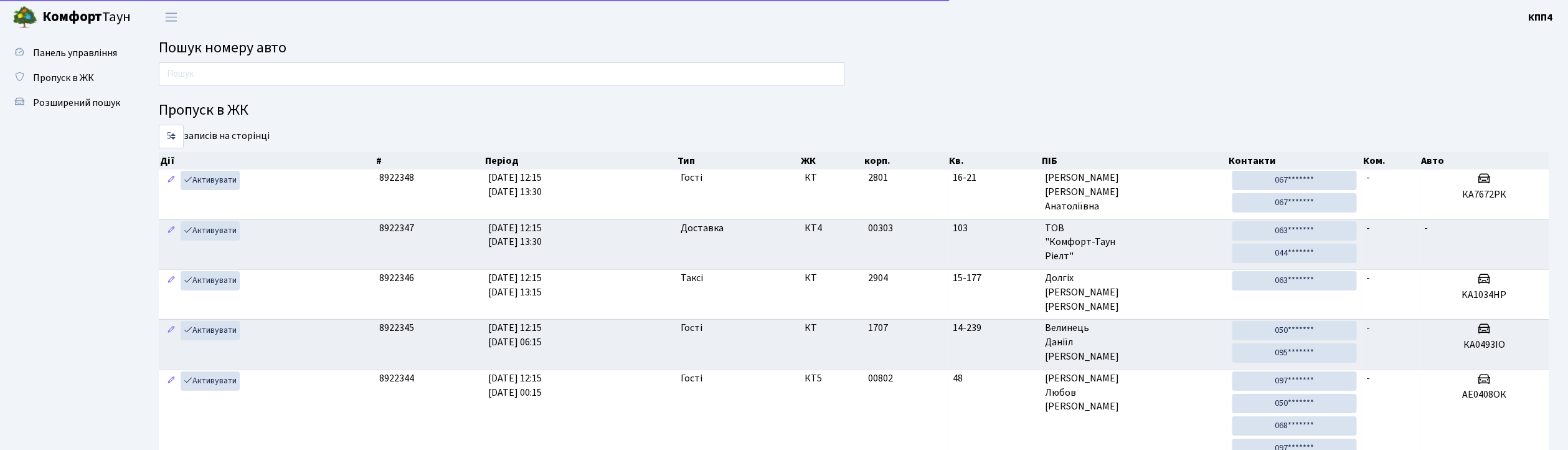
click at [237, 88] on div at bounding box center [501, 77] width 705 height 30
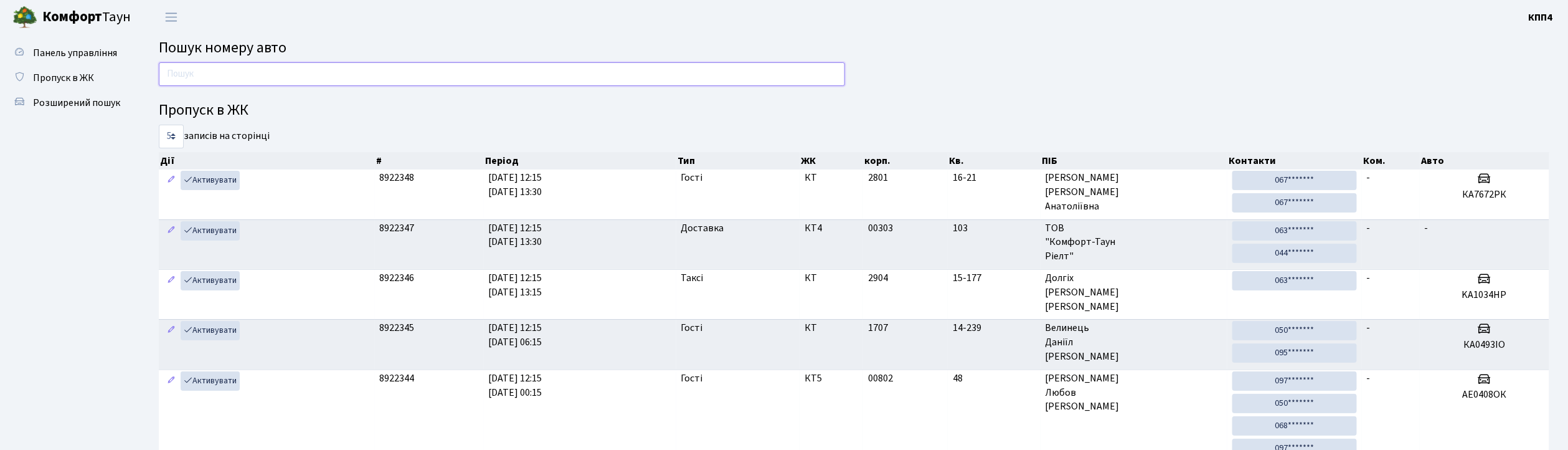
click at [237, 76] on input "text" at bounding box center [501, 74] width 686 height 24
click at [55, 75] on span "Пропуск в ЖК" at bounding box center [63, 77] width 61 height 13
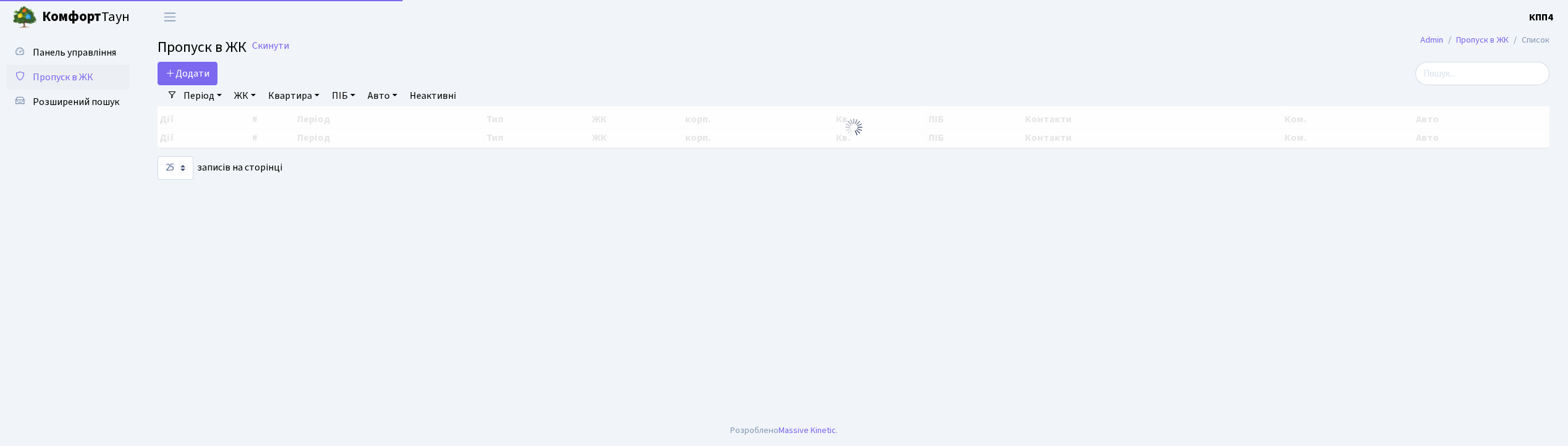
select select "25"
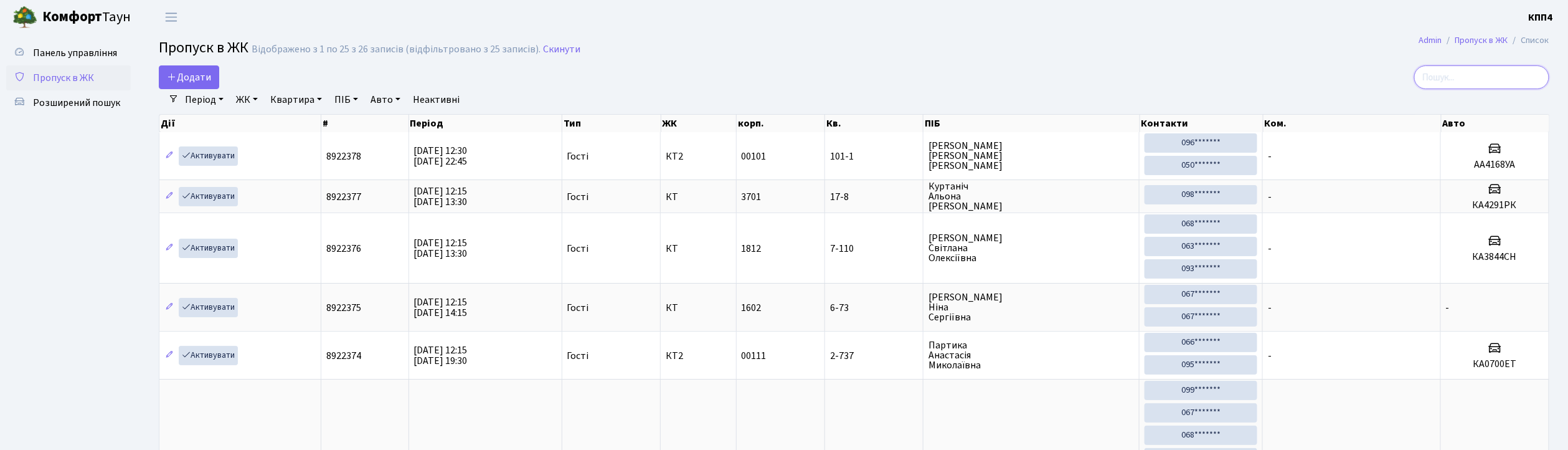
click at [1460, 70] on input "search" at bounding box center [1481, 77] width 135 height 24
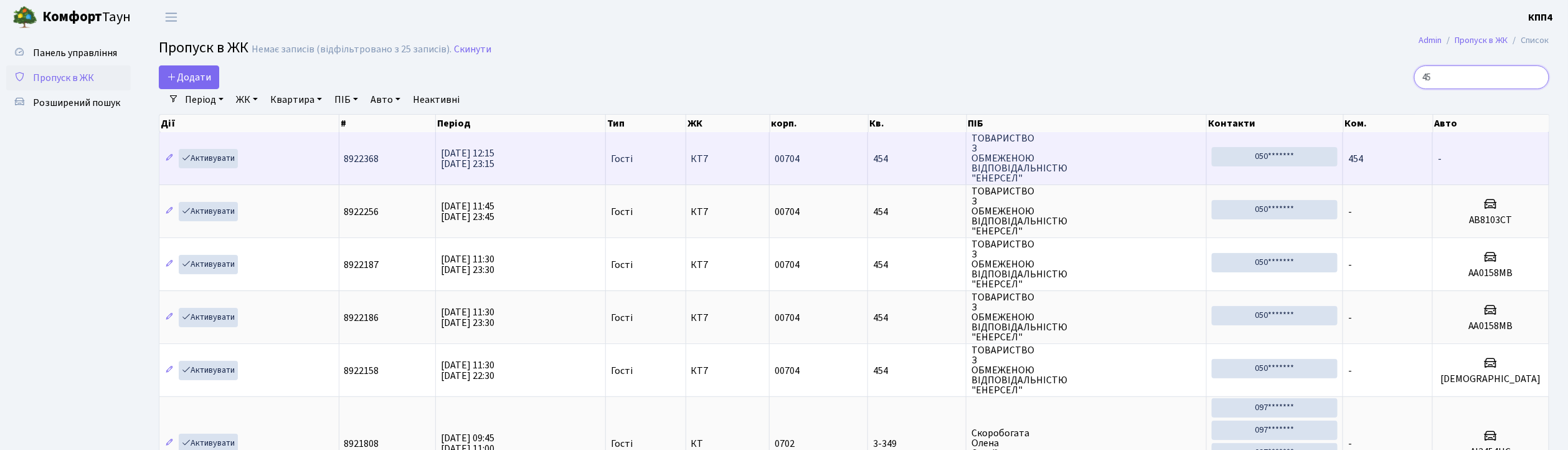
type input "4"
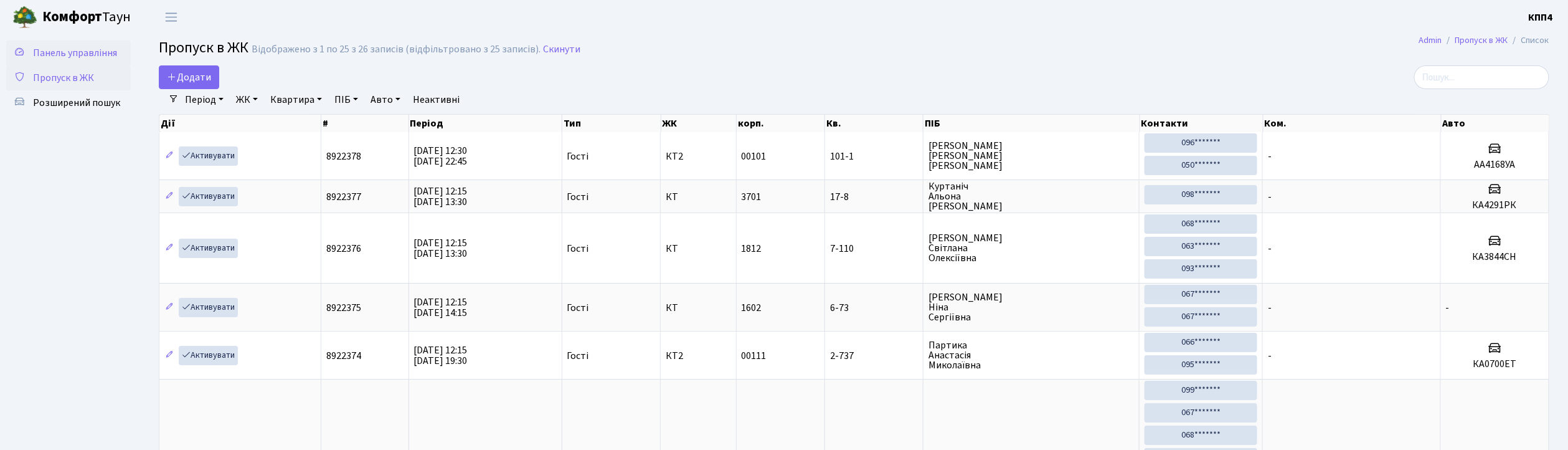
click at [87, 52] on span "Панель управління" at bounding box center [75, 52] width 84 height 13
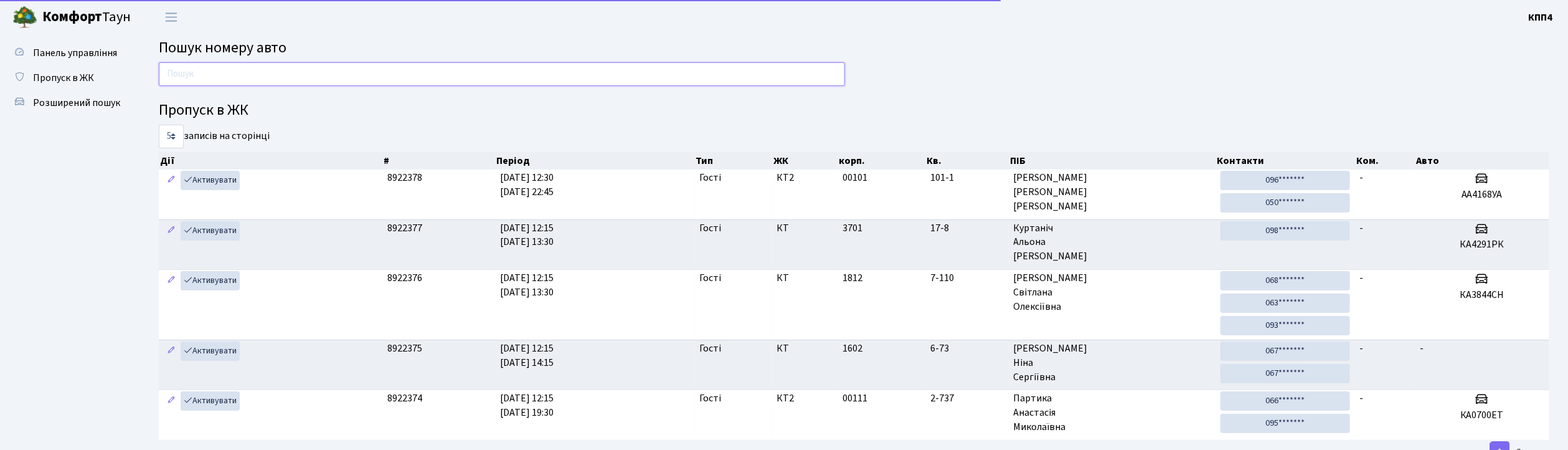
click at [203, 80] on input "text" at bounding box center [501, 74] width 686 height 24
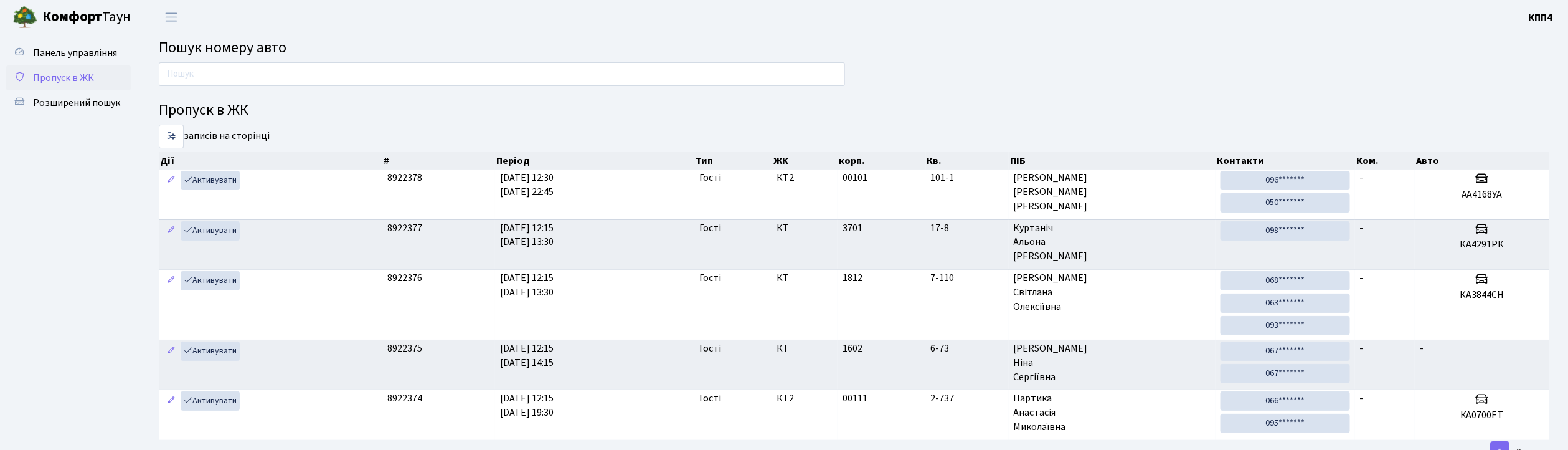
click at [43, 72] on span "Пропуск в ЖК" at bounding box center [63, 77] width 61 height 13
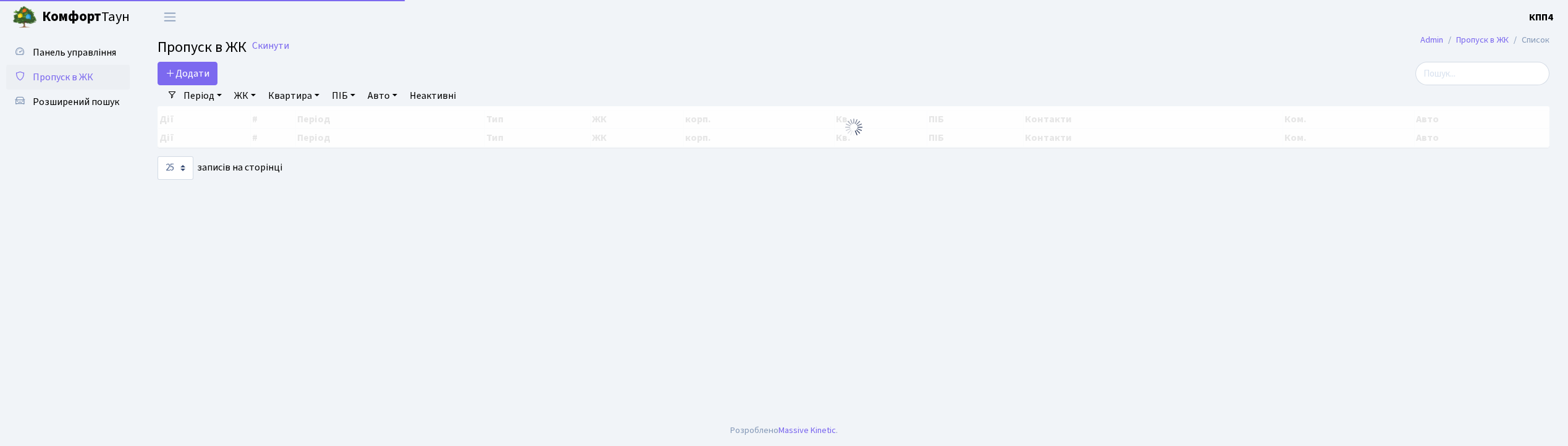
select select "25"
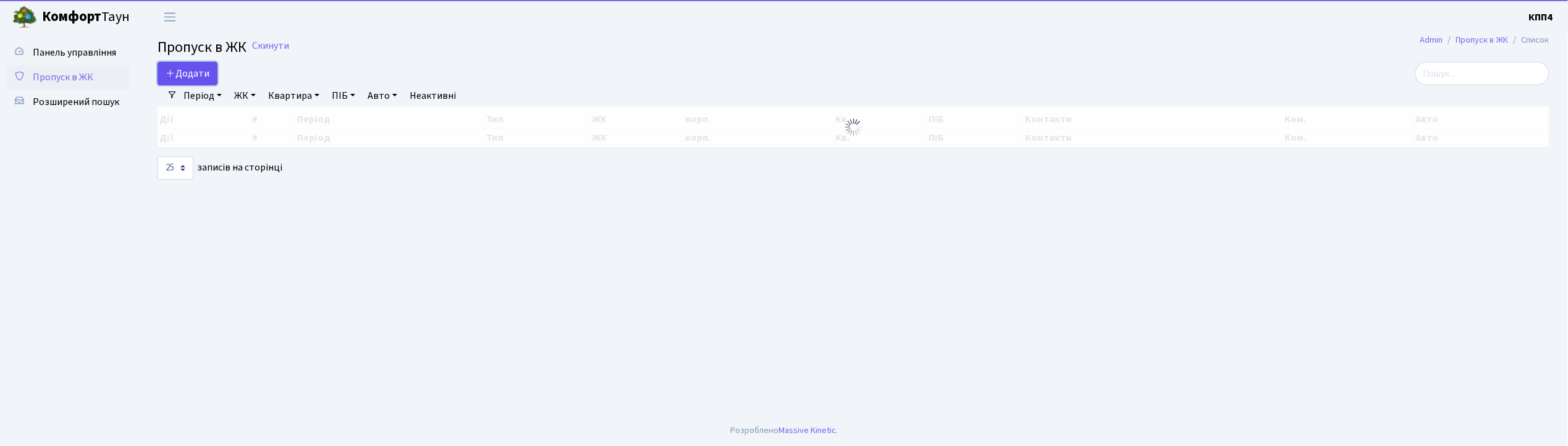
click at [190, 68] on link "Додати" at bounding box center [188, 73] width 60 height 24
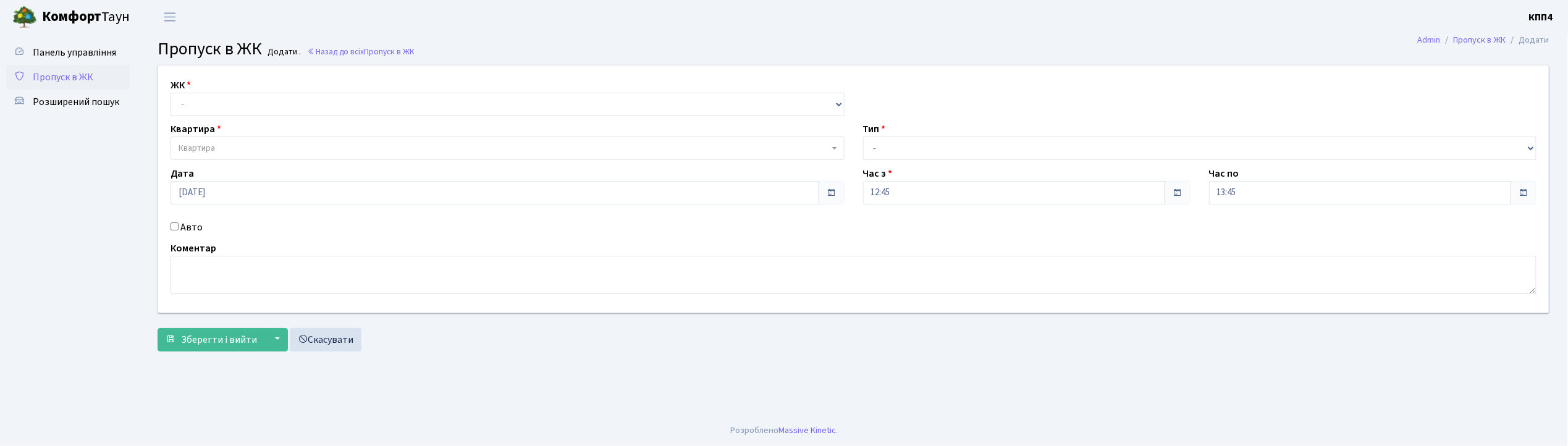
click at [174, 229] on input "Авто" at bounding box center [174, 226] width 8 height 8
checkbox input "true"
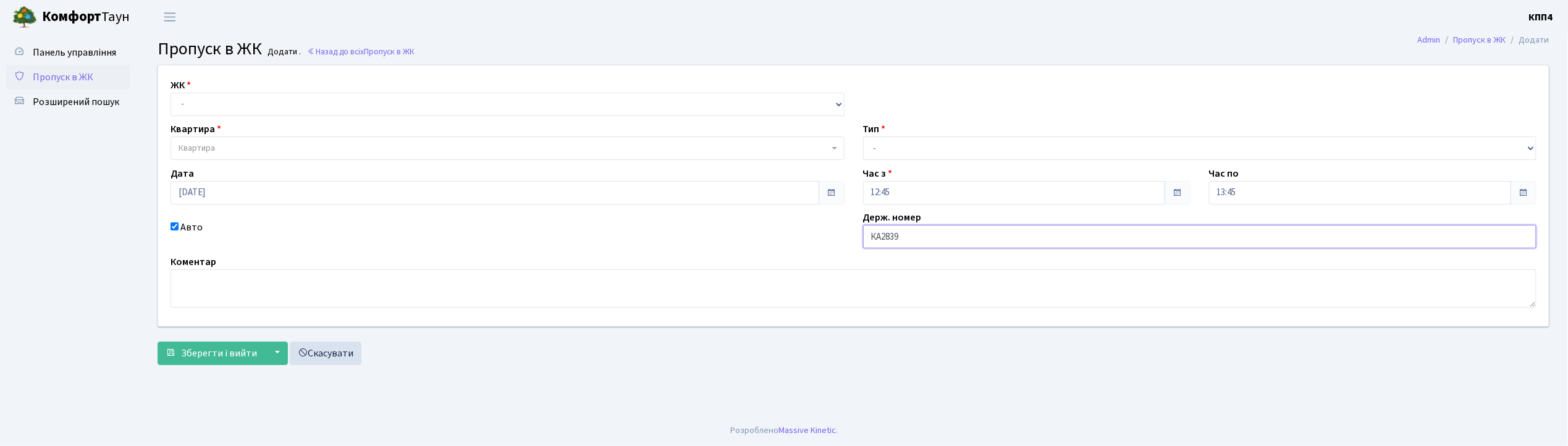
type input "[DEMOGRAPHIC_DATA]"
drag, startPoint x: 230, startPoint y: 106, endPoint x: 228, endPoint y: 114, distance: 8.2
click at [230, 107] on select "- КТ, вул. Регенераторна, 4 КТ2, просп. Соборності, 17 КТ3, вул. Березнева, 16 …" at bounding box center [507, 104] width 674 height 24
select select "271"
click at [171, 92] on select "- КТ, вул. Регенераторна, 4 КТ2, просп. Соборності, 17 КТ3, вул. Березнева, 16 …" at bounding box center [507, 104] width 674 height 24
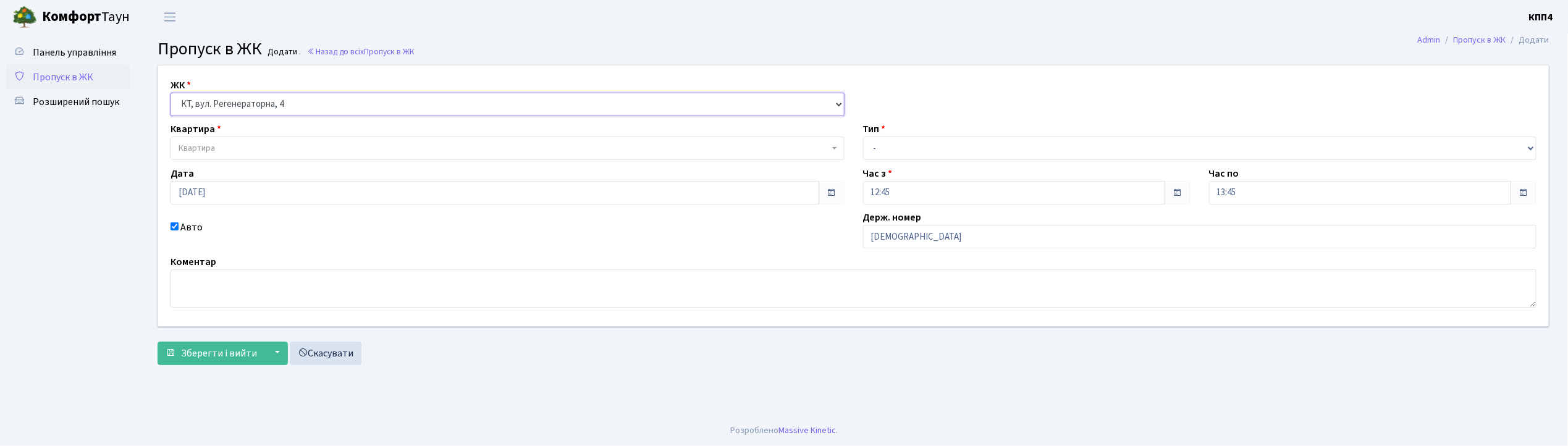
select select
click at [223, 143] on span "Квартира" at bounding box center [504, 148] width 651 height 12
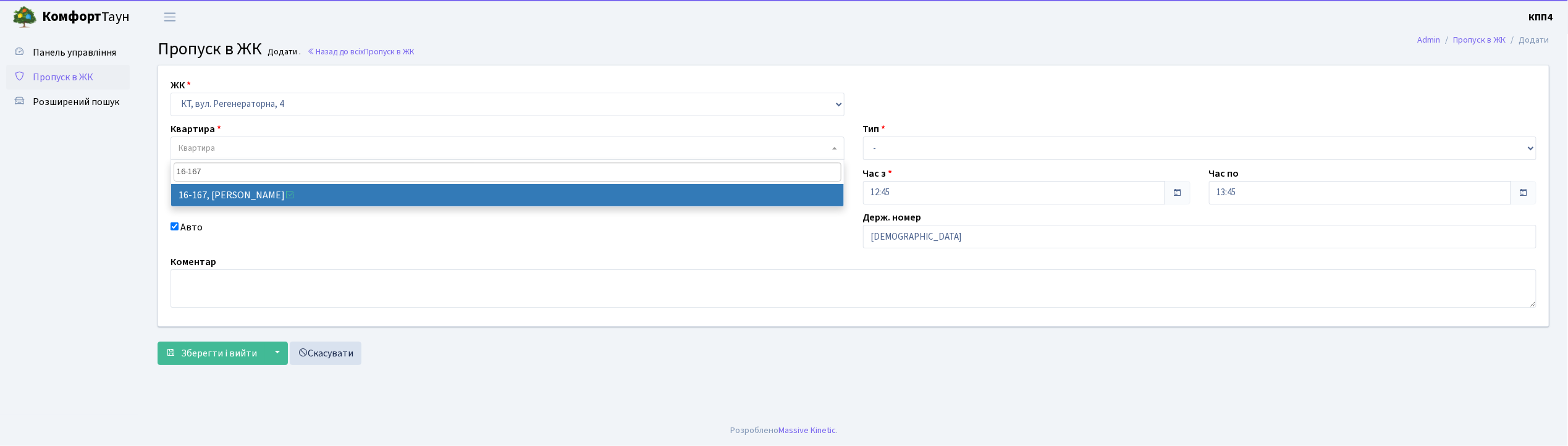
type input "16-167"
select select "8728"
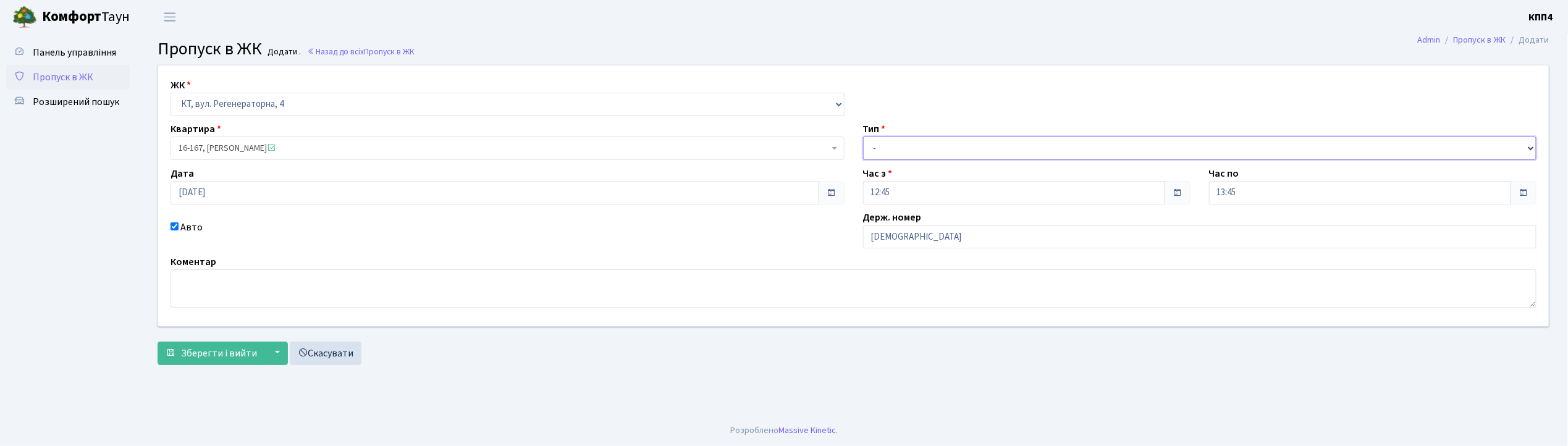
click at [894, 144] on select "- Доставка Таксі Гості Сервіс" at bounding box center [1199, 148] width 674 height 24
select select "3"
click at [863, 136] on select "- Доставка Таксі Гості Сервіс" at bounding box center [1199, 148] width 674 height 24
click at [194, 355] on span "Зберегти і вийти" at bounding box center [219, 353] width 76 height 13
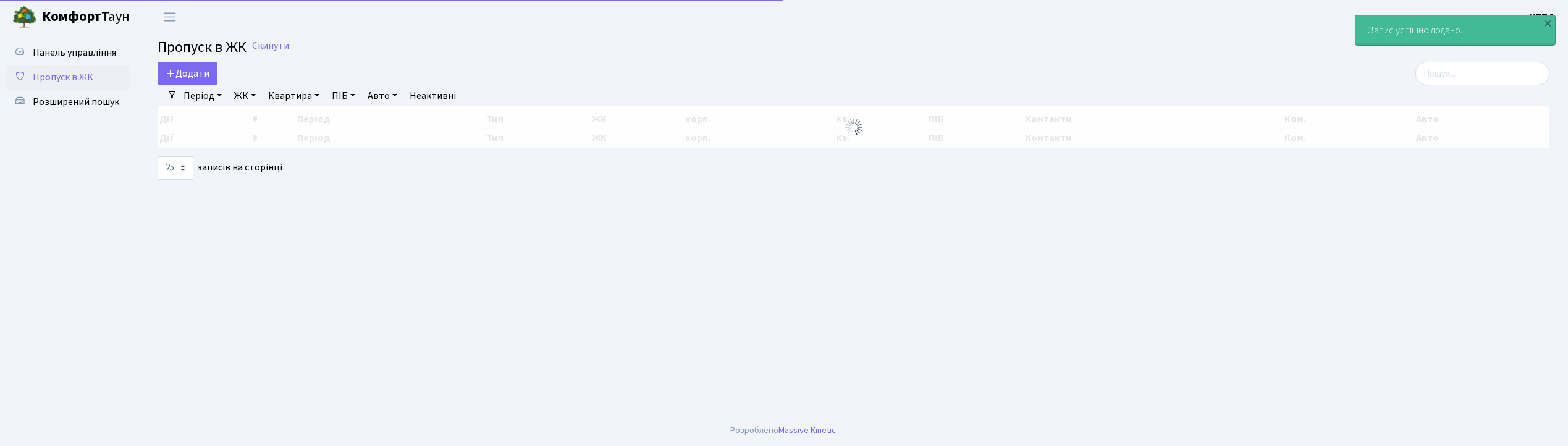
select select "25"
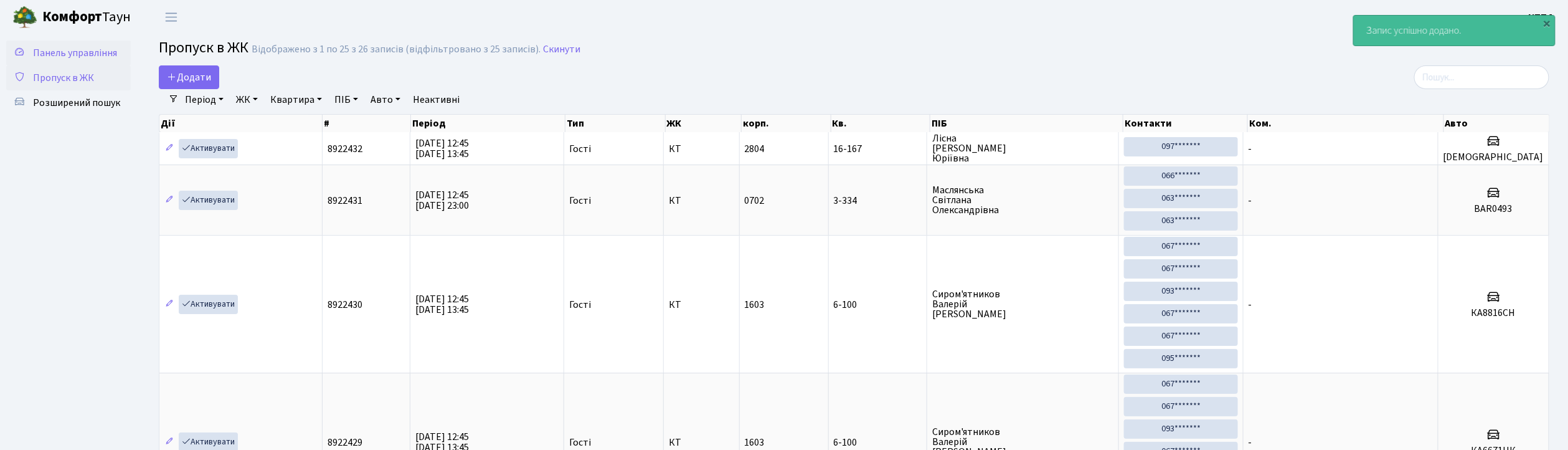
click at [91, 47] on span "Панель управління" at bounding box center [75, 52] width 84 height 13
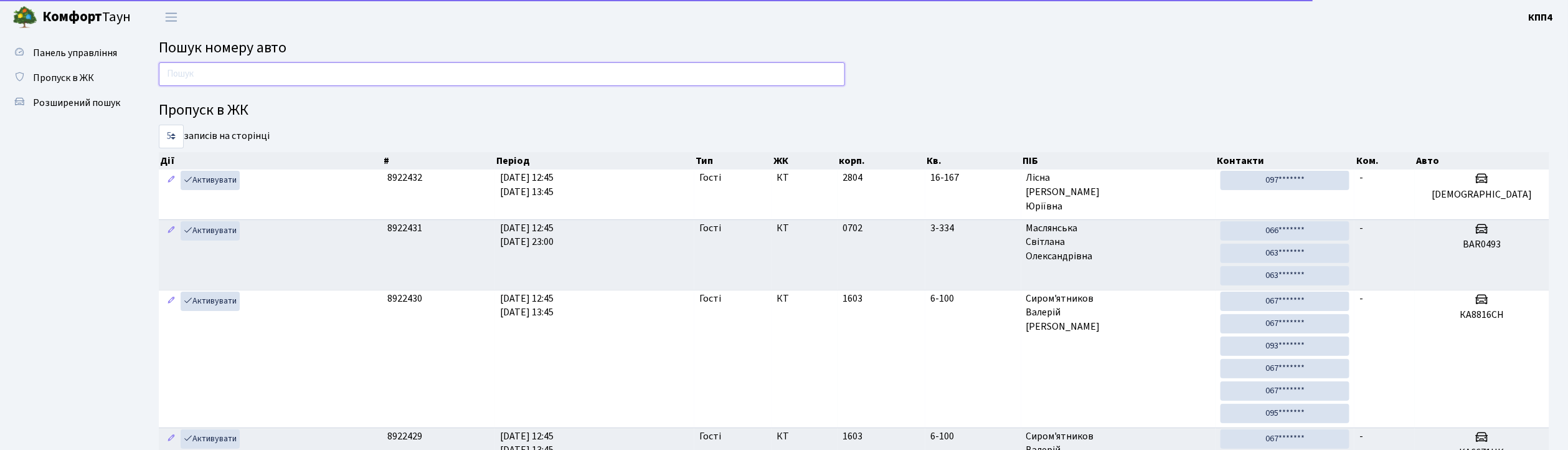
drag, startPoint x: 0, startPoint y: 0, endPoint x: 219, endPoint y: 70, distance: 229.9
click at [219, 70] on input "text" at bounding box center [501, 74] width 686 height 24
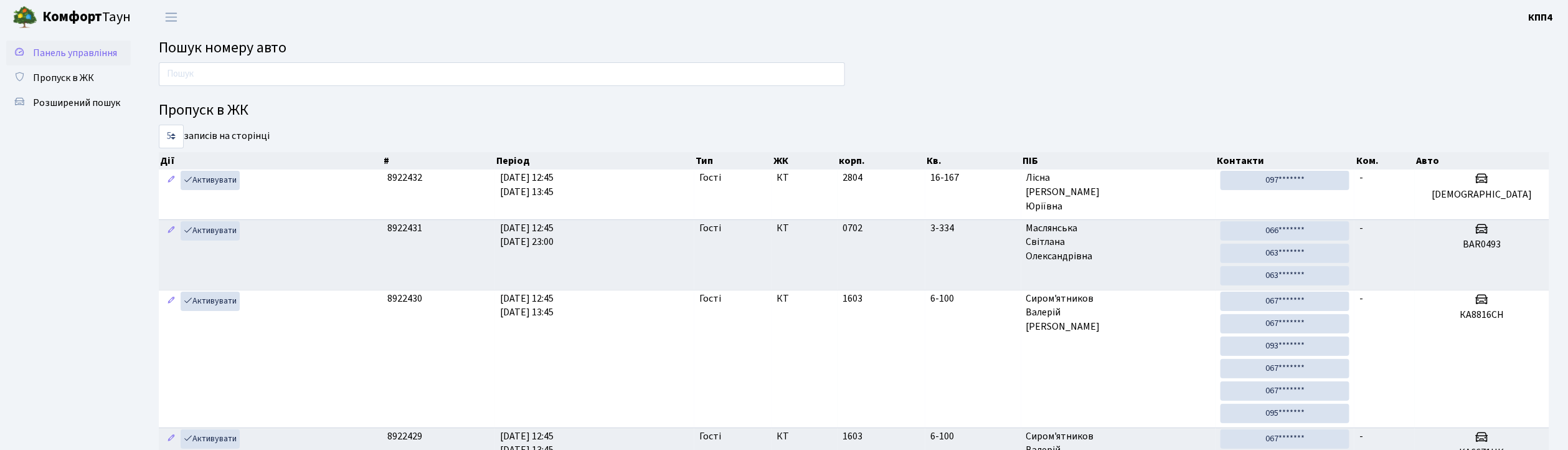
click at [68, 64] on link "Панель управління" at bounding box center [68, 53] width 124 height 25
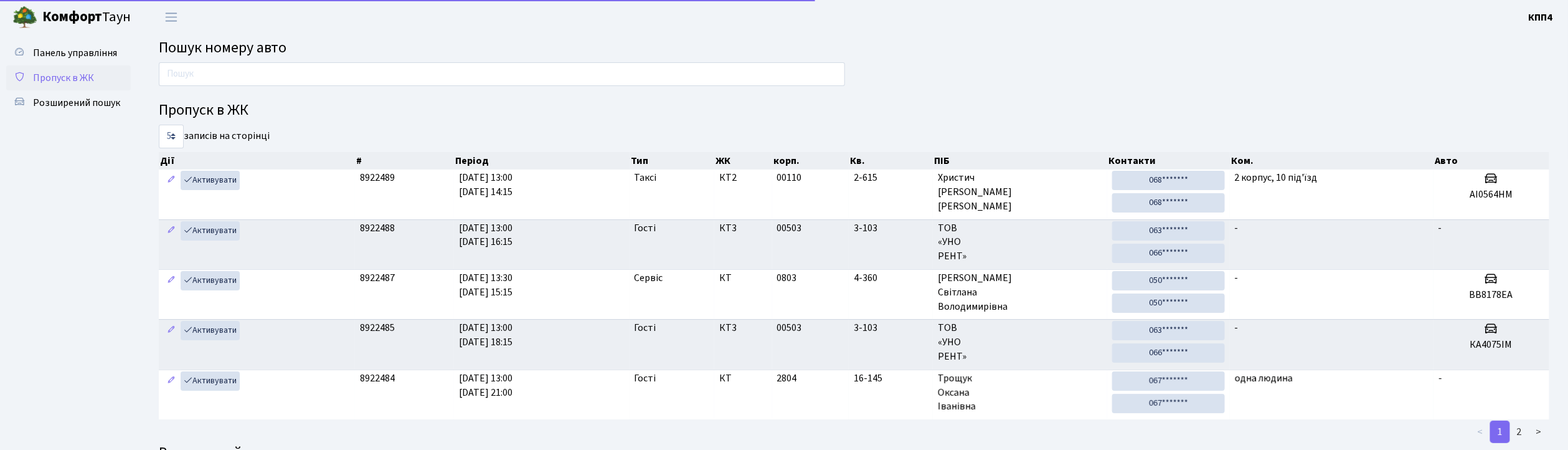
click at [70, 73] on span "Пропуск в ЖК" at bounding box center [63, 77] width 61 height 13
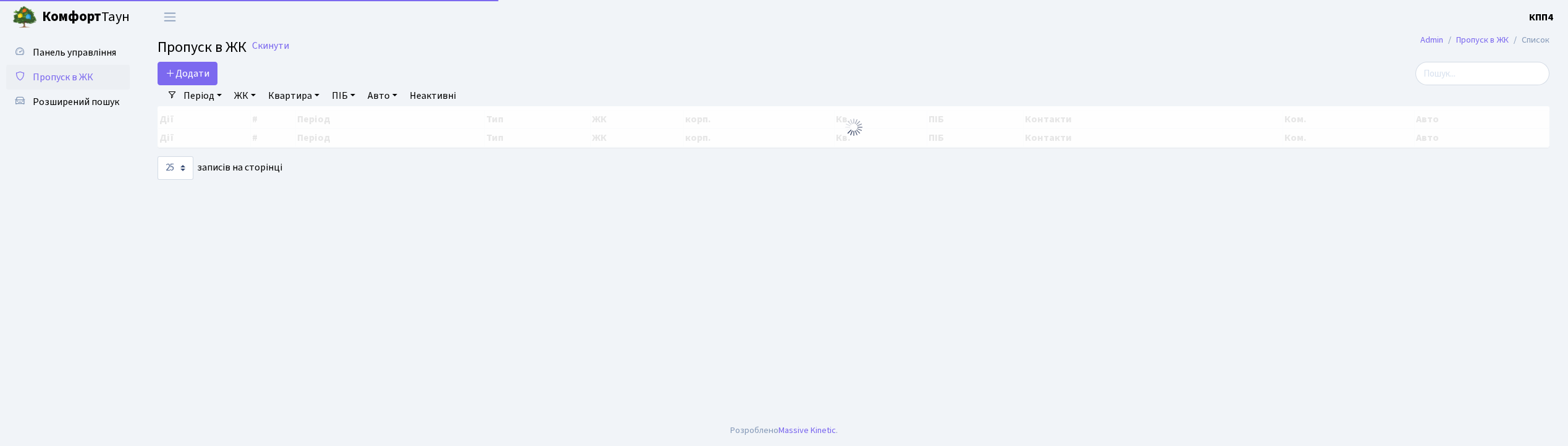
select select "25"
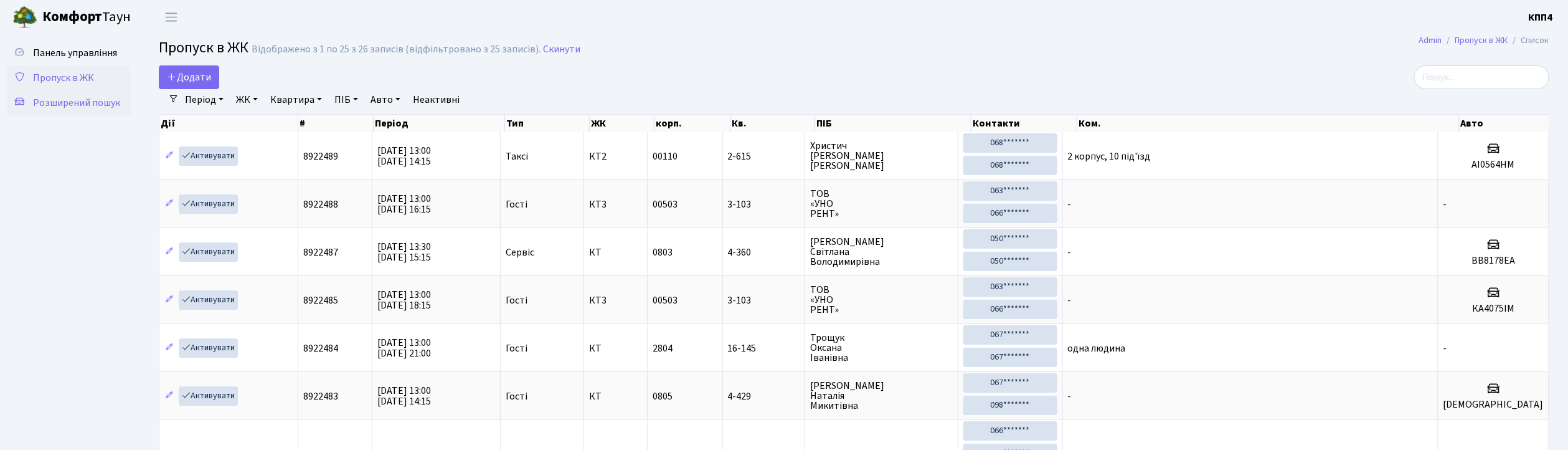
click at [70, 101] on span "Розширений пошук" at bounding box center [76, 102] width 87 height 13
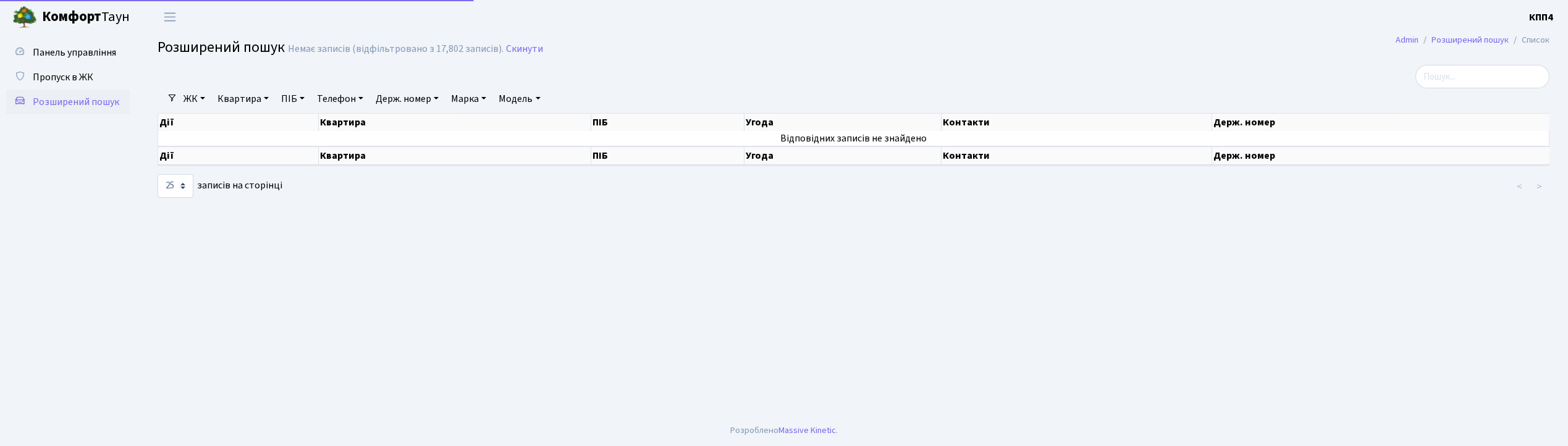
select select "25"
click at [233, 102] on link "Квартира" at bounding box center [242, 99] width 61 height 21
type input "2-162"
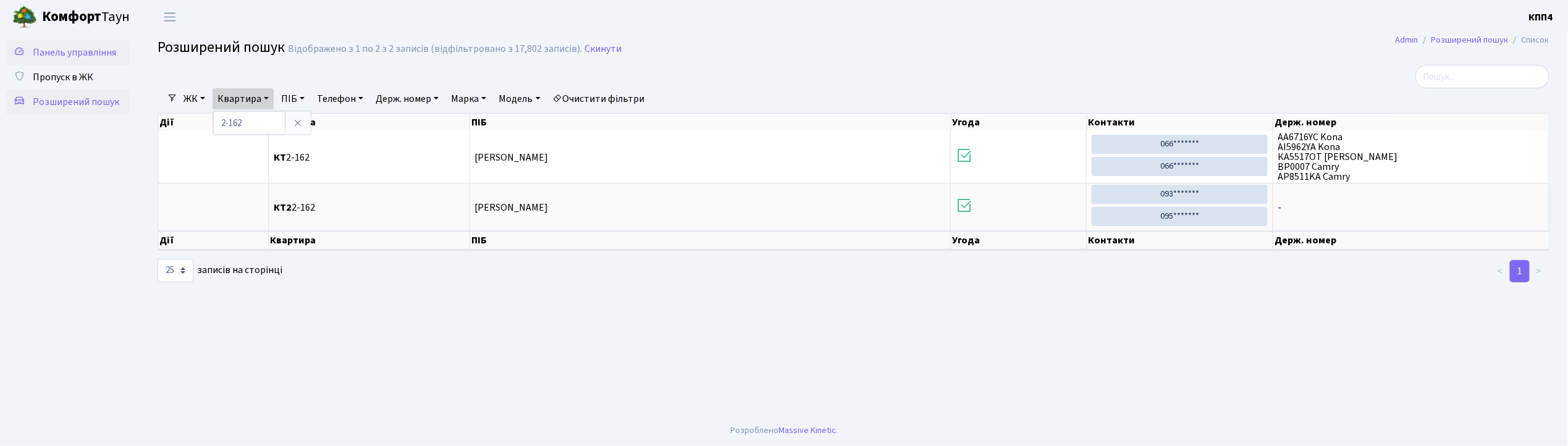
click at [61, 48] on span "Панель управління" at bounding box center [74, 52] width 84 height 13
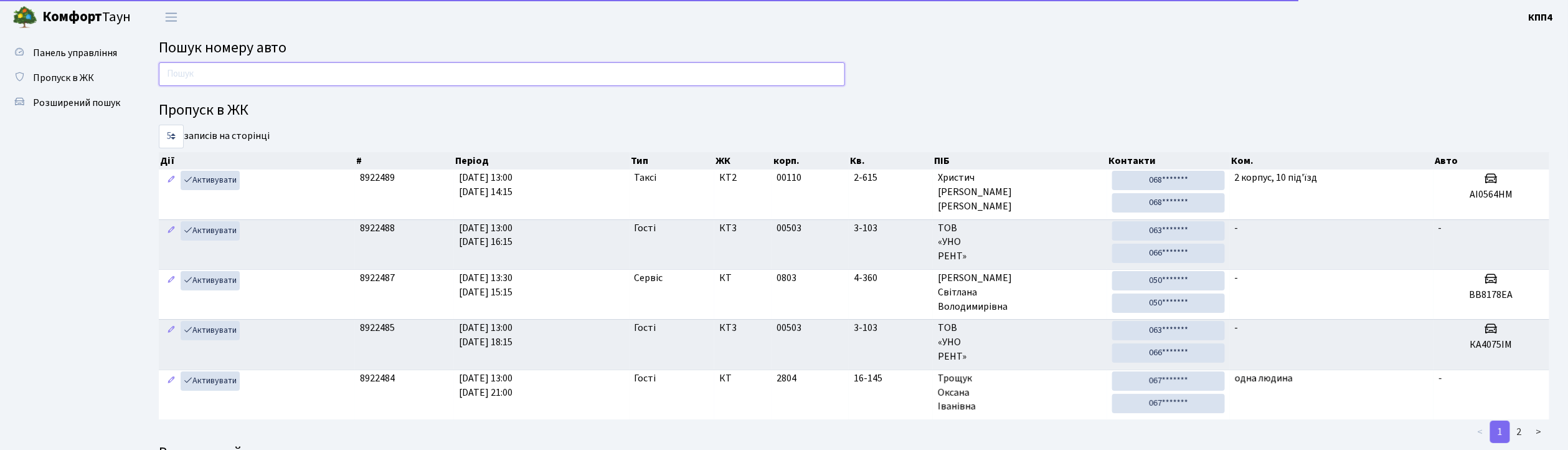
click at [237, 81] on input "text" at bounding box center [501, 74] width 686 height 24
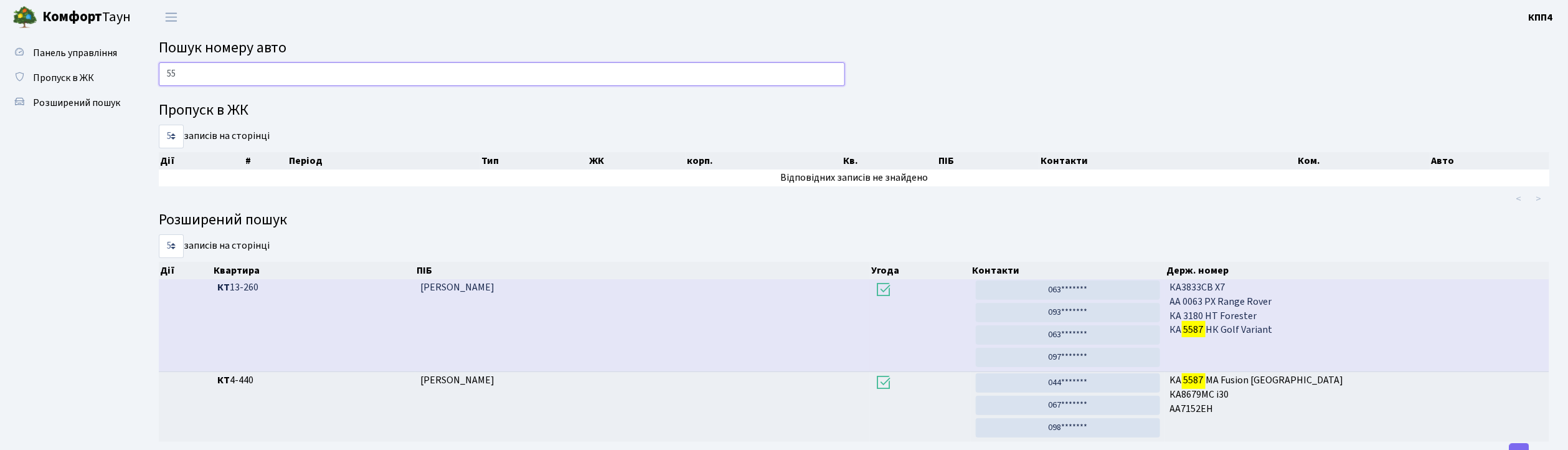
type input "5"
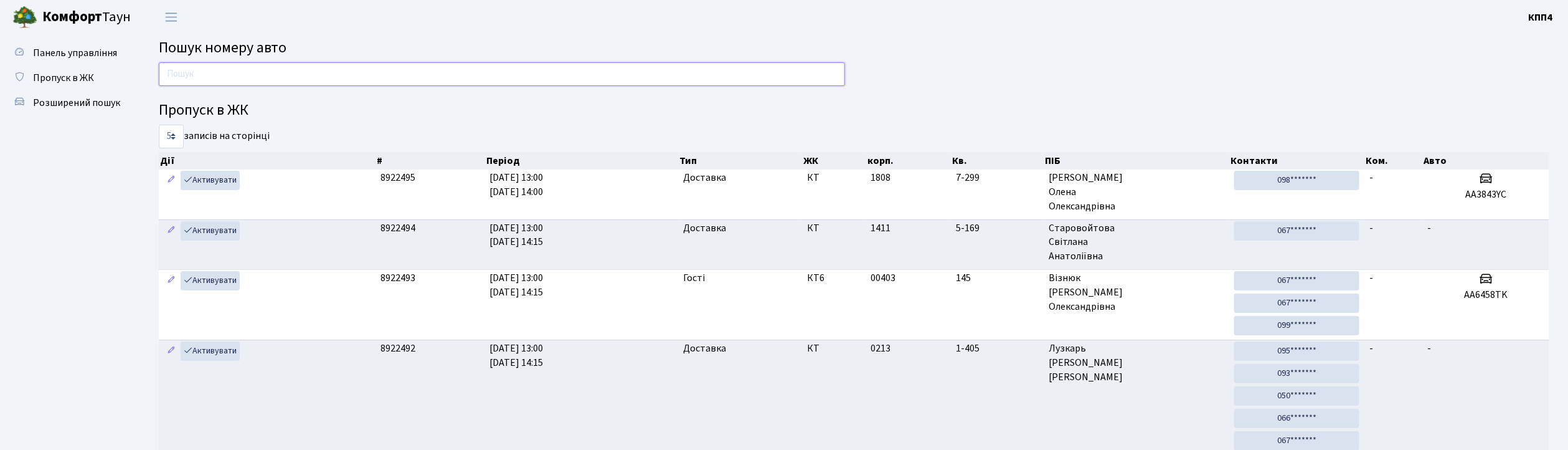
click at [322, 80] on input "text" at bounding box center [501, 74] width 686 height 24
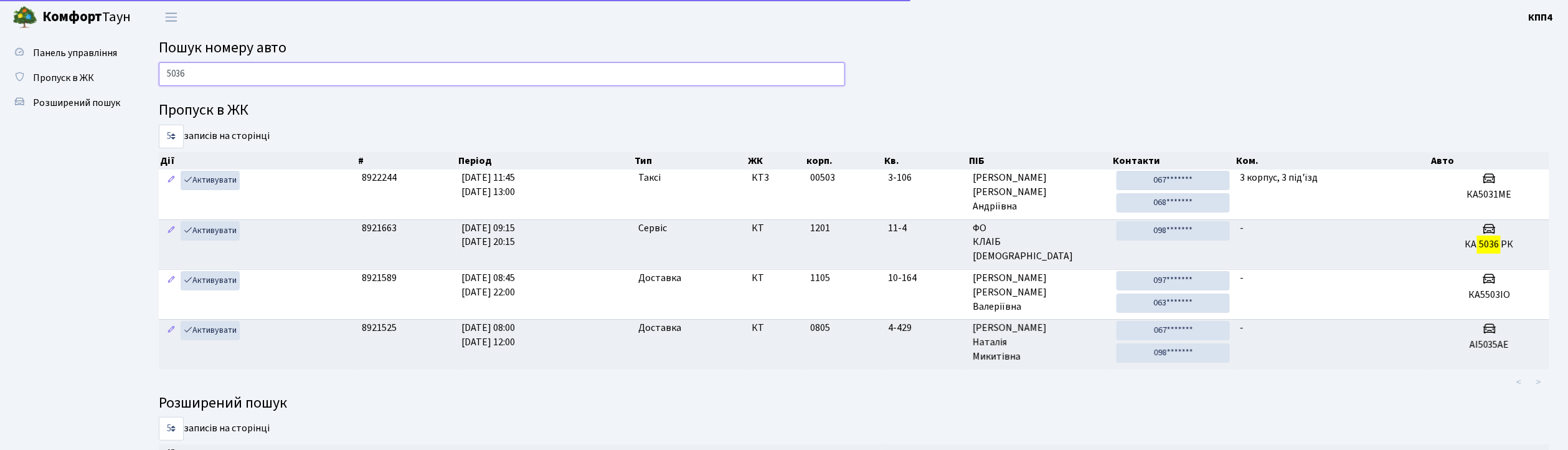
type input "5036"
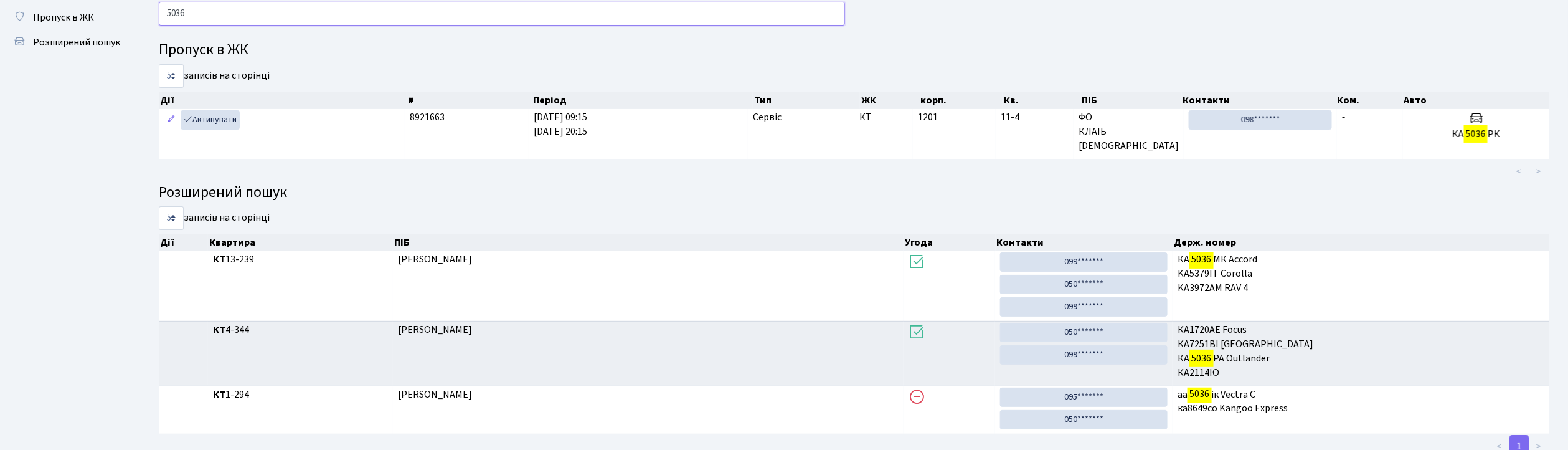
scroll to position [19, 0]
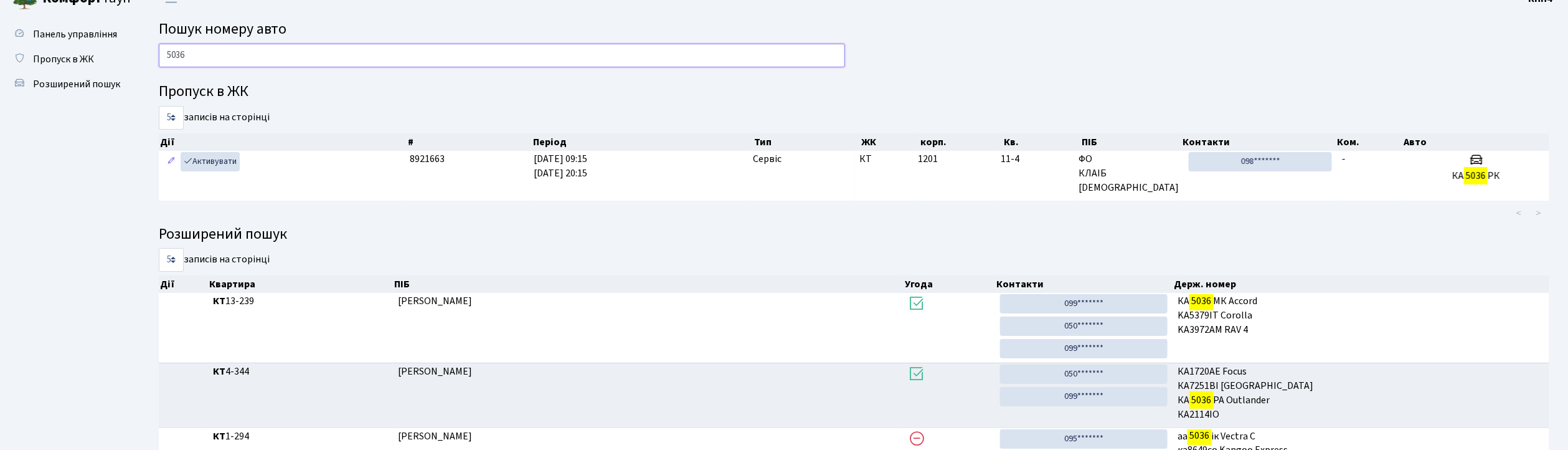
click at [225, 58] on input "5036" at bounding box center [501, 55] width 686 height 24
drag, startPoint x: 86, startPoint y: 55, endPoint x: 151, endPoint y: 45, distance: 65.8
click at [89, 55] on span "Пропуск в ЖК" at bounding box center [63, 59] width 61 height 13
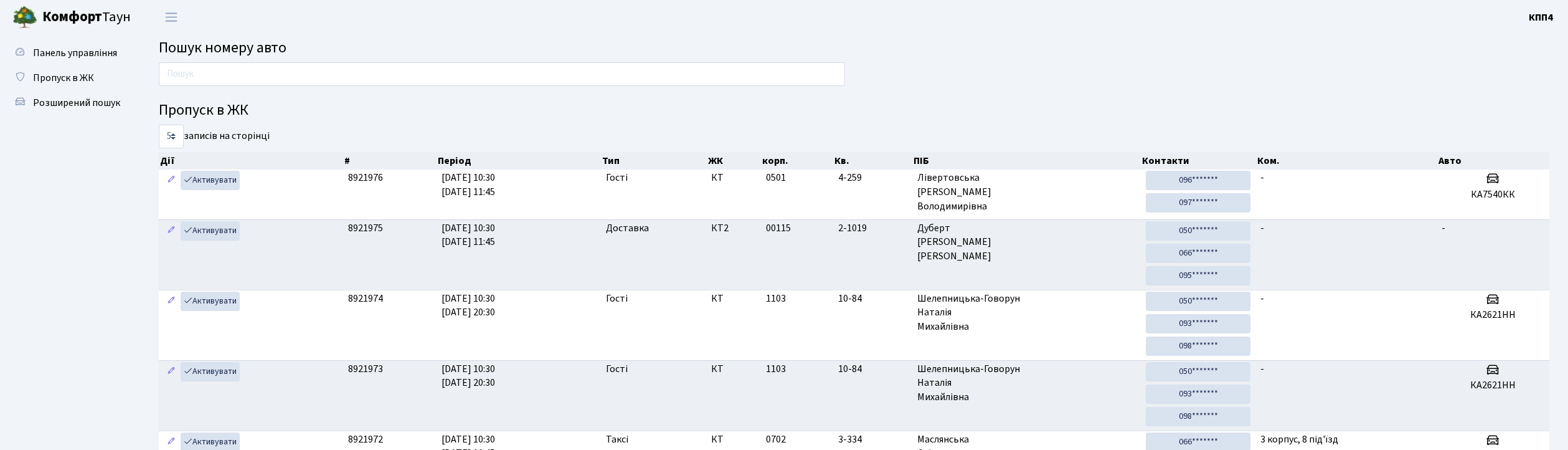
scroll to position [67, 0]
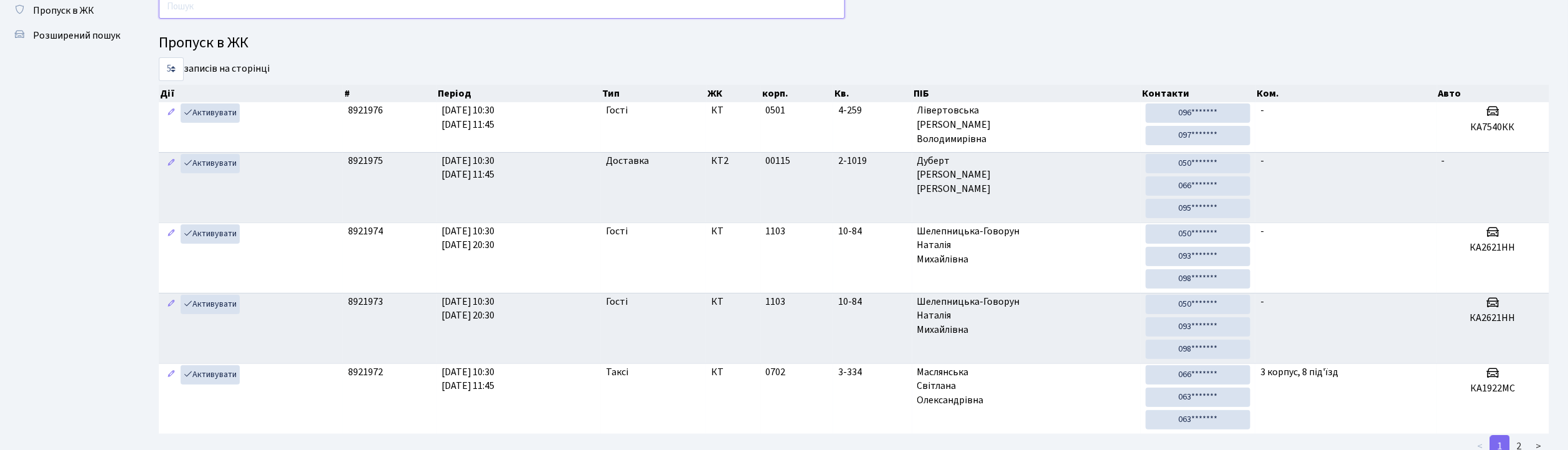
click at [248, 3] on input "text" at bounding box center [501, 6] width 686 height 24
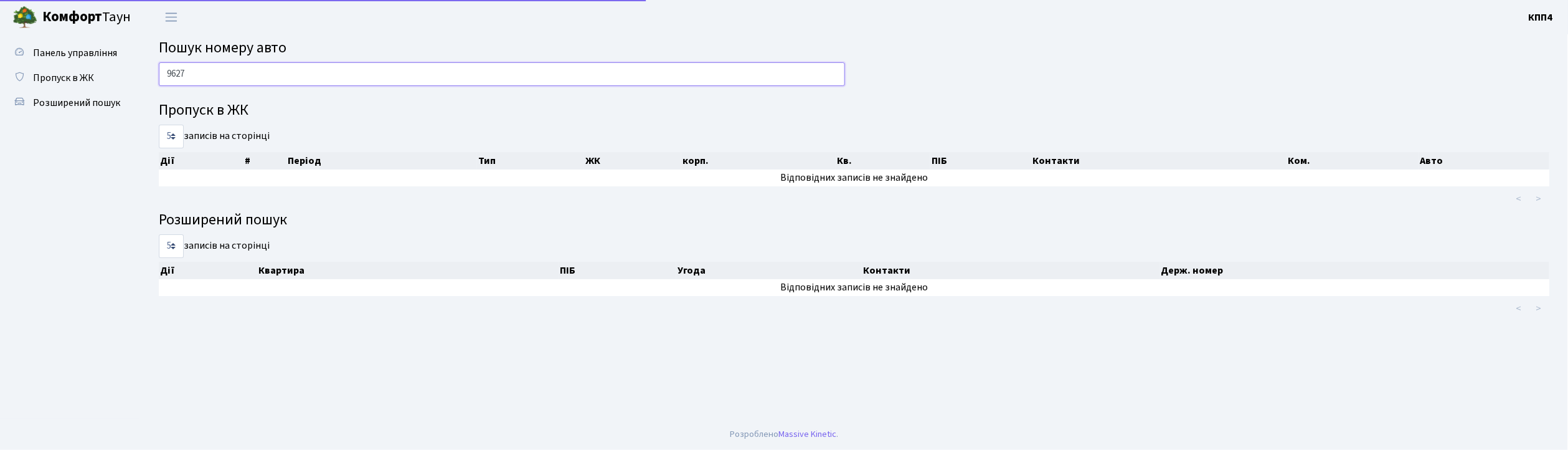
scroll to position [0, 0]
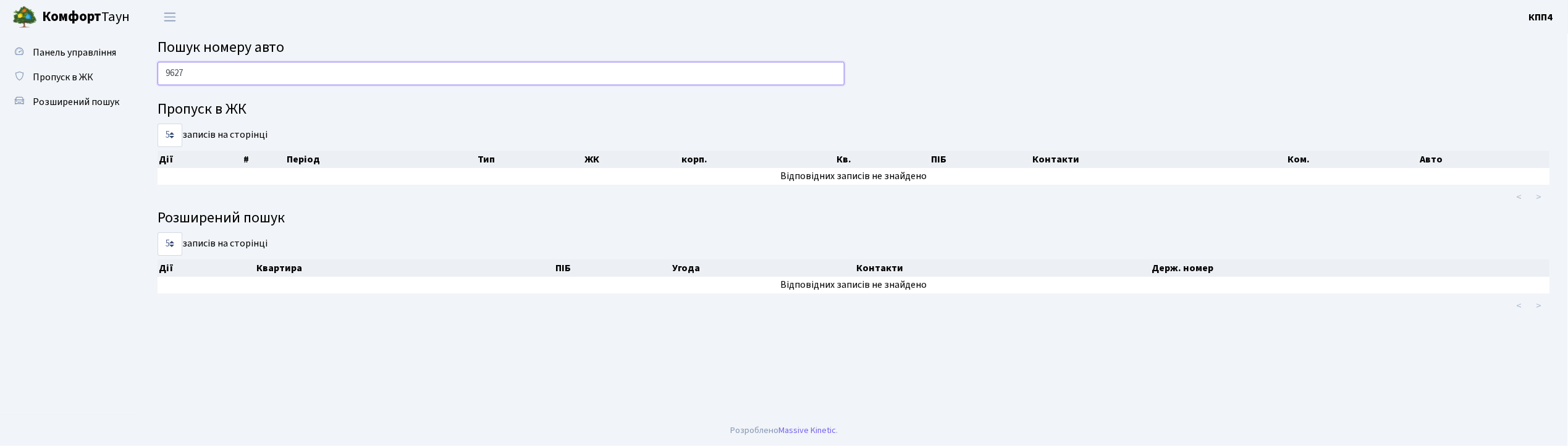
click at [236, 75] on input "9627" at bounding box center [501, 73] width 687 height 24
type input "9"
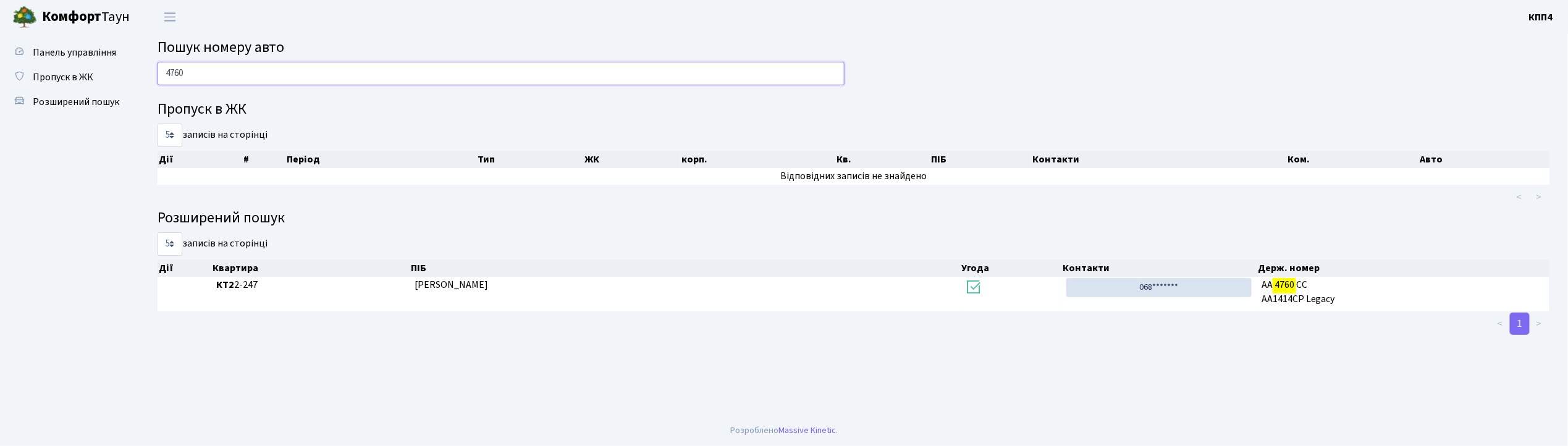
click at [217, 80] on input "4760" at bounding box center [501, 73] width 687 height 24
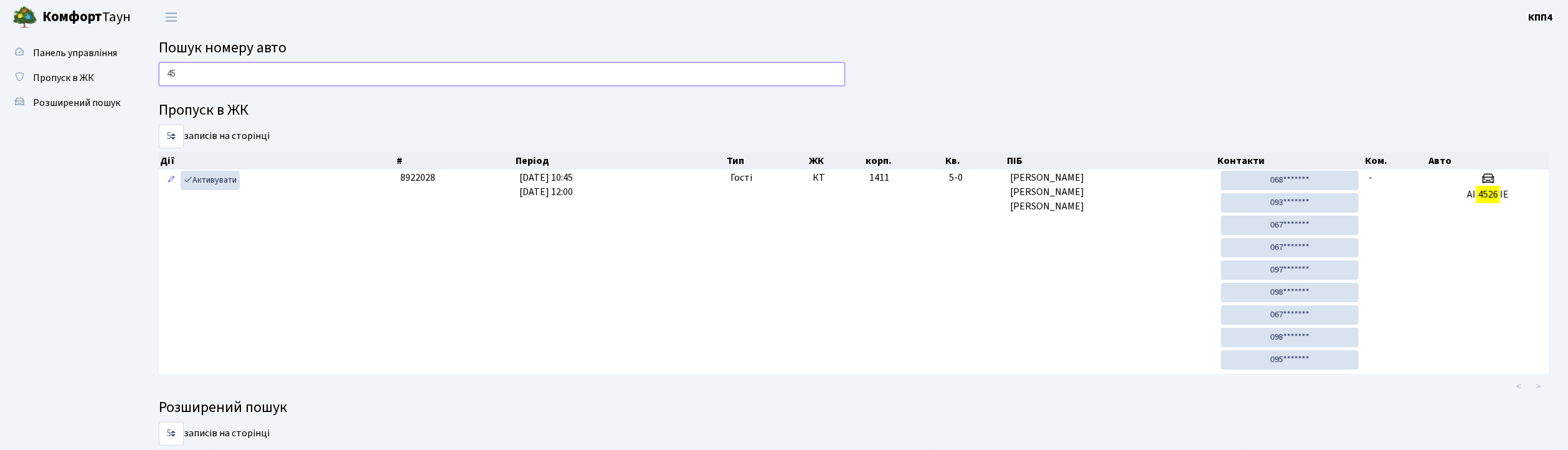
type input "4"
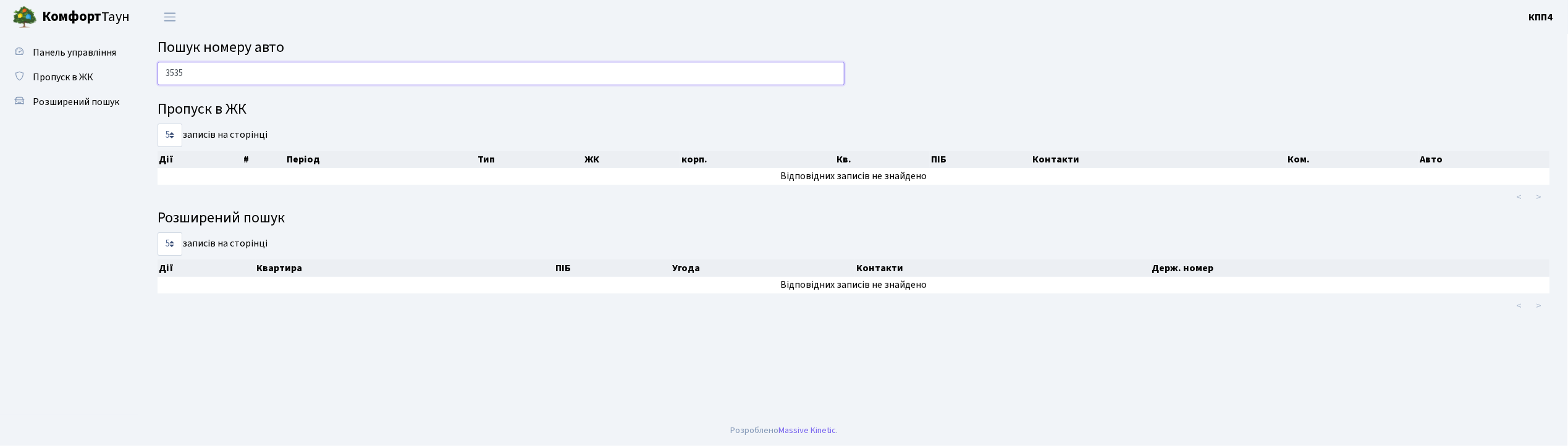
type input "3535"
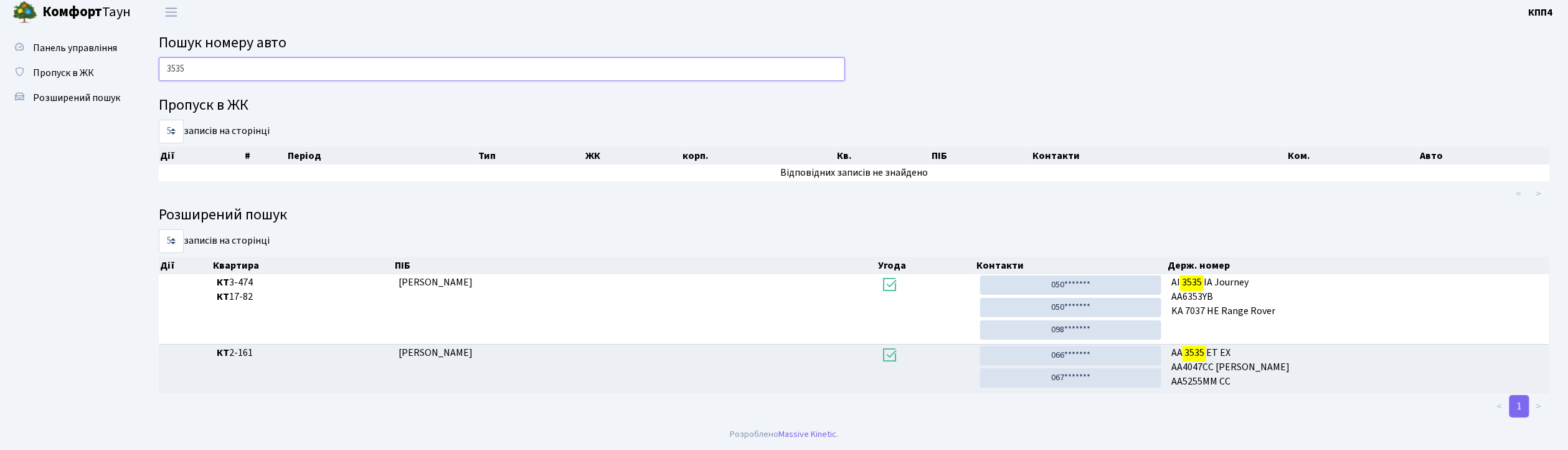
scroll to position [5, 0]
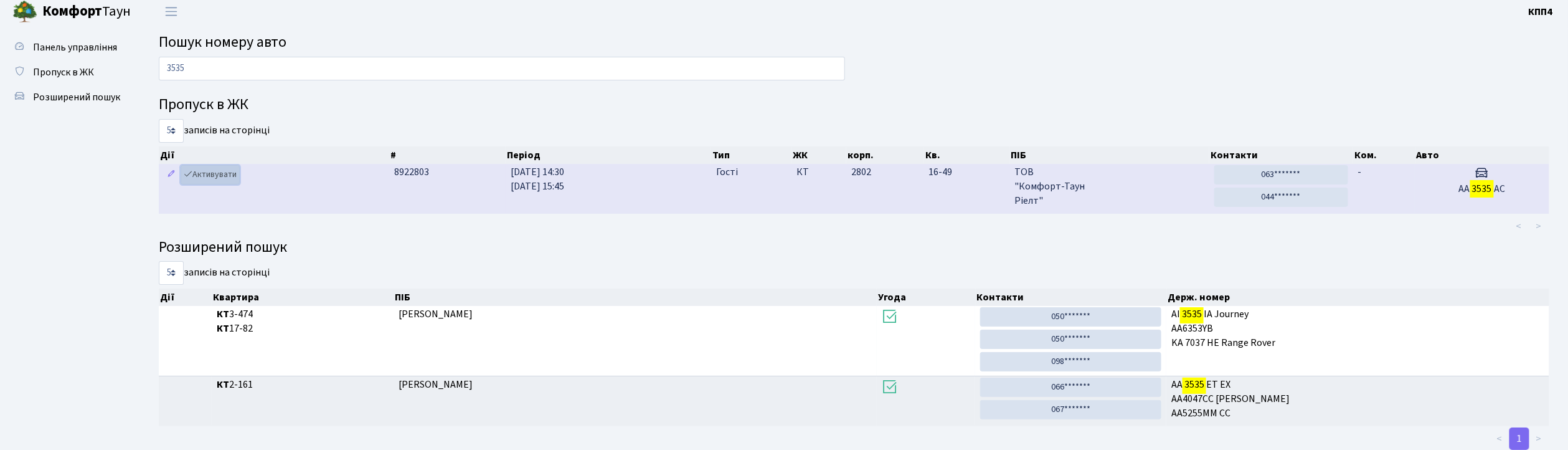
click at [226, 168] on link "Активувати" at bounding box center [209, 175] width 59 height 20
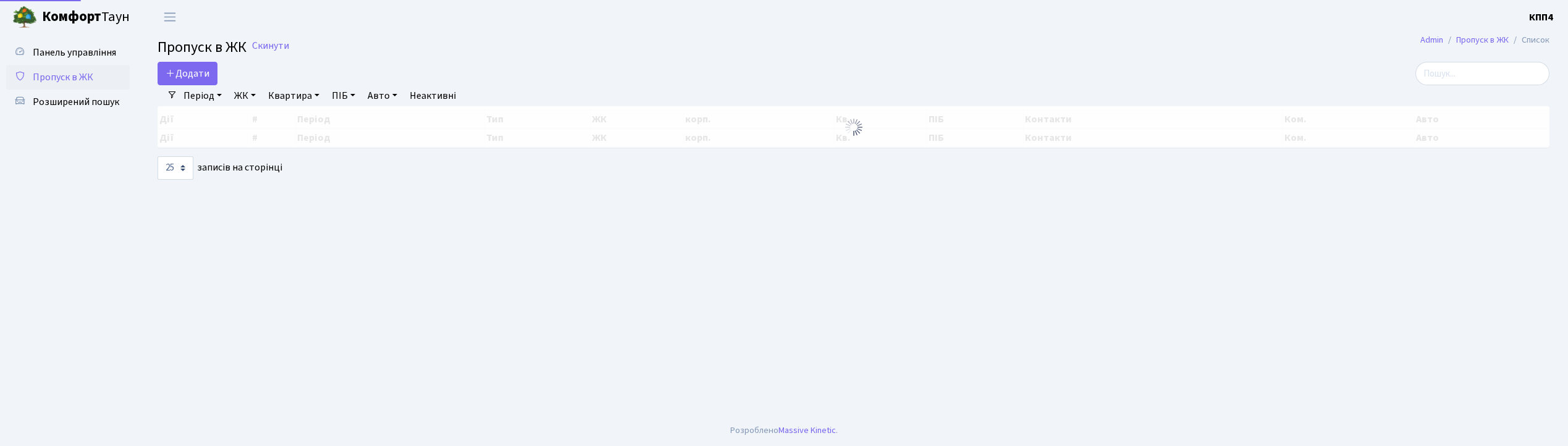
select select "25"
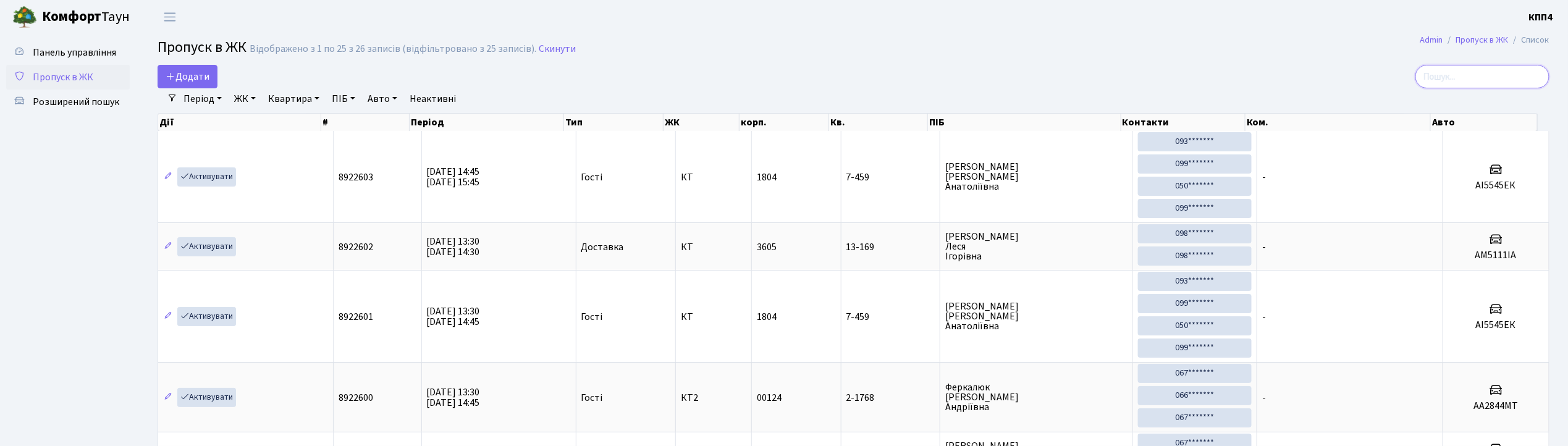
click at [1503, 65] on input "search" at bounding box center [1482, 77] width 134 height 24
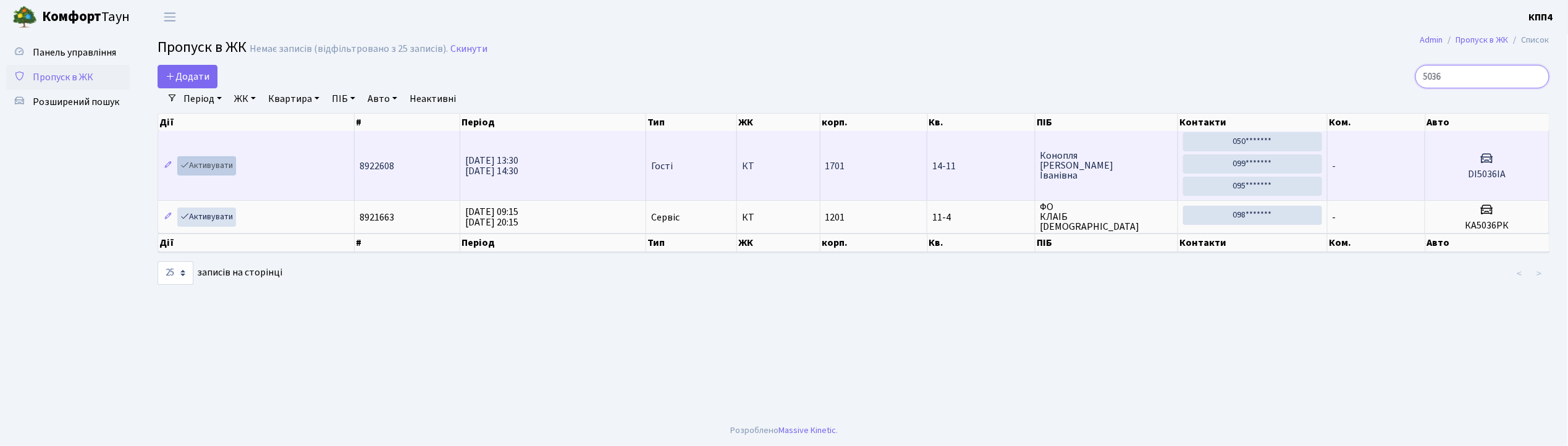
type input "5036"
click at [208, 165] on link "Активувати" at bounding box center [206, 166] width 59 height 19
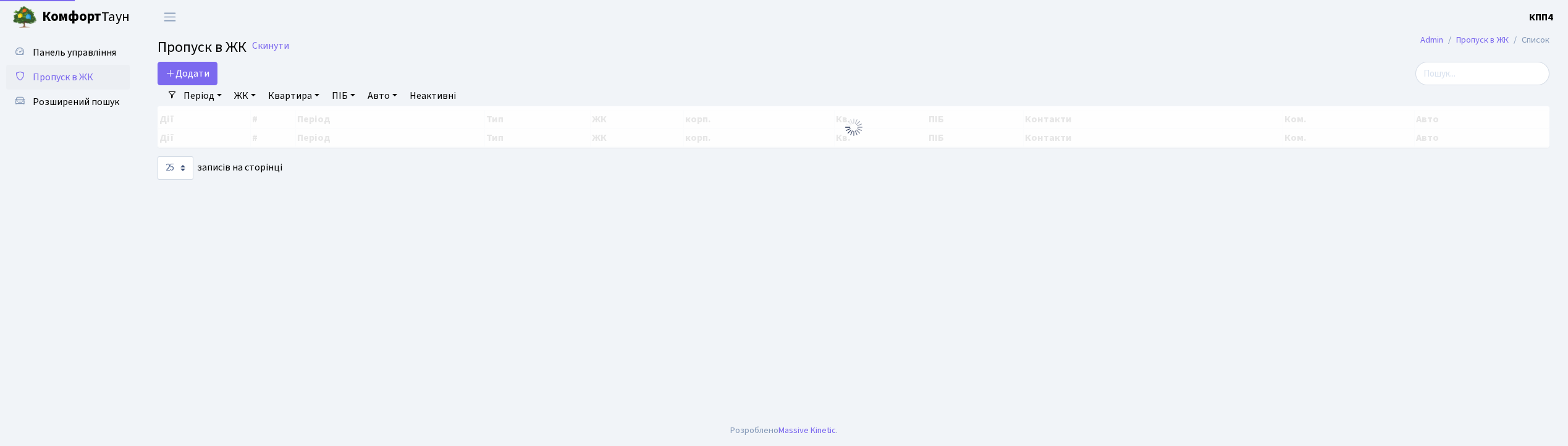
select select "25"
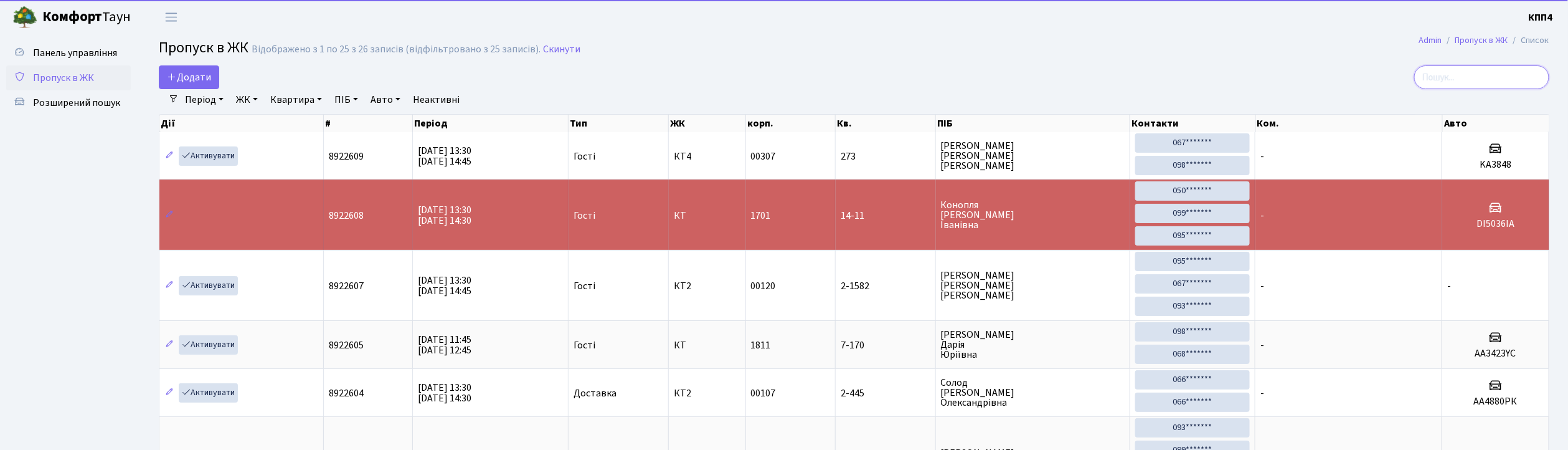
click at [1470, 72] on input "search" at bounding box center [1481, 77] width 135 height 24
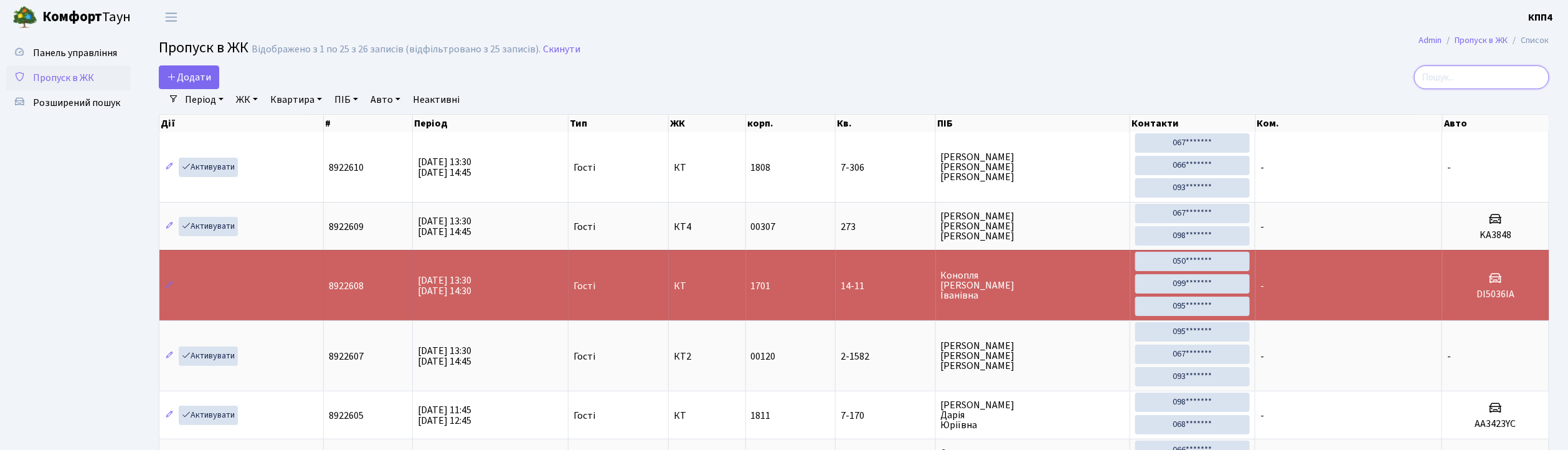
click at [1461, 78] on input "search" at bounding box center [1481, 77] width 135 height 24
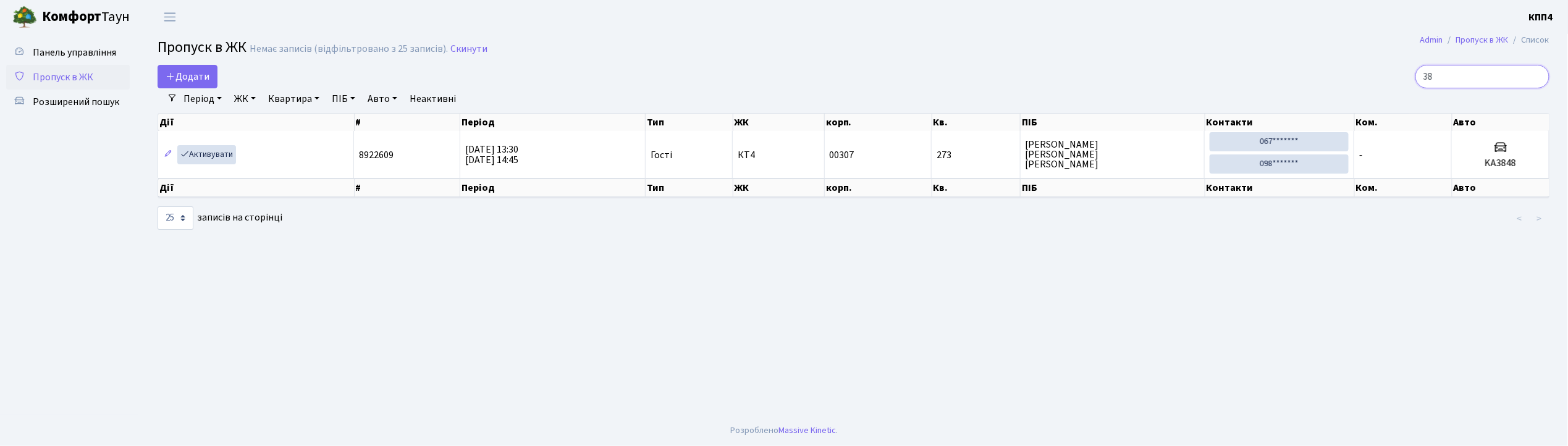
type input "3"
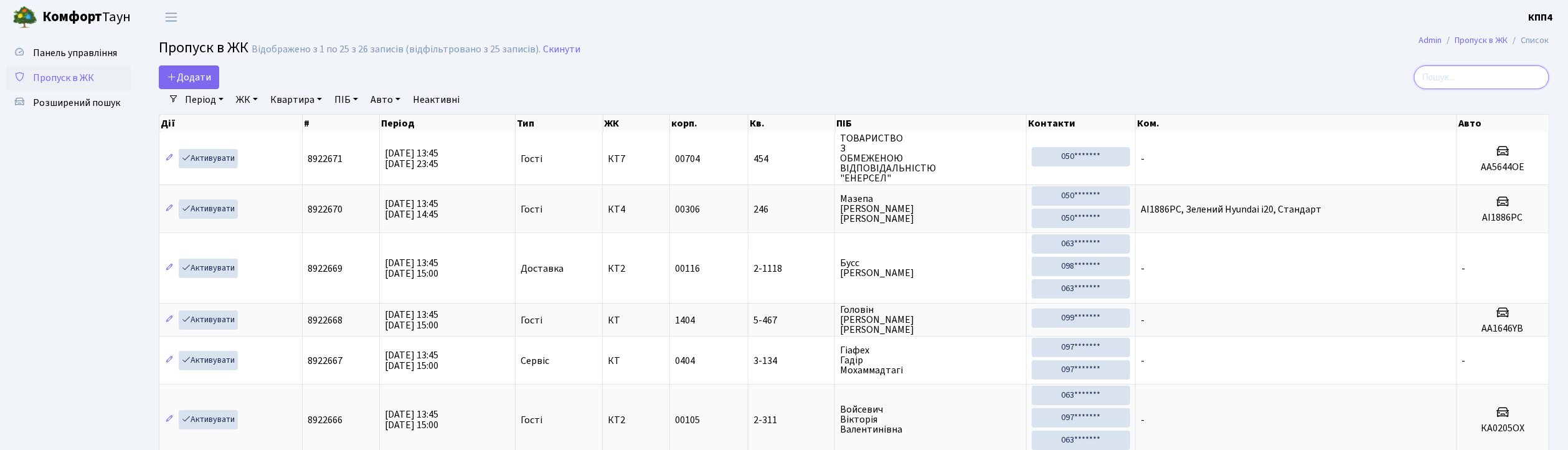
click at [1472, 71] on input "search" at bounding box center [1481, 77] width 135 height 24
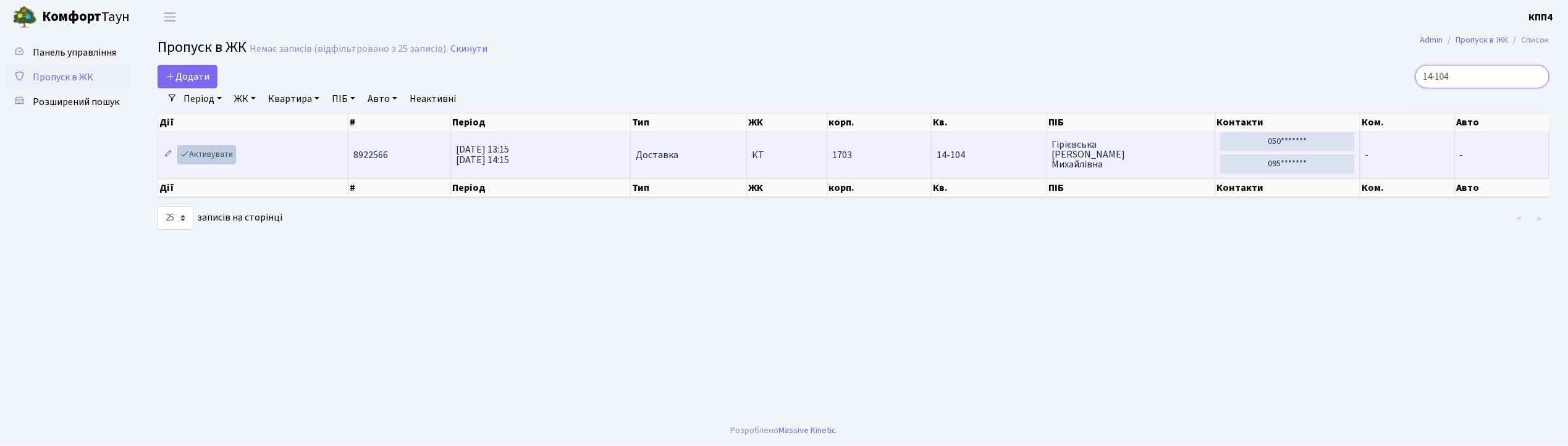
type input "14-104"
click at [230, 156] on link "Активувати" at bounding box center [206, 155] width 59 height 19
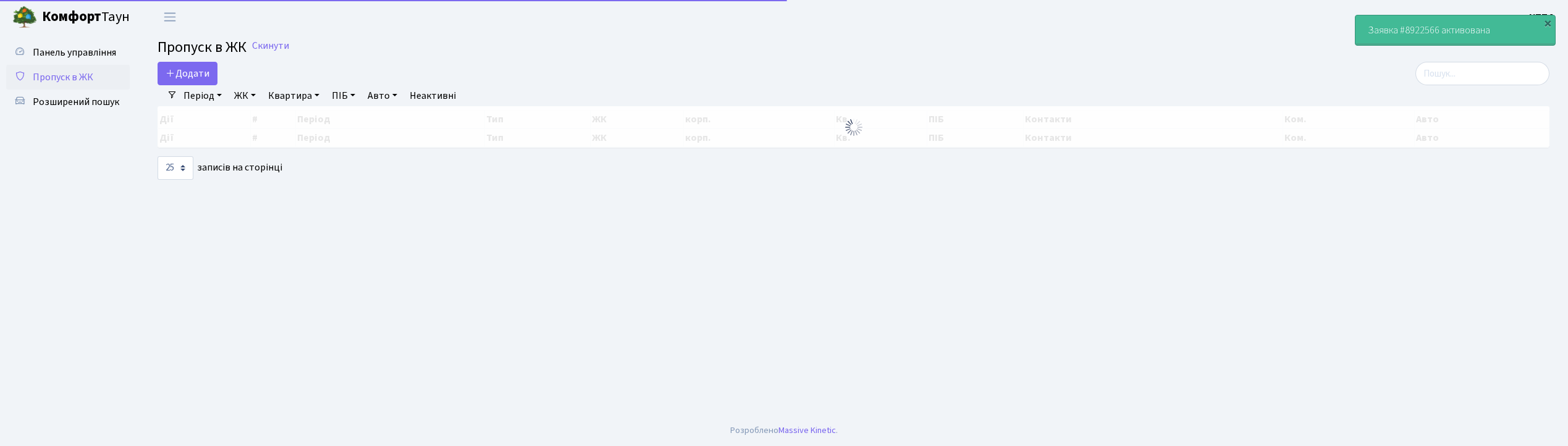
select select "25"
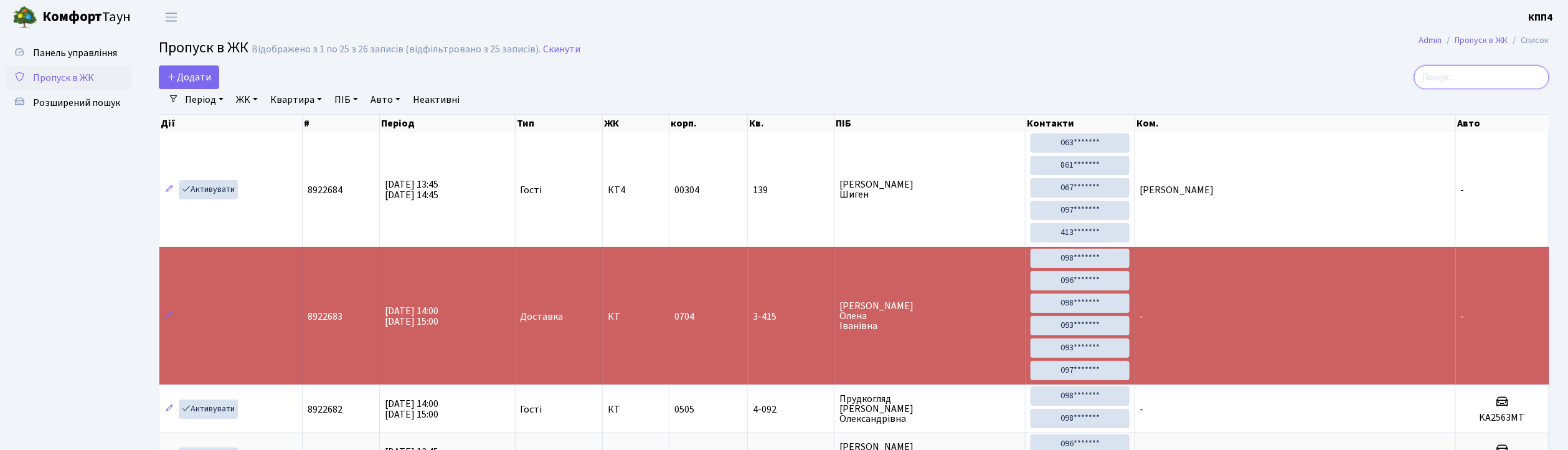
click at [1502, 84] on input "search" at bounding box center [1481, 77] width 135 height 24
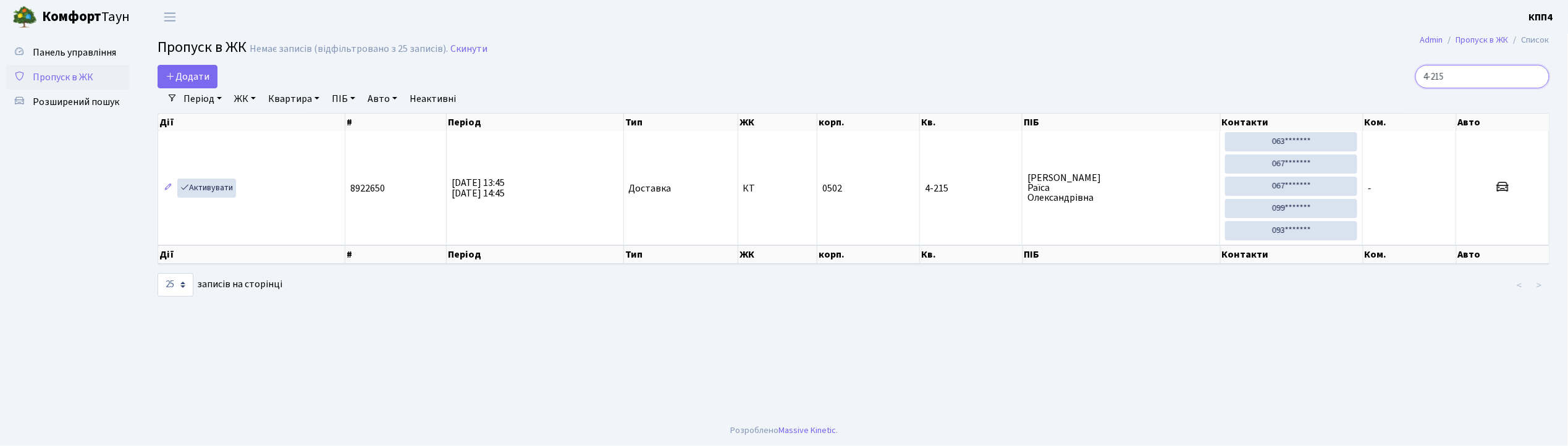
click at [1477, 76] on input "4-215" at bounding box center [1482, 77] width 134 height 24
type input "4"
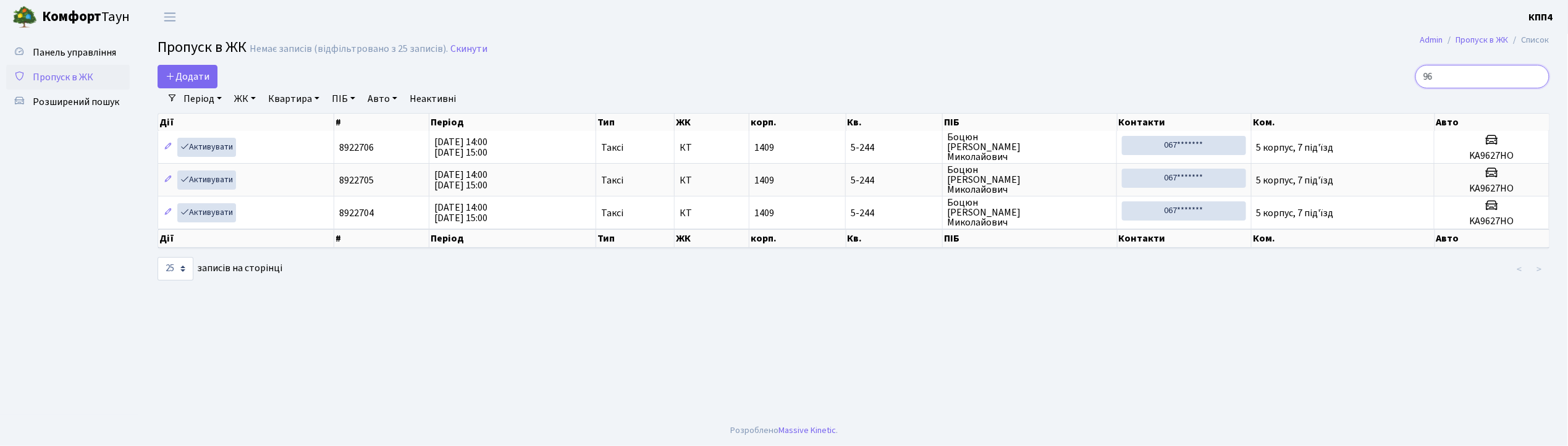
type input "9"
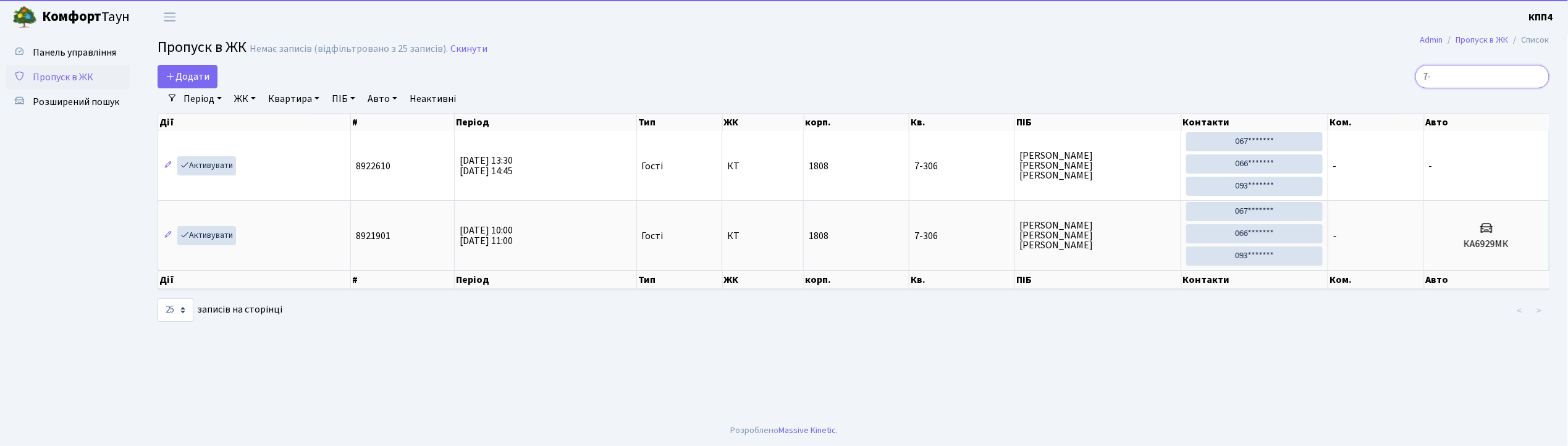
type input "7"
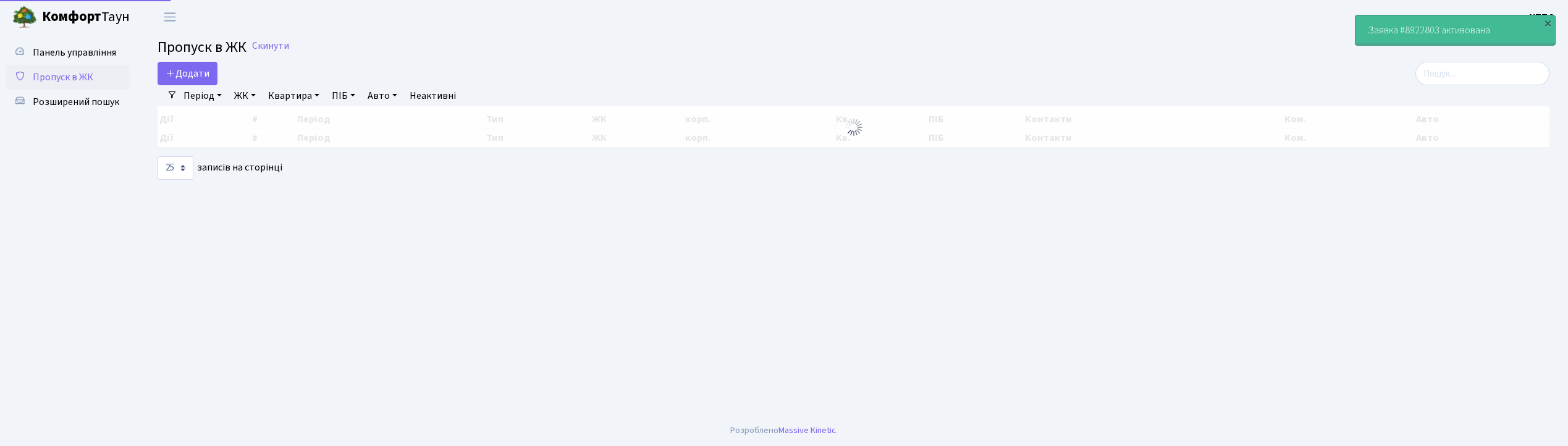
select select "25"
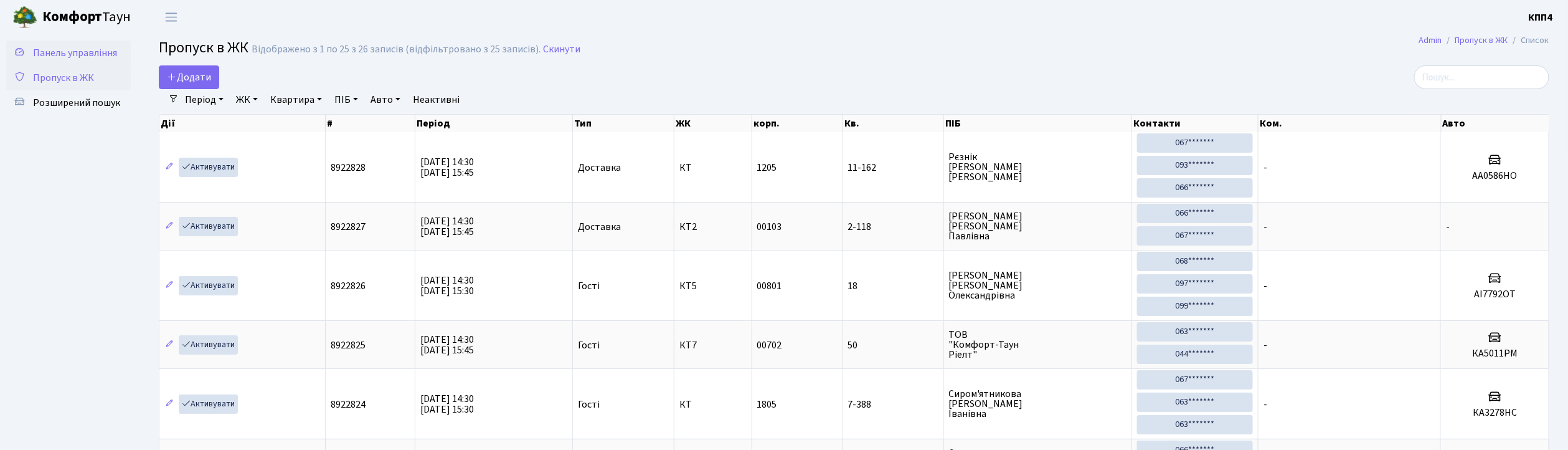
click at [89, 53] on span "Панель управління" at bounding box center [75, 52] width 84 height 13
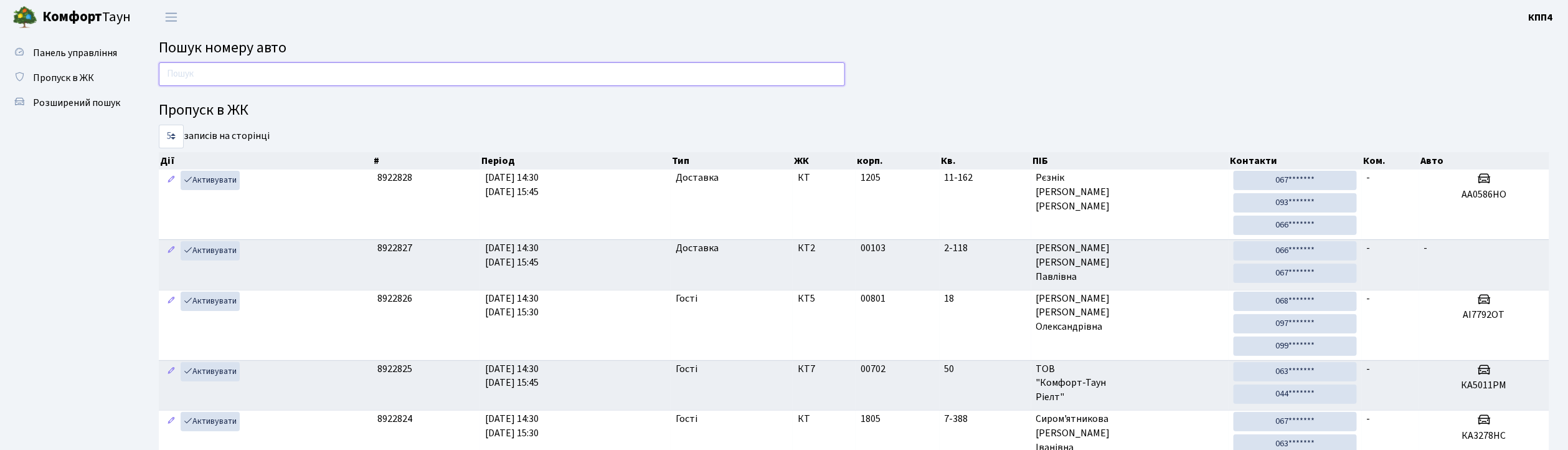
click at [212, 81] on input "text" at bounding box center [501, 74] width 686 height 24
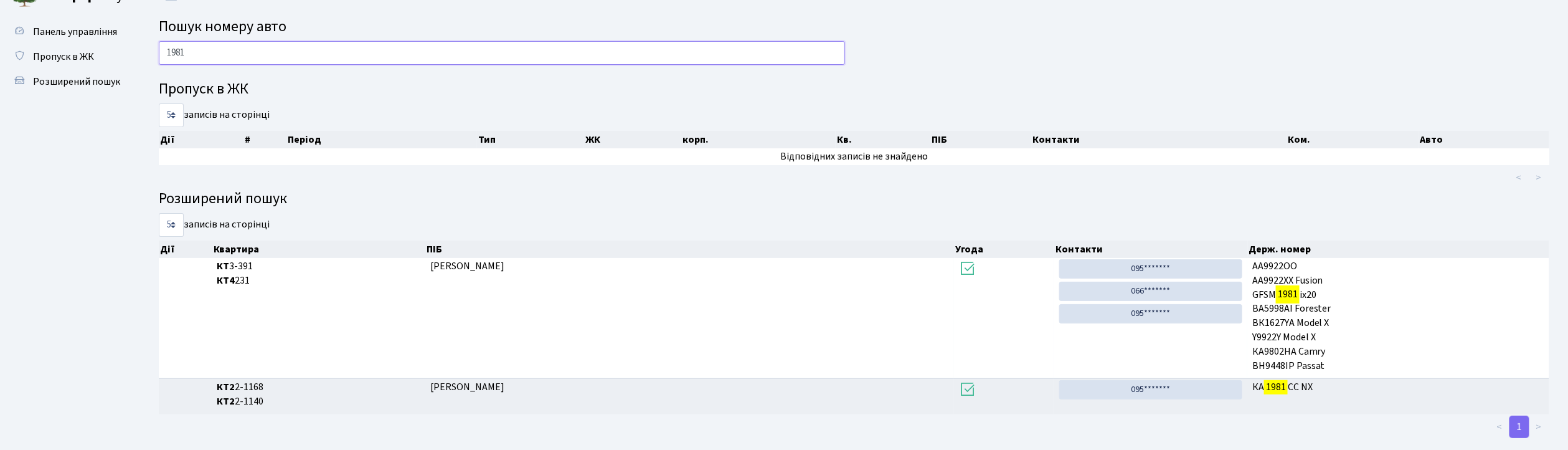
scroll to position [41, 0]
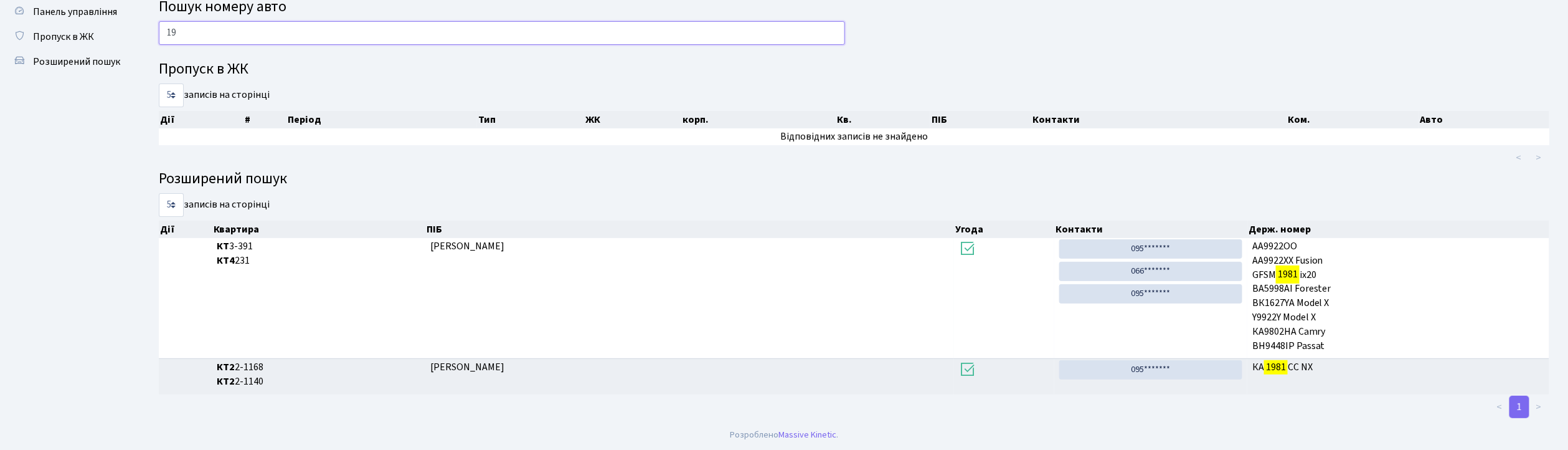
type input "1"
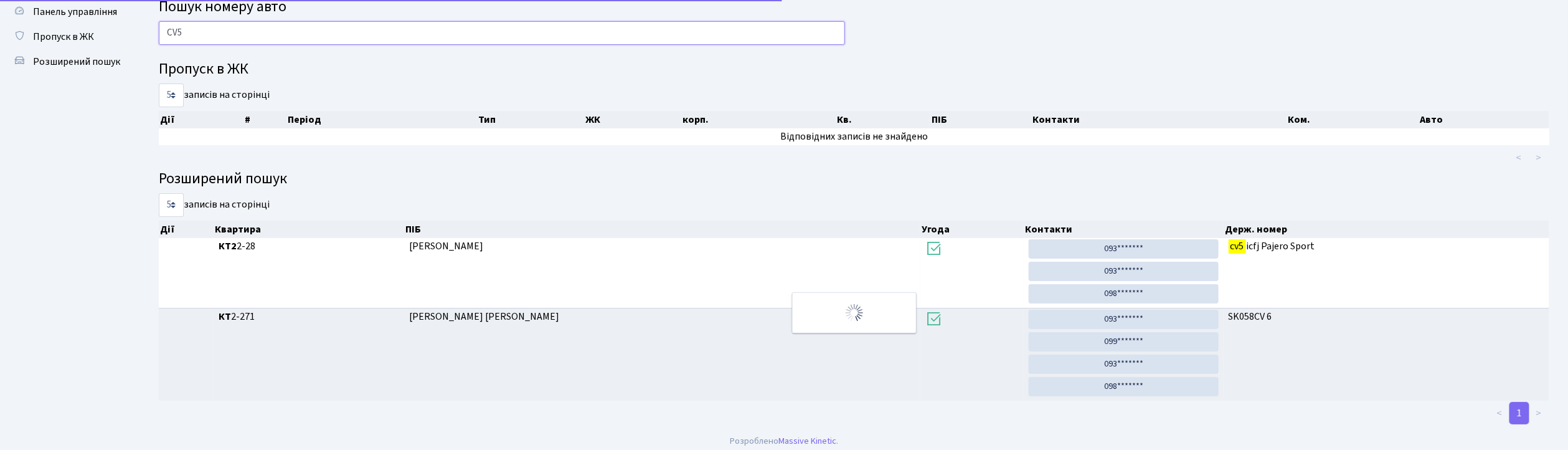
scroll to position [0, 0]
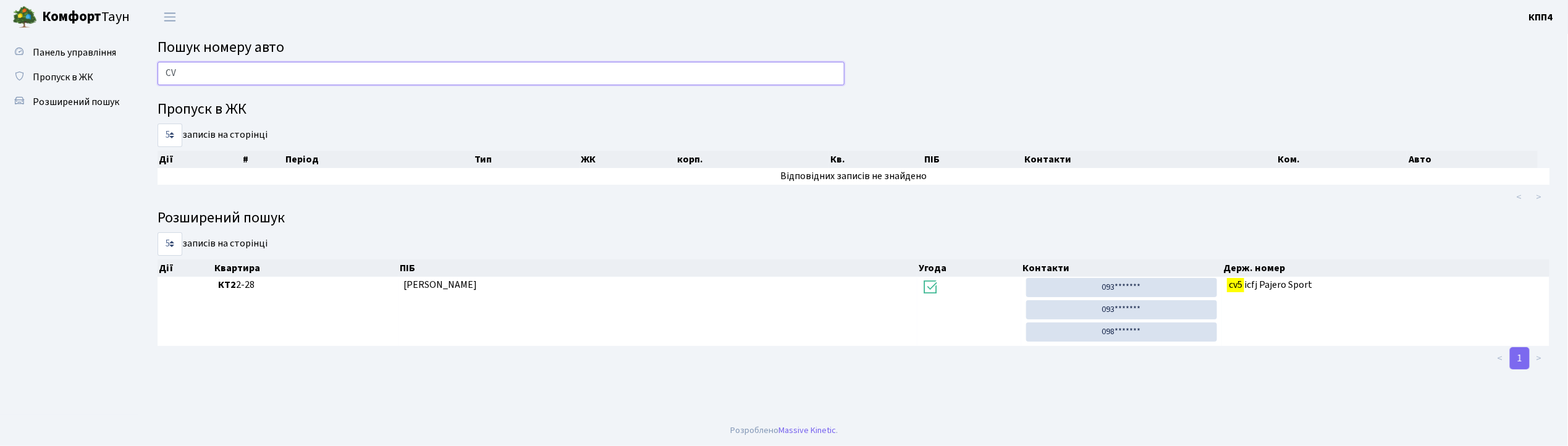
type input "C"
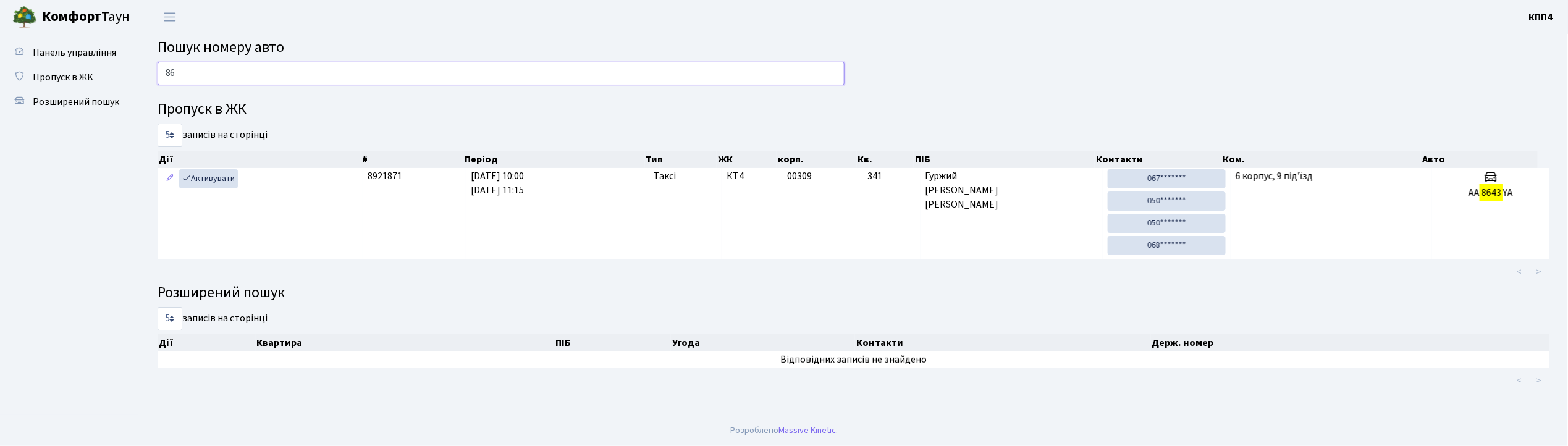
type input "8"
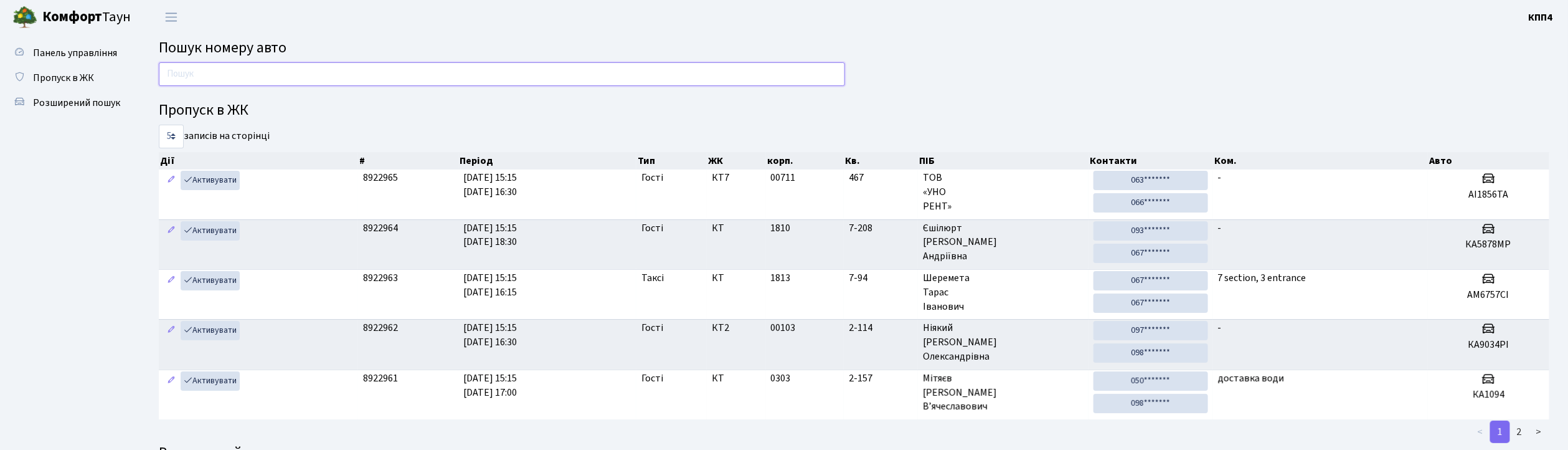
click at [459, 73] on input "text" at bounding box center [501, 74] width 686 height 24
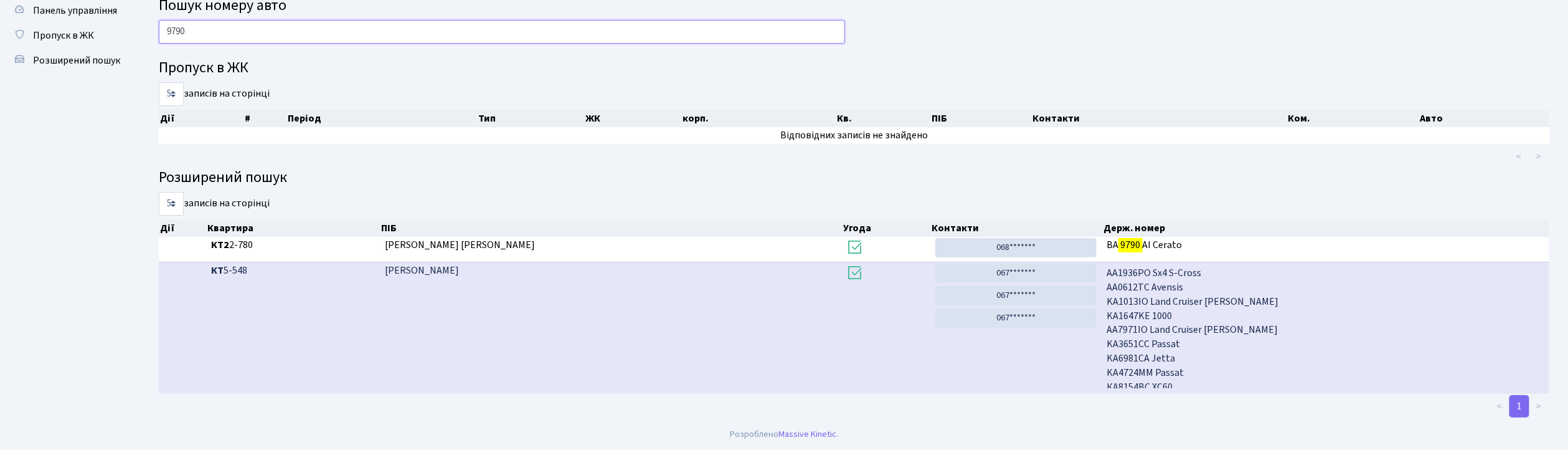
scroll to position [529, 0]
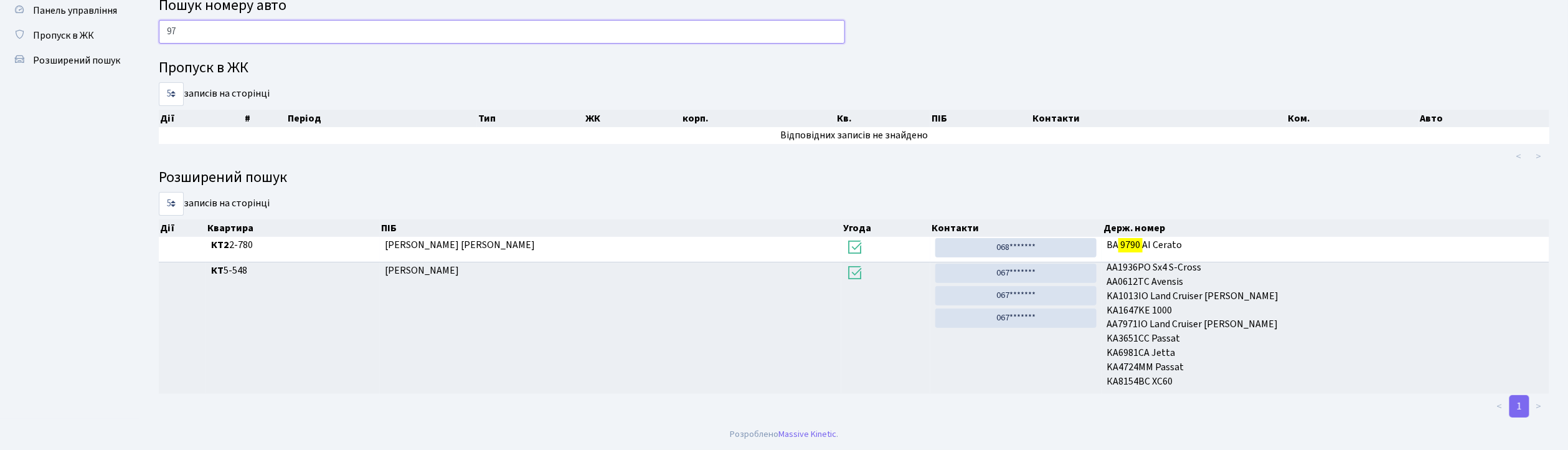
type input "9"
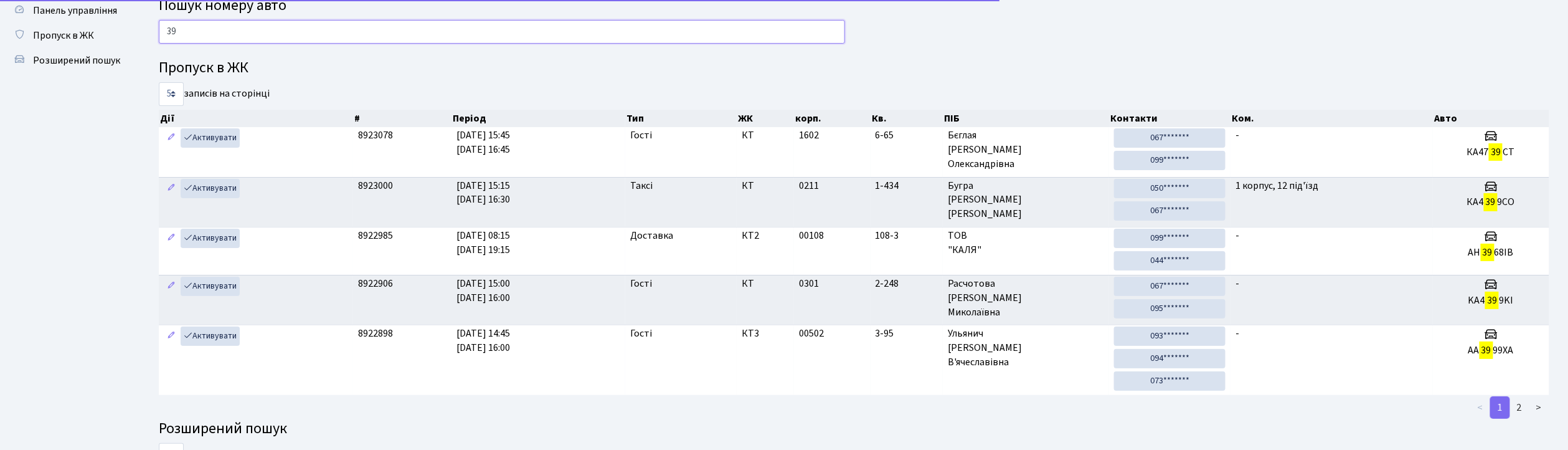
type input "3"
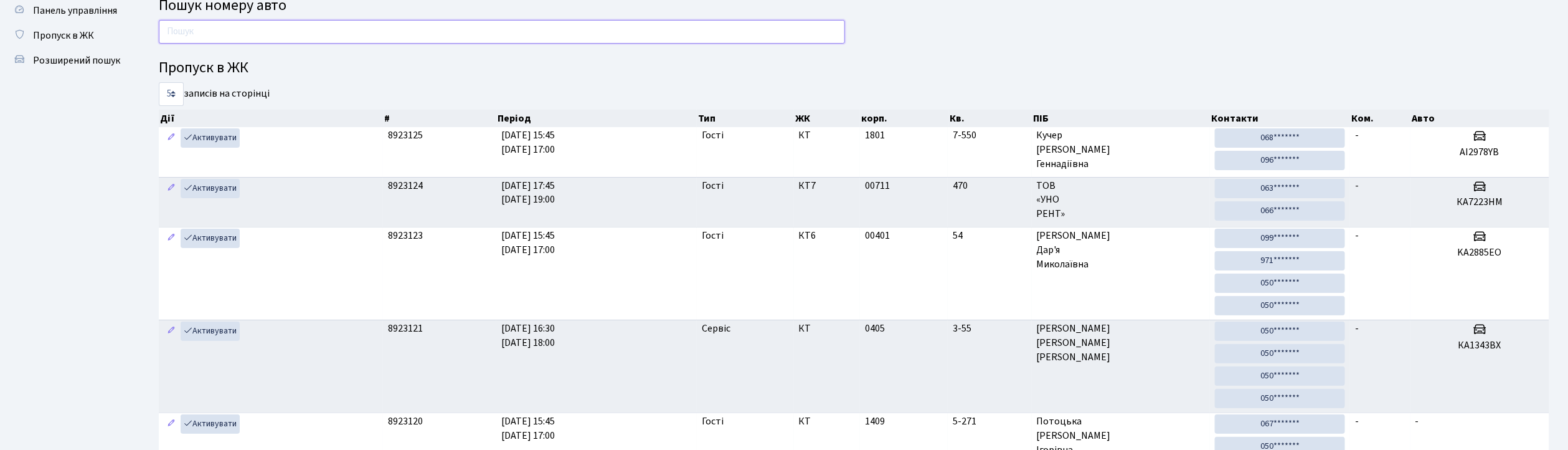
click at [232, 39] on input "text" at bounding box center [501, 31] width 686 height 24
type input "6"
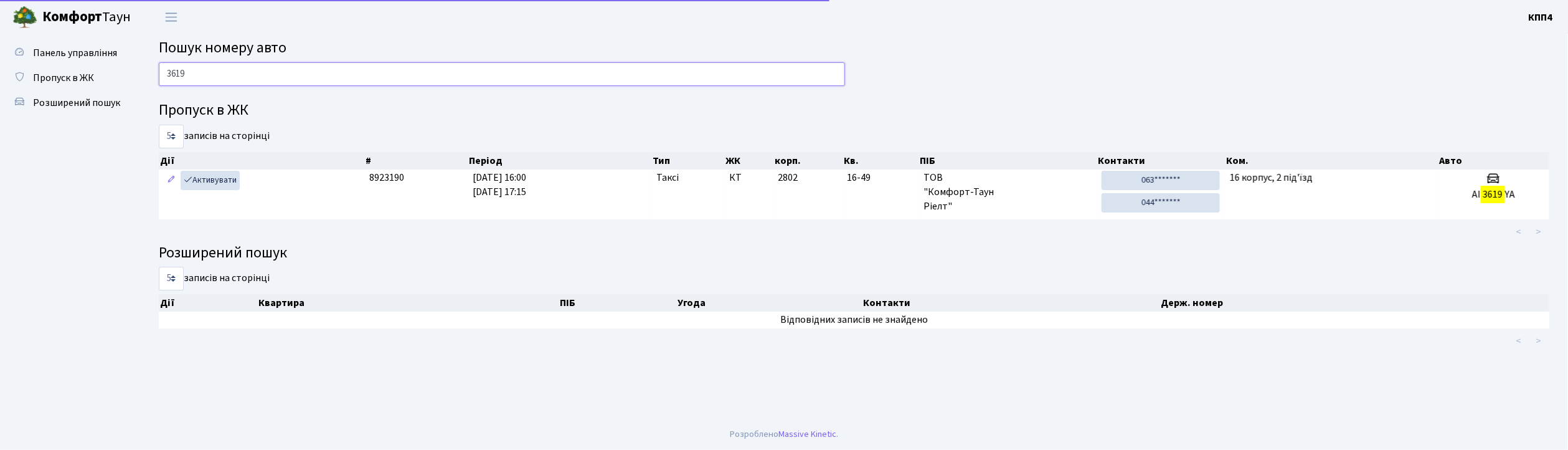
scroll to position [0, 0]
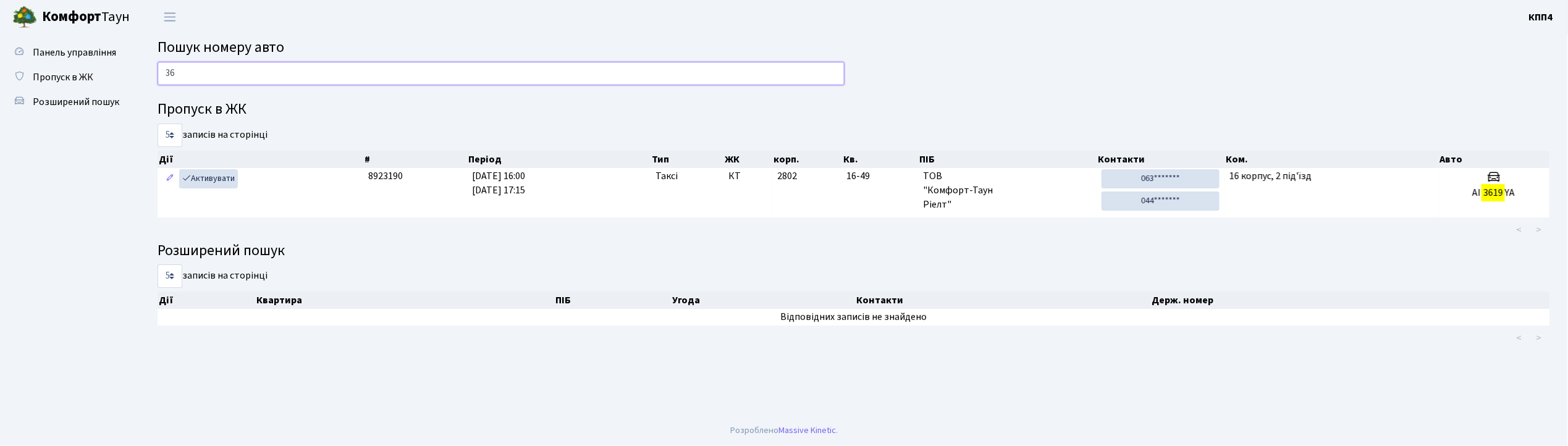
type input "3"
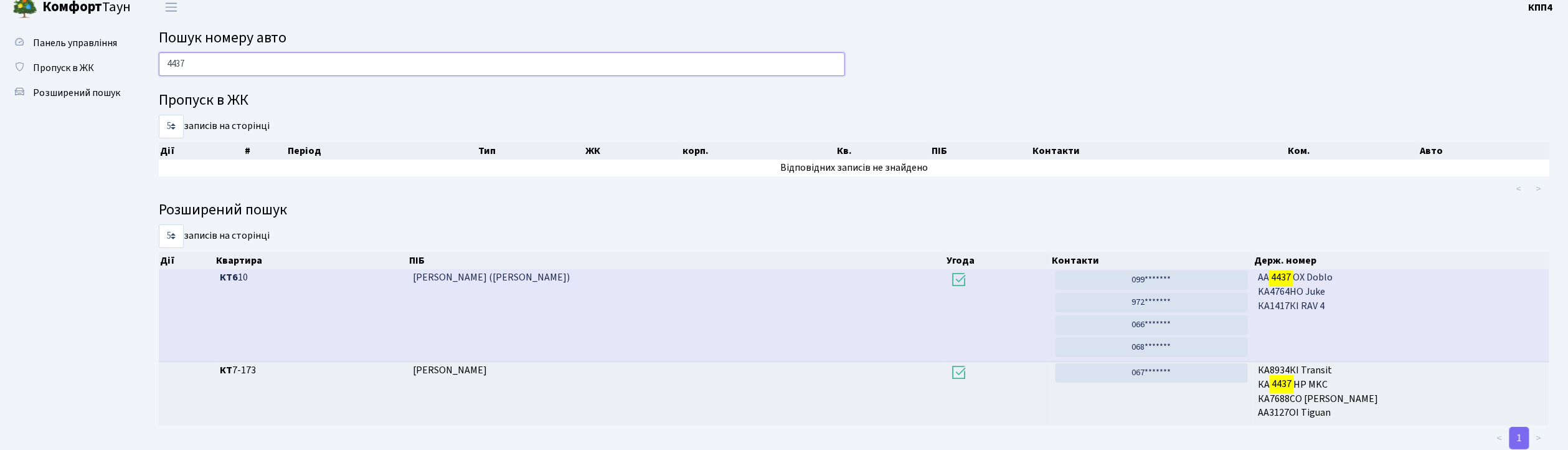
scroll to position [43, 0]
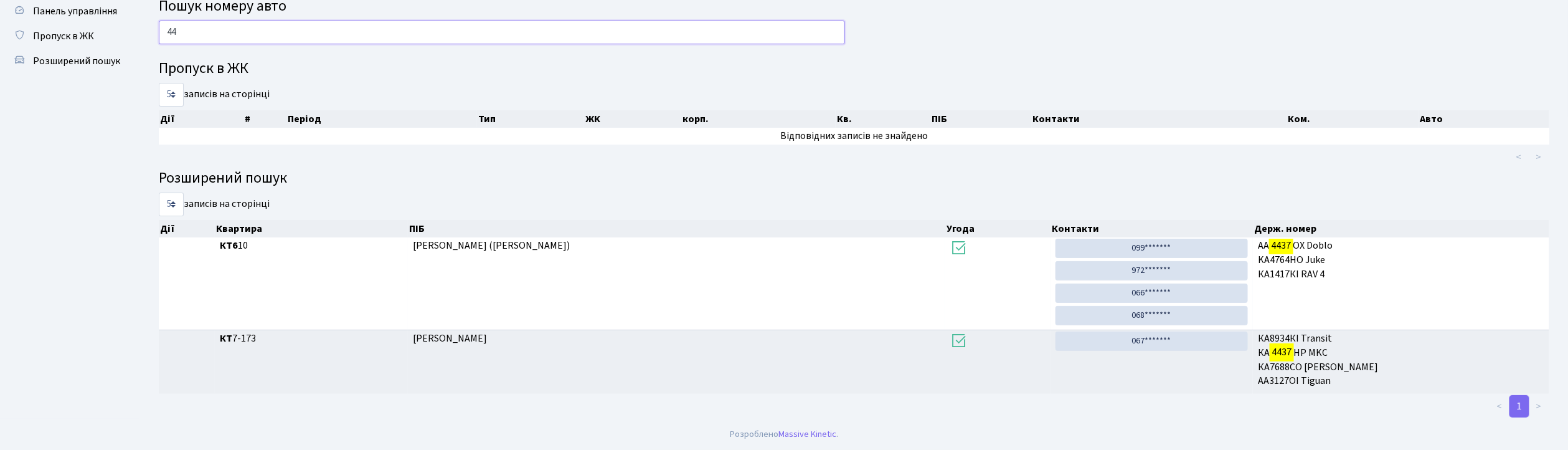
type input "4"
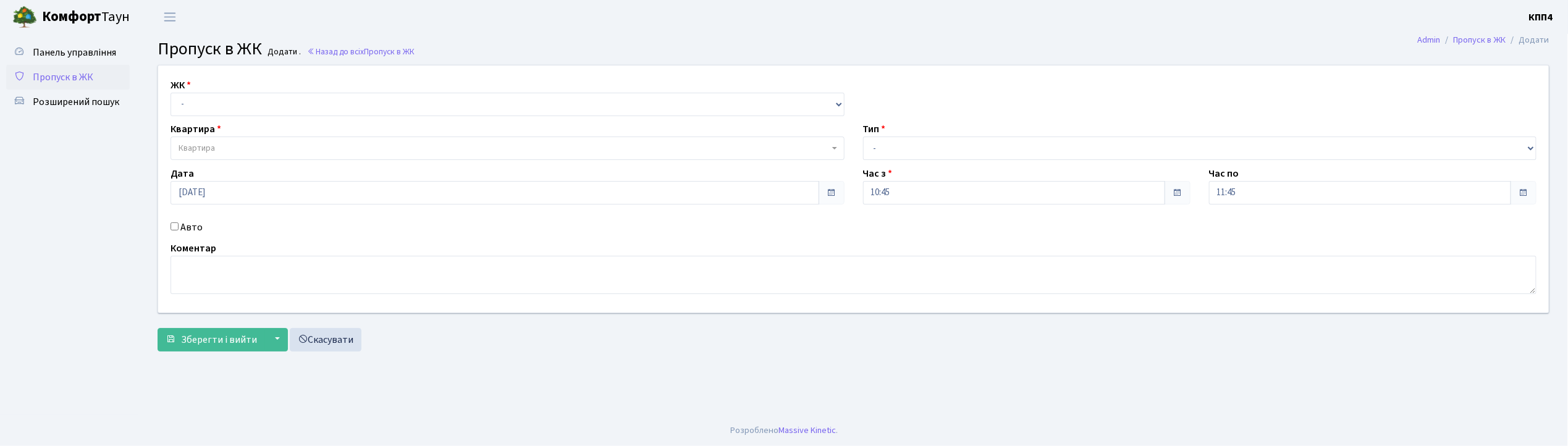
click at [175, 225] on input "Авто" at bounding box center [174, 226] width 8 height 8
checkbox input "true"
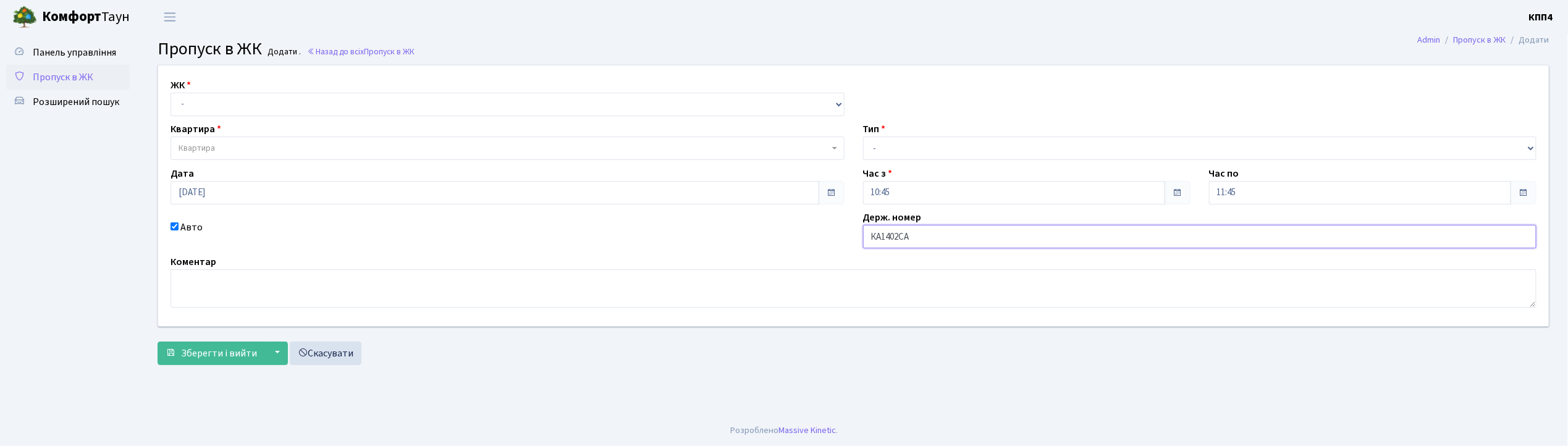
type input "КА1402СА"
drag, startPoint x: 307, startPoint y: 105, endPoint x: 302, endPoint y: 114, distance: 10.3
click at [307, 112] on select "- КТ, вул. Регенераторна, 4 КТ2, просп. [STREET_ADDRESS] [STREET_ADDRESS] [PERS…" at bounding box center [507, 104] width 674 height 24
select select "271"
click at [171, 92] on select "- КТ, вул. Регенераторна, 4 КТ2, просп. [STREET_ADDRESS] [STREET_ADDRESS] [PERS…" at bounding box center [507, 104] width 674 height 24
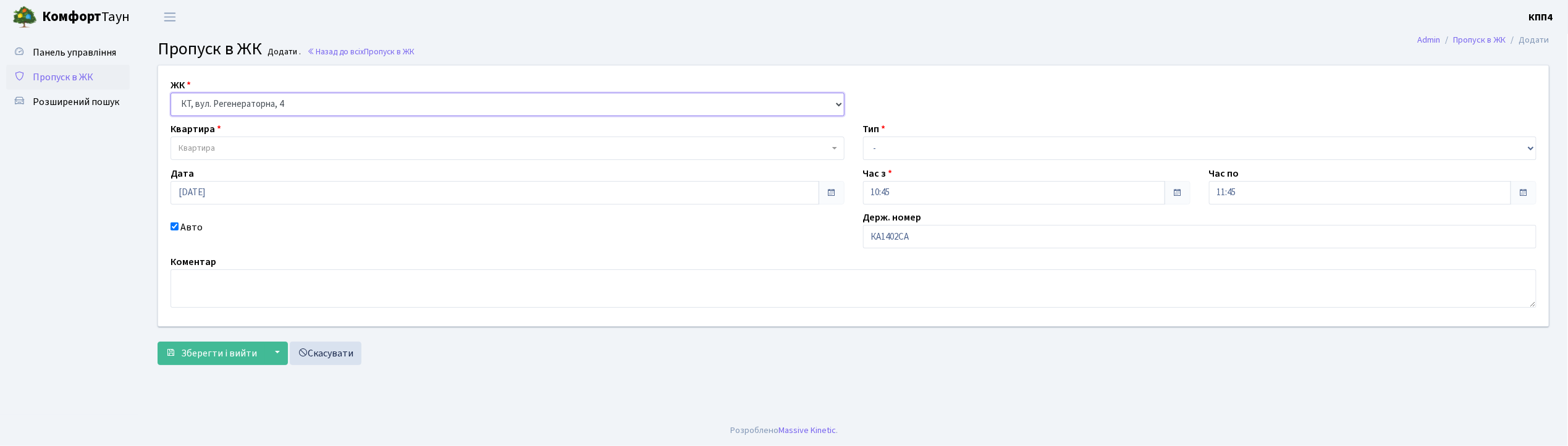
select select
click at [291, 150] on span "Квартира" at bounding box center [504, 148] width 651 height 12
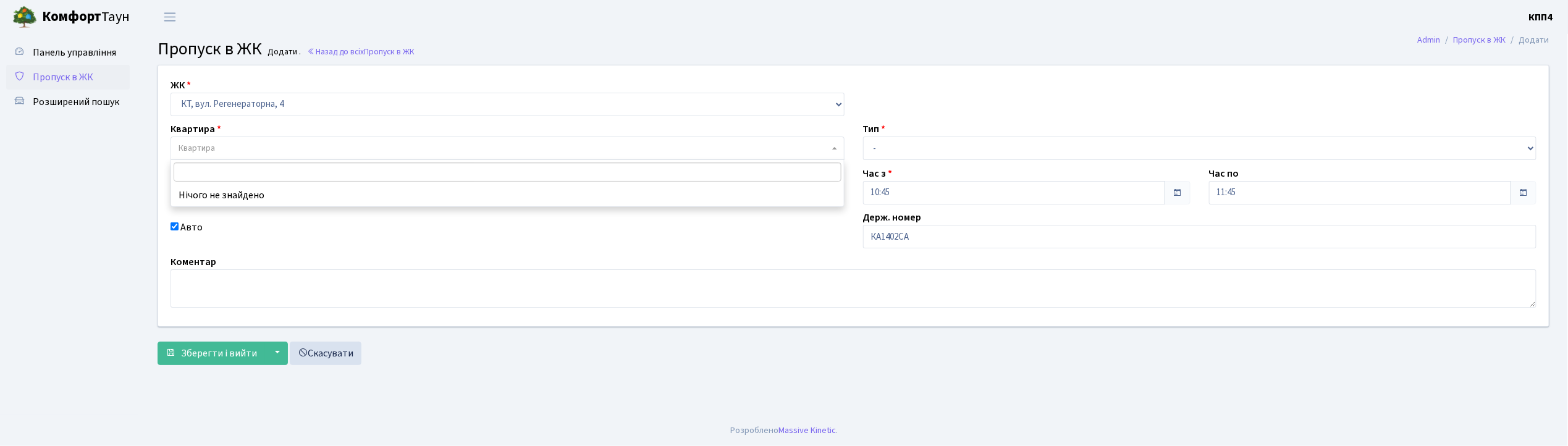
click at [283, 168] on input "search" at bounding box center [507, 172] width 667 height 19
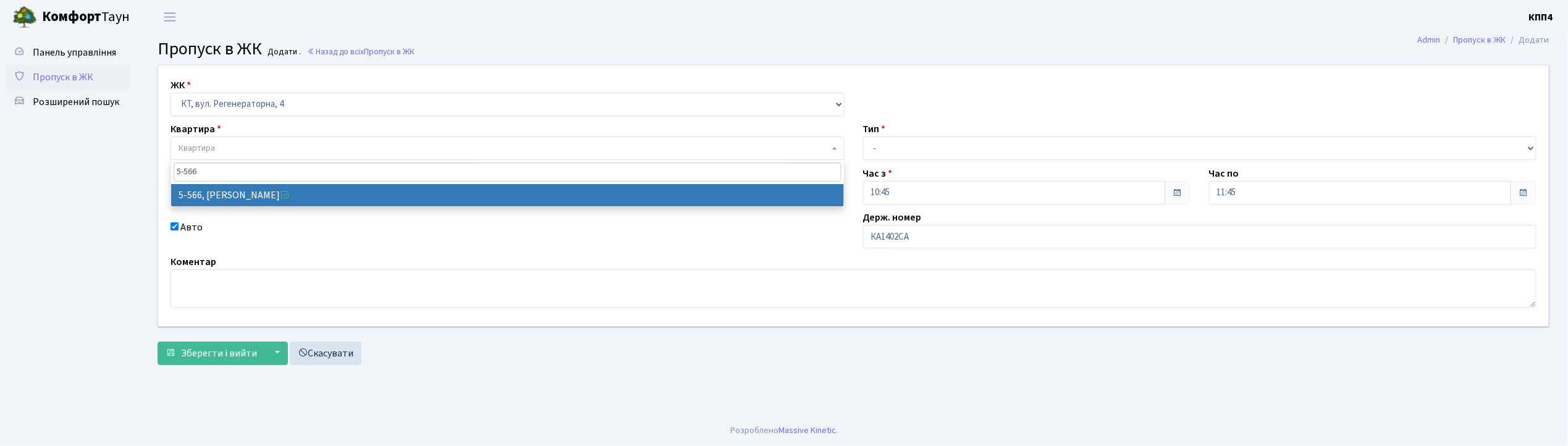
type input "5-566"
select select "1960"
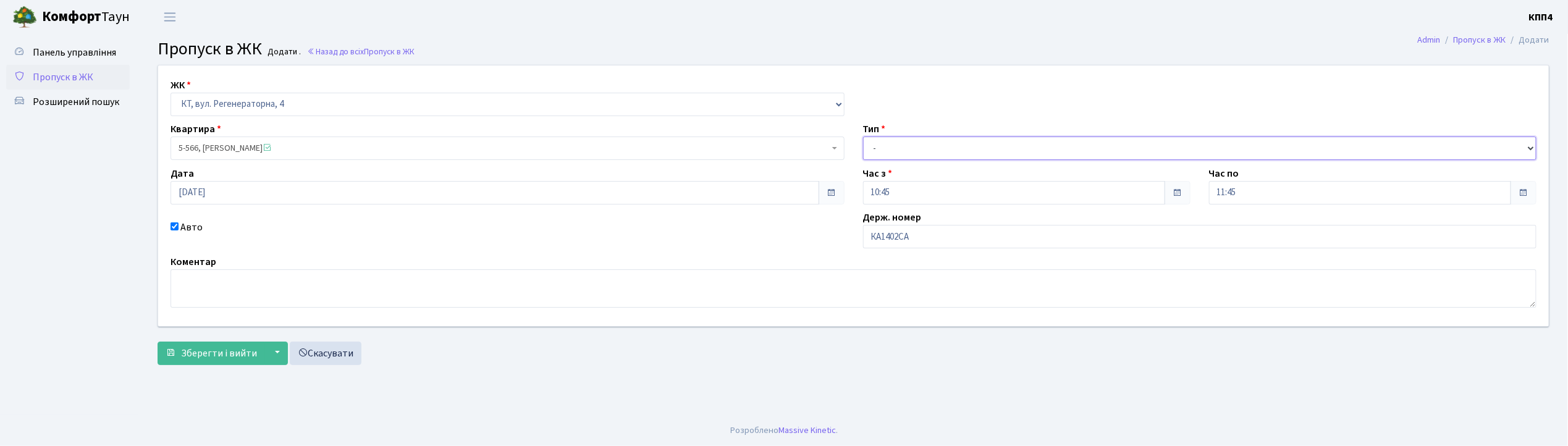
click at [966, 144] on select "- Доставка Таксі Гості Сервіс" at bounding box center [1199, 148] width 674 height 24
select select "3"
click at [863, 136] on select "- Доставка Таксі Гості Сервіс" at bounding box center [1199, 148] width 674 height 24
click at [215, 361] on button "Зберегти і вийти" at bounding box center [211, 353] width 107 height 24
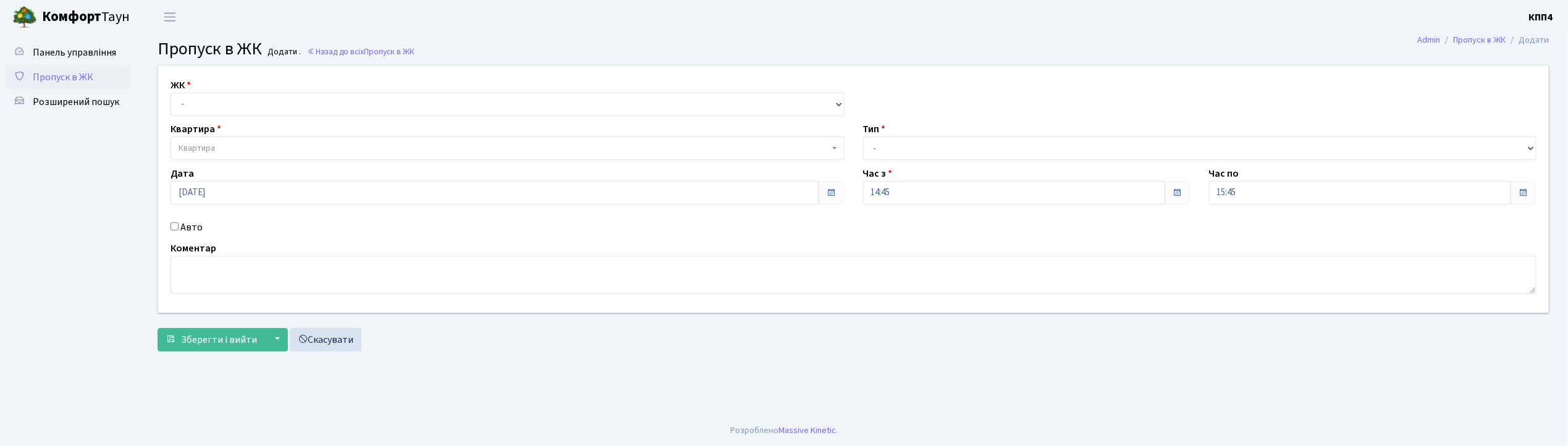
click at [174, 228] on input "Авто" at bounding box center [174, 226] width 8 height 8
checkbox input "true"
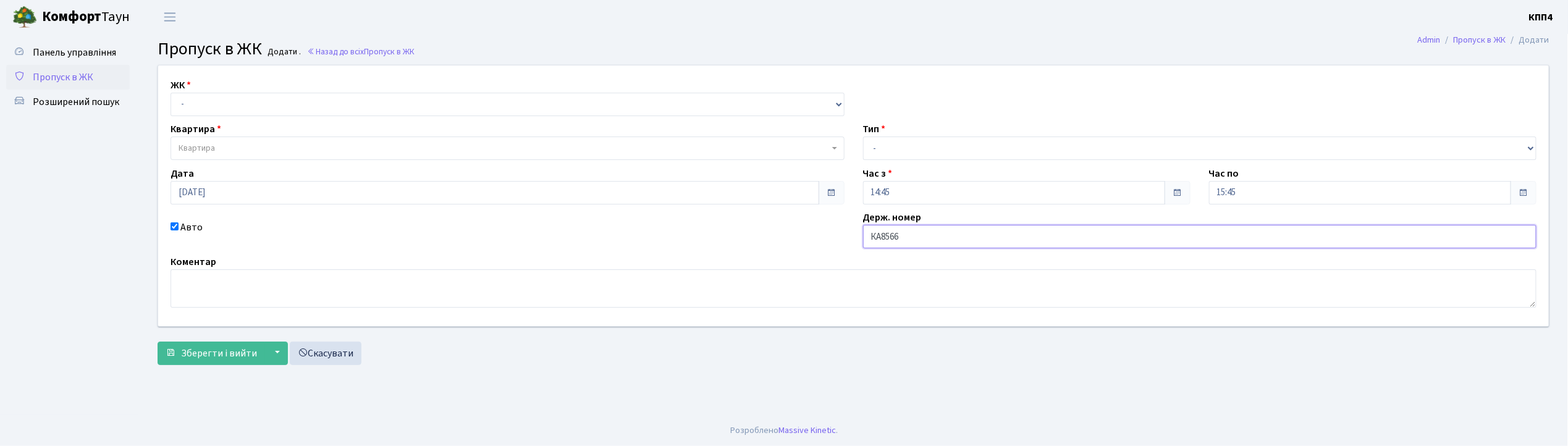
type input "КА8566ІН"
click at [902, 154] on select "- Доставка Таксі Гості Сервіс" at bounding box center [1199, 148] width 674 height 24
select select "3"
click at [863, 136] on select "- Доставка Таксі Гості Сервіс" at bounding box center [1199, 148] width 674 height 24
click at [246, 96] on select "- КТ, вул. Регенераторна, 4 КТ2, просп. Соборності, 17 КТ3, вул. Березнева, 16 …" at bounding box center [507, 104] width 674 height 24
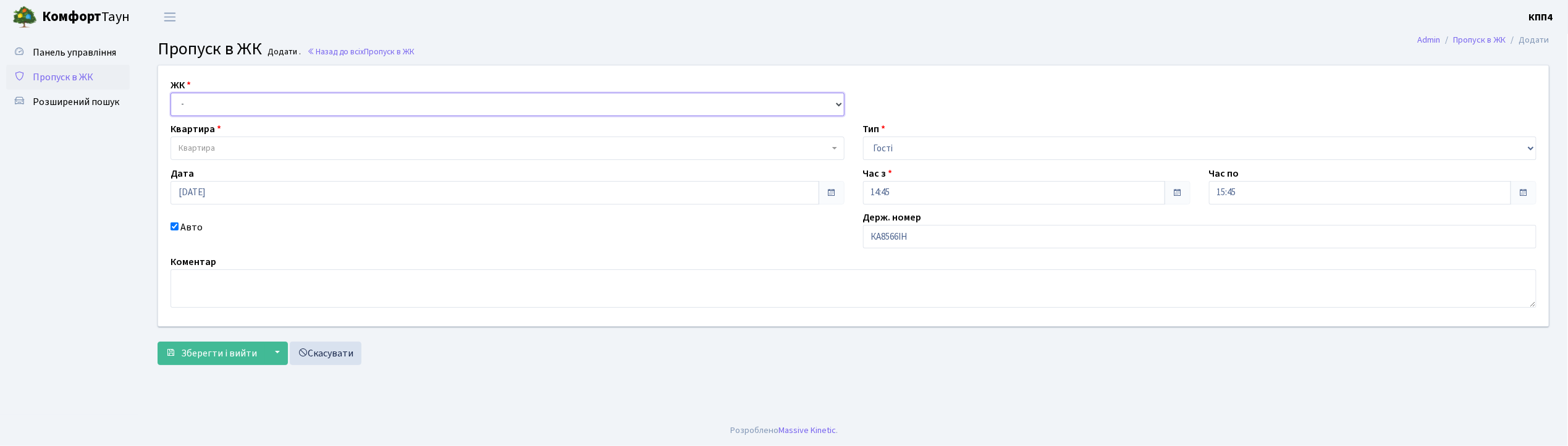
select select "271"
click at [171, 92] on select "- КТ, вул. Регенераторна, 4 КТ2, просп. Соборності, 17 КТ3, вул. Березнева, 16 …" at bounding box center [507, 104] width 674 height 24
select select
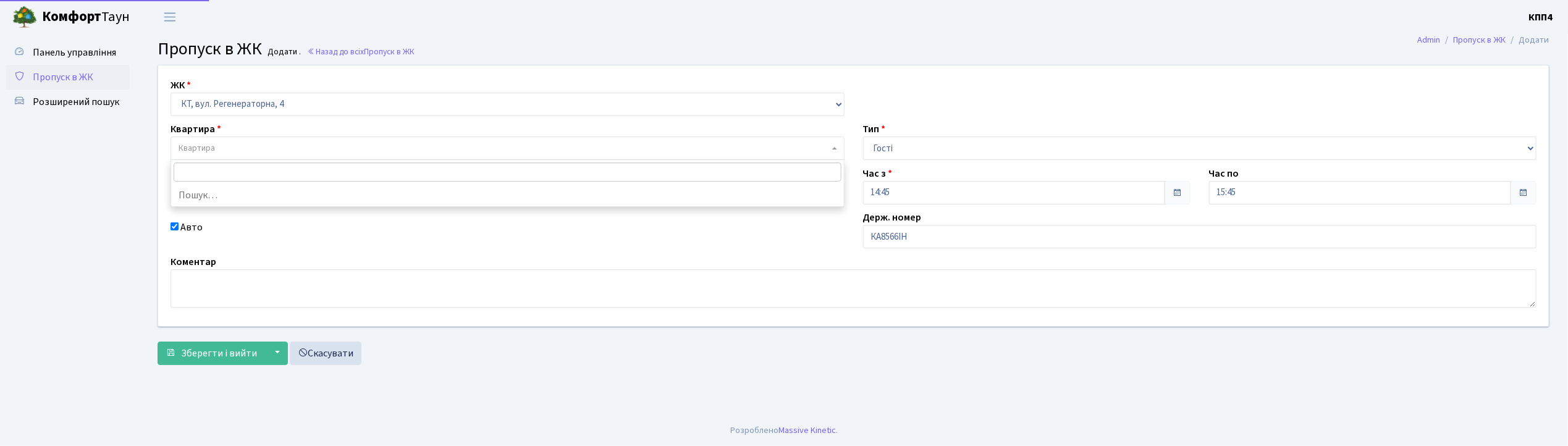
click at [235, 154] on span "Квартира" at bounding box center [504, 148] width 651 height 12
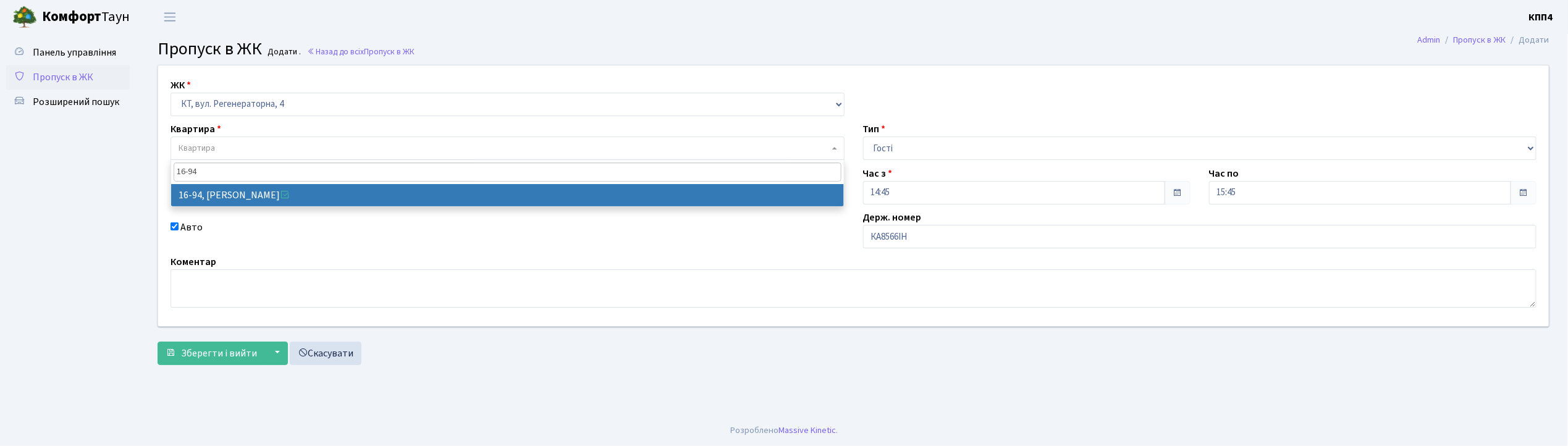
type input "16-94"
select select "8655"
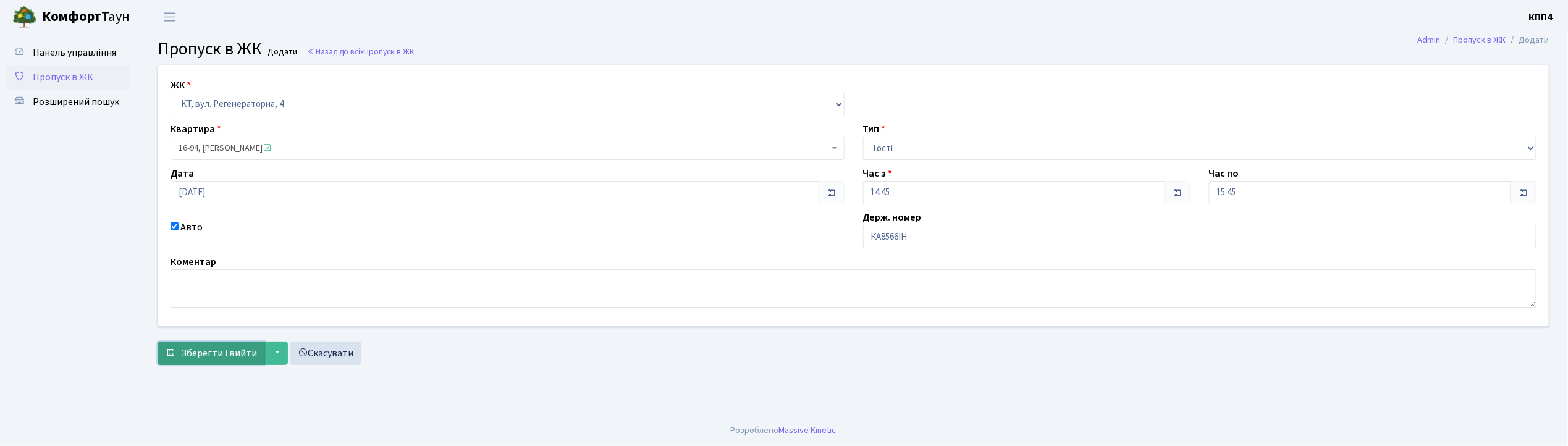
click at [187, 347] on span "Зберегти і вийти" at bounding box center [219, 353] width 76 height 13
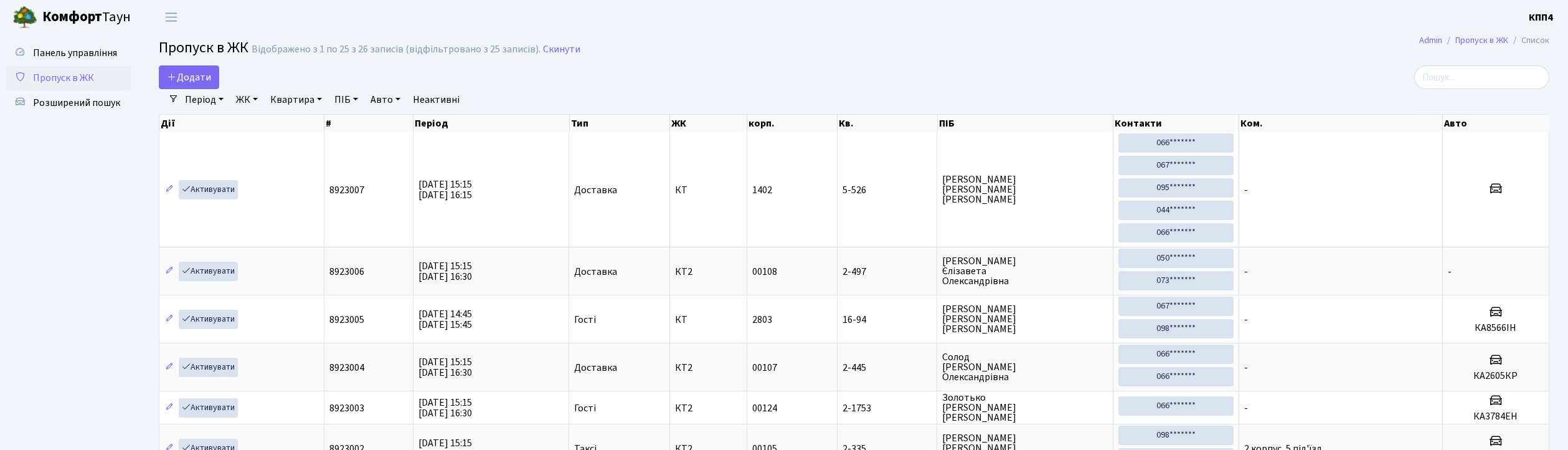
select select "25"
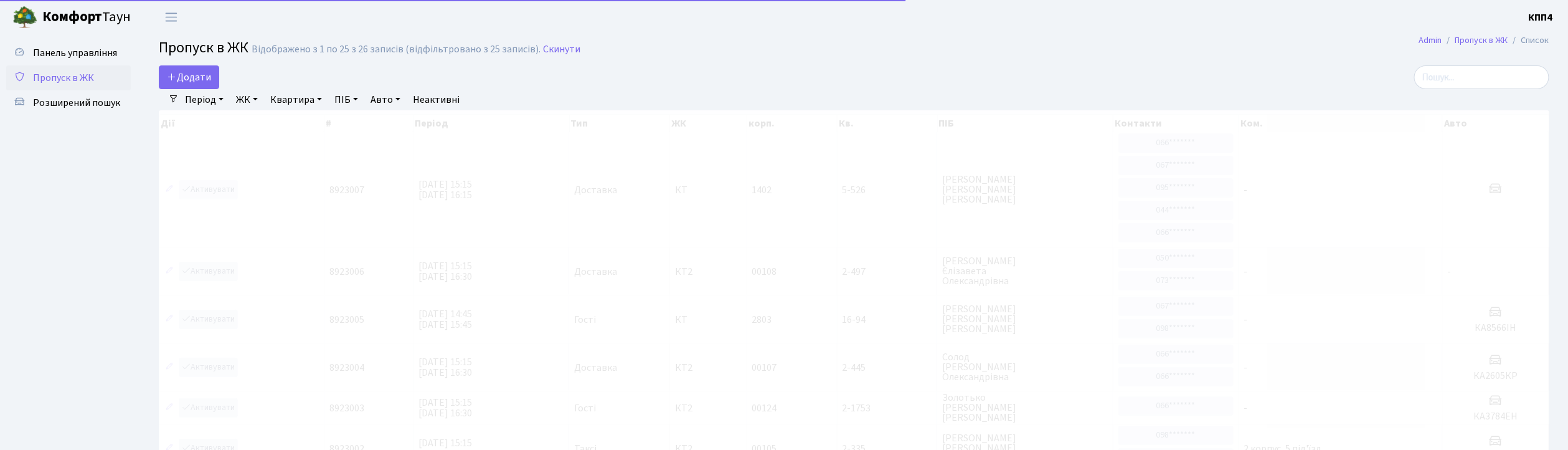
click at [1452, 83] on input "search" at bounding box center [1481, 77] width 135 height 24
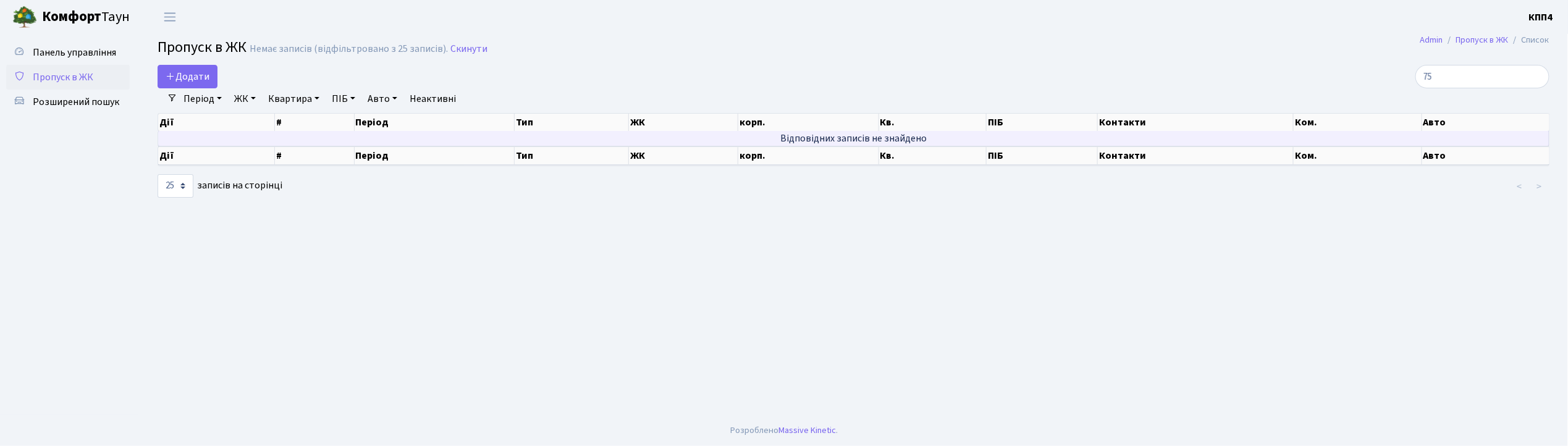
type input "7"
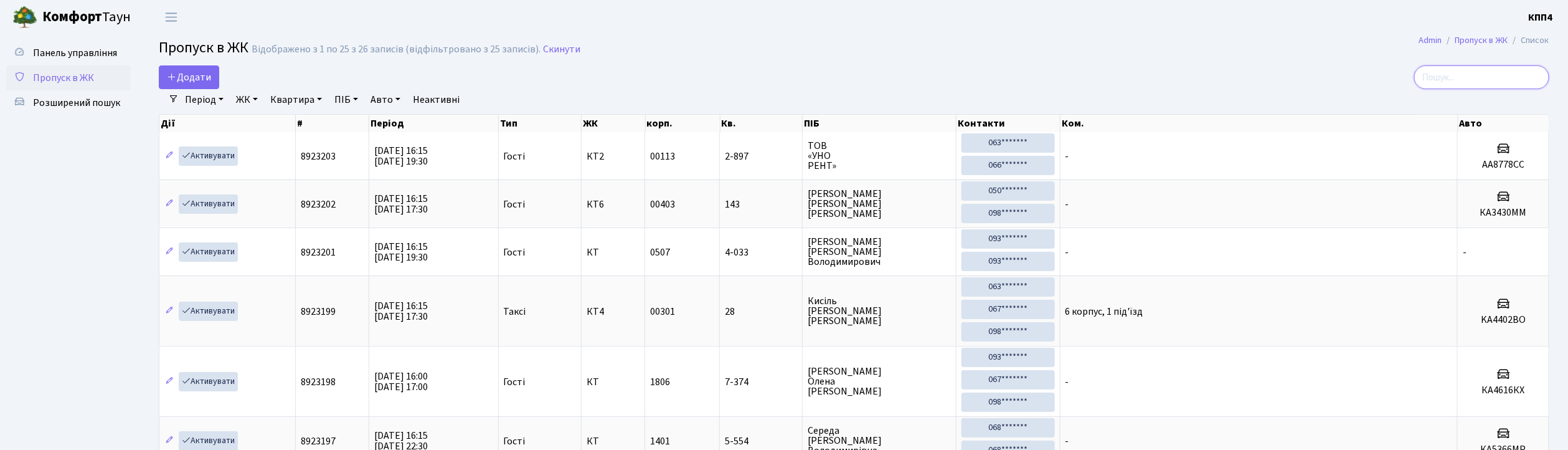
click at [1464, 73] on input "search" at bounding box center [1481, 77] width 135 height 24
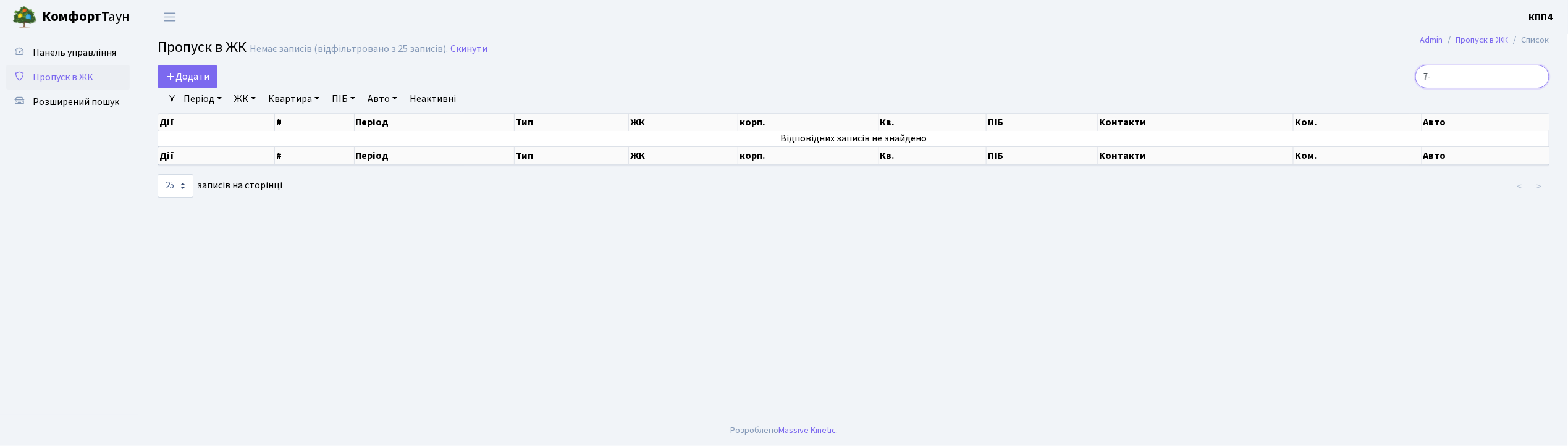
type input "7"
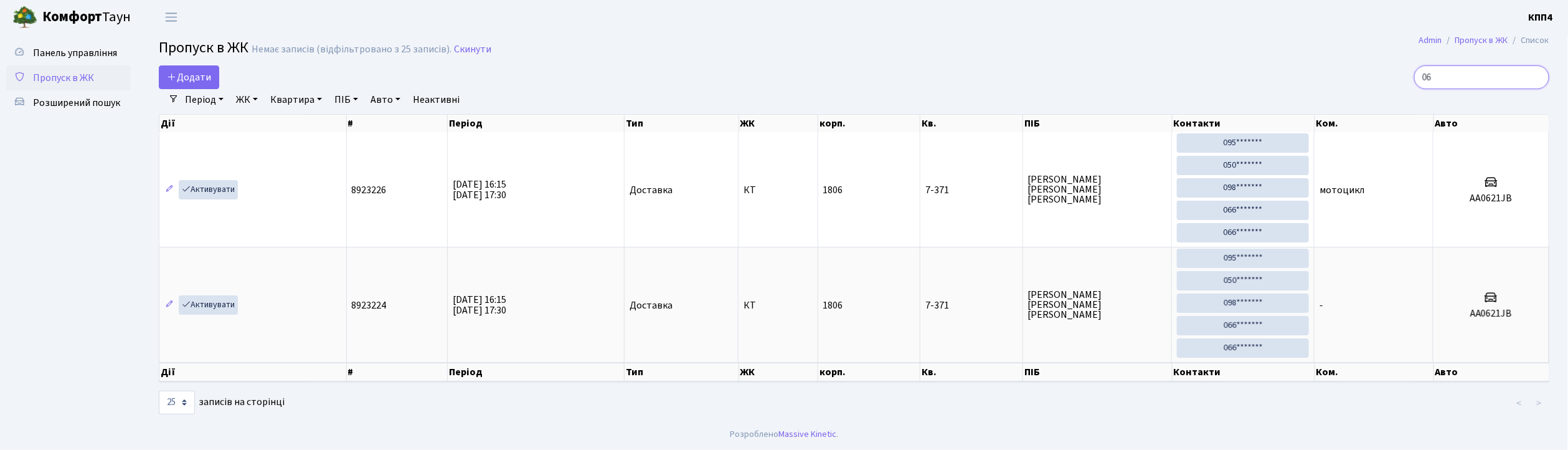
type input "0"
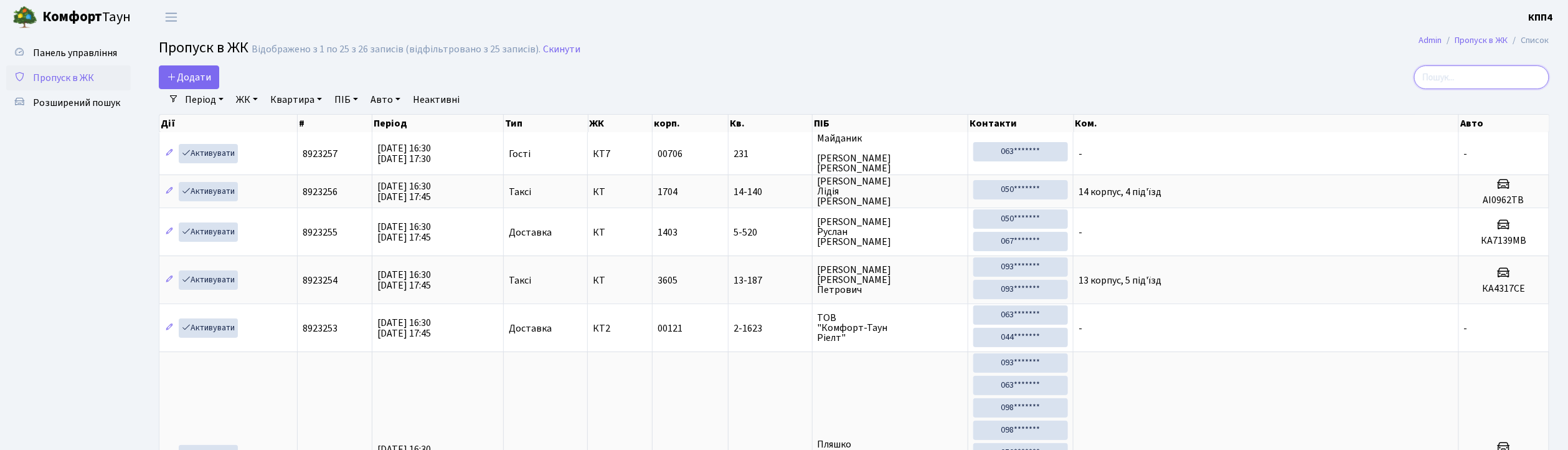
click at [1462, 80] on input "search" at bounding box center [1481, 77] width 135 height 24
